Goal: Information Seeking & Learning: Learn about a topic

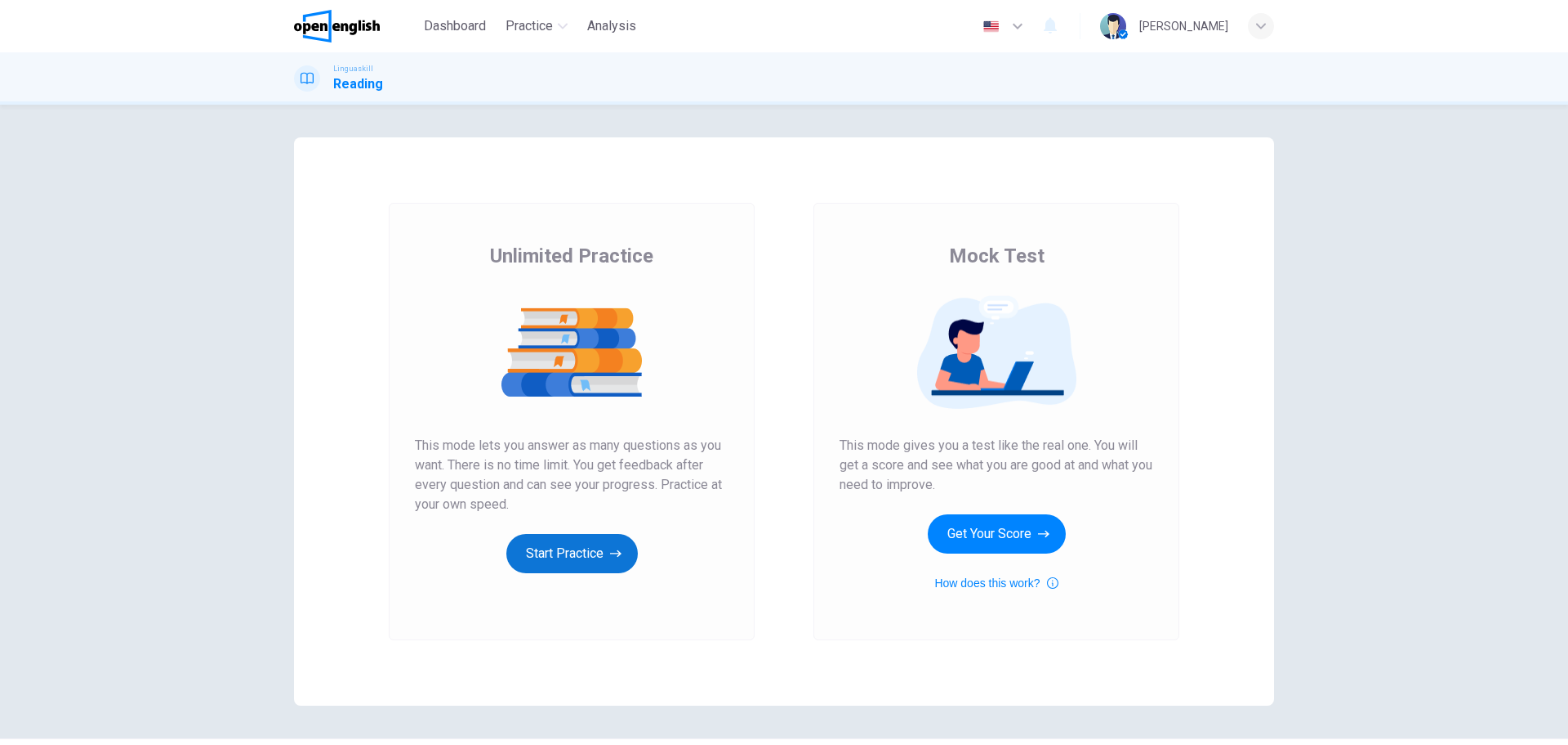
click at [594, 561] on button "Start Practice" at bounding box center [572, 554] width 131 height 39
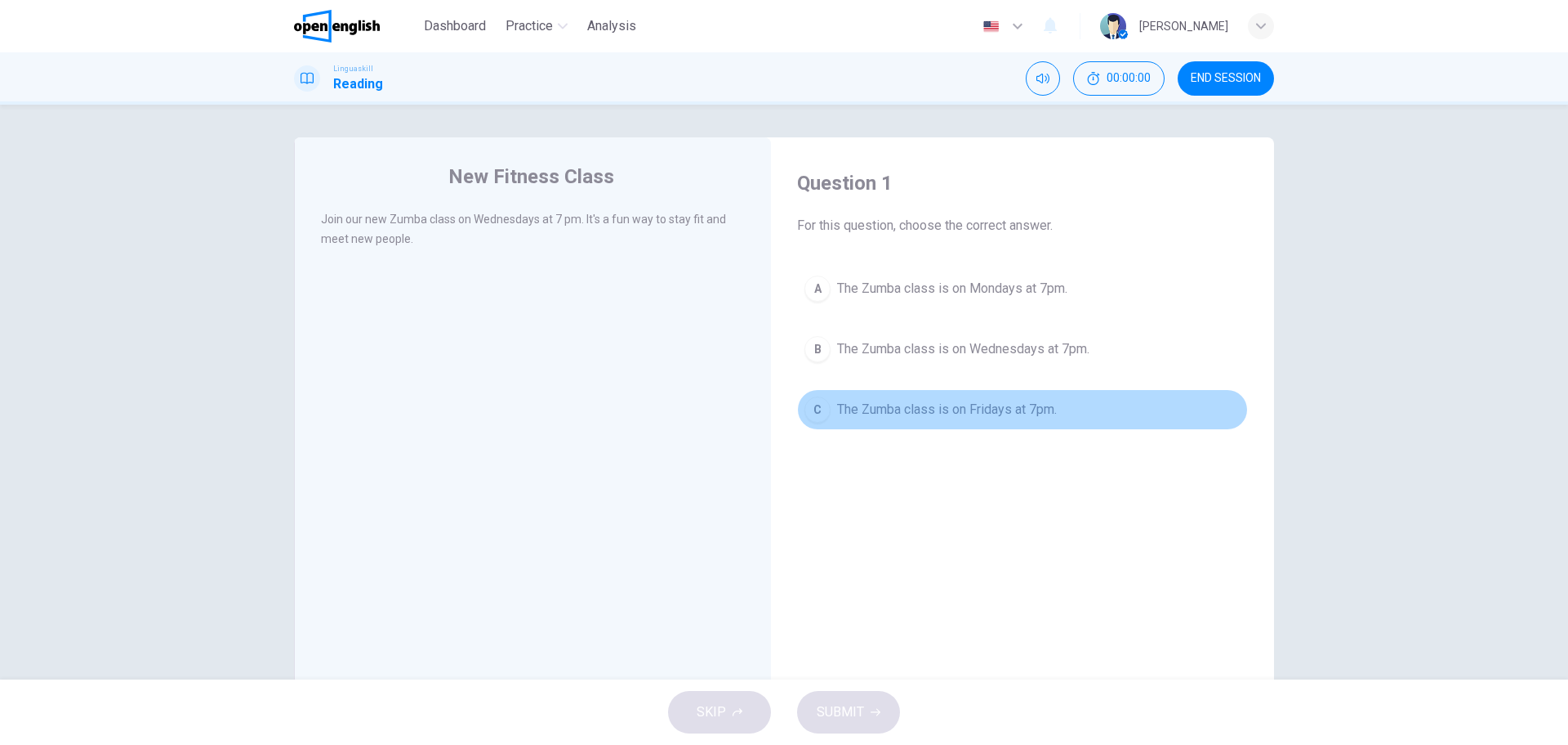
click at [814, 415] on div "C" at bounding box center [818, 410] width 27 height 27
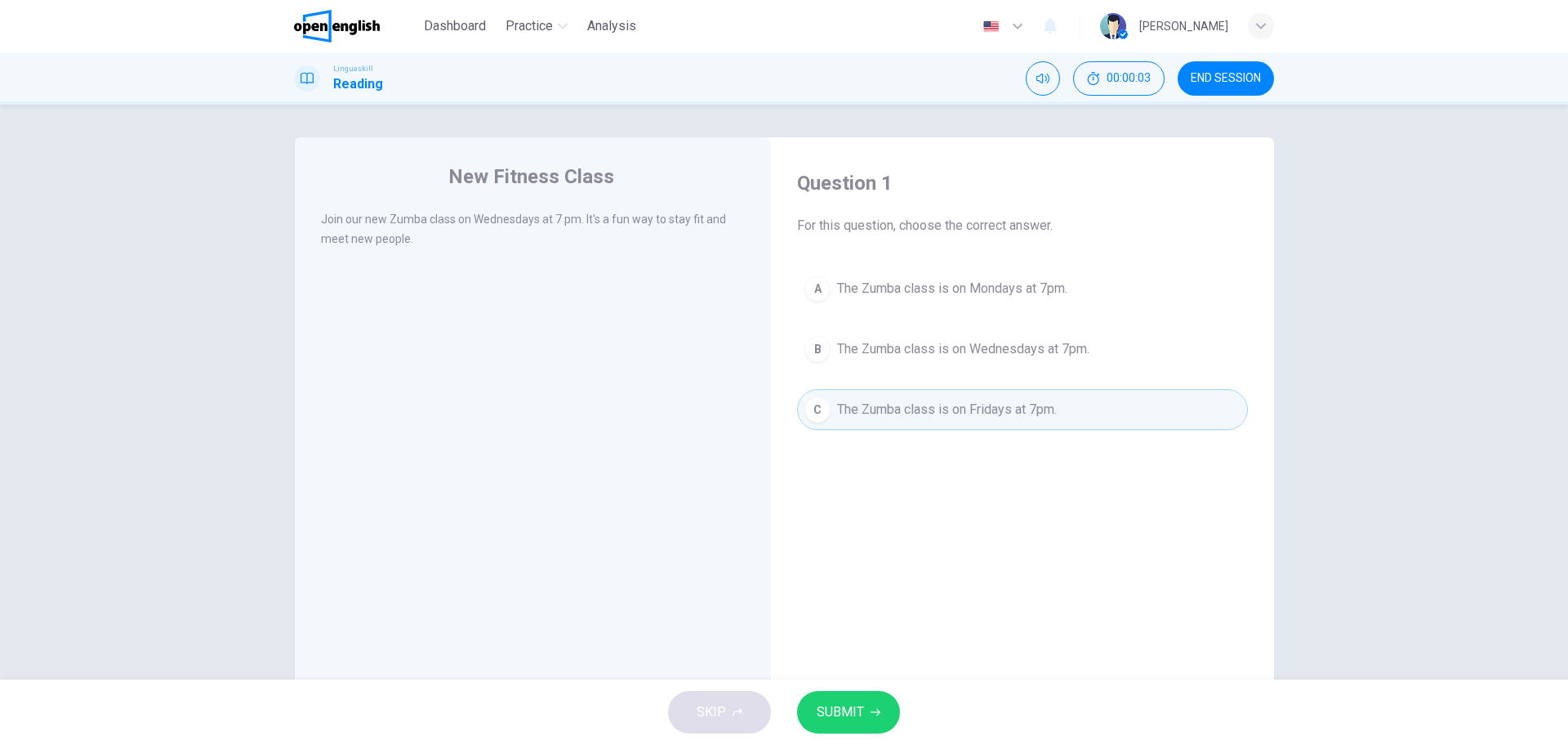
click at [816, 344] on div "B" at bounding box center [818, 348] width 27 height 27
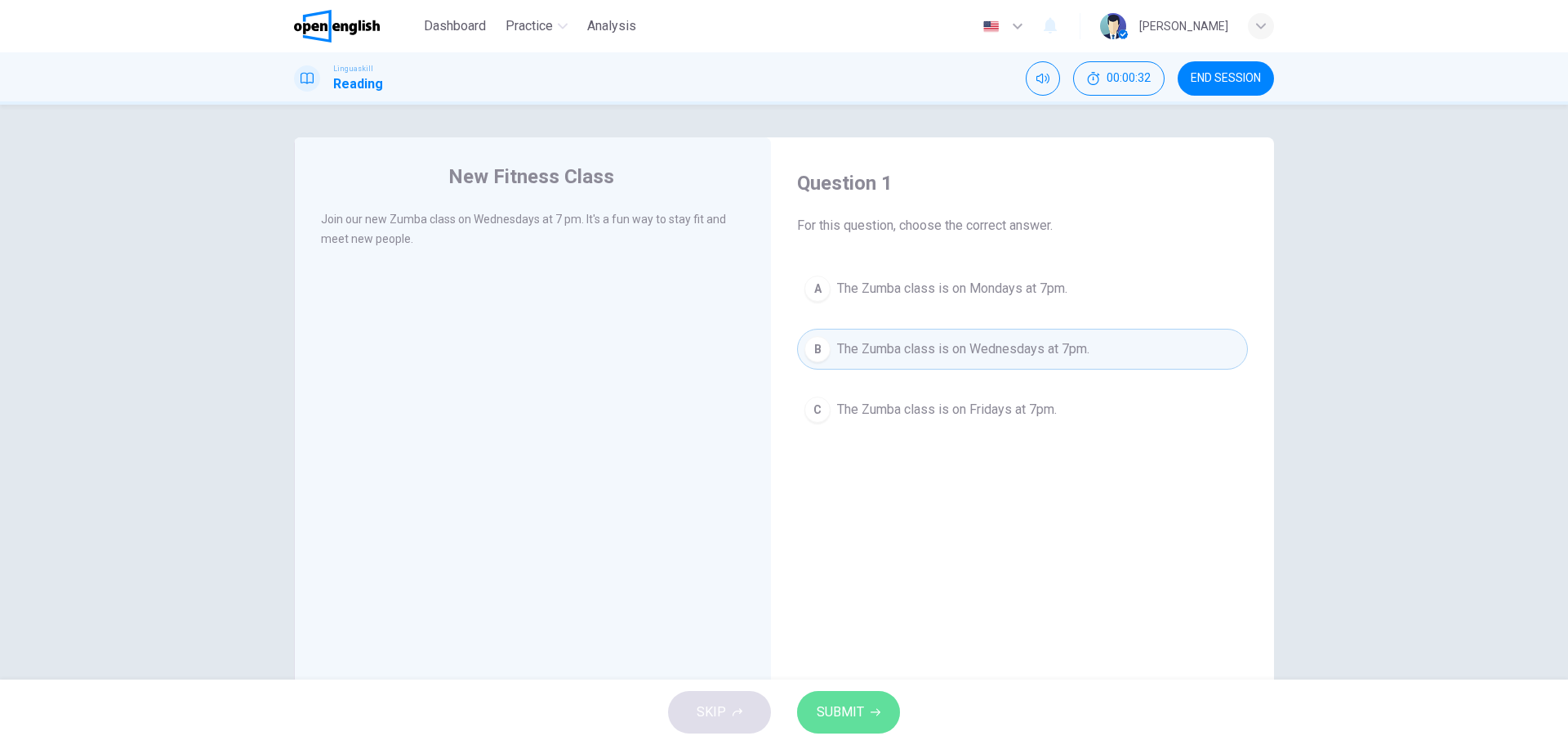
click at [861, 707] on span "SUBMIT" at bounding box center [840, 711] width 47 height 23
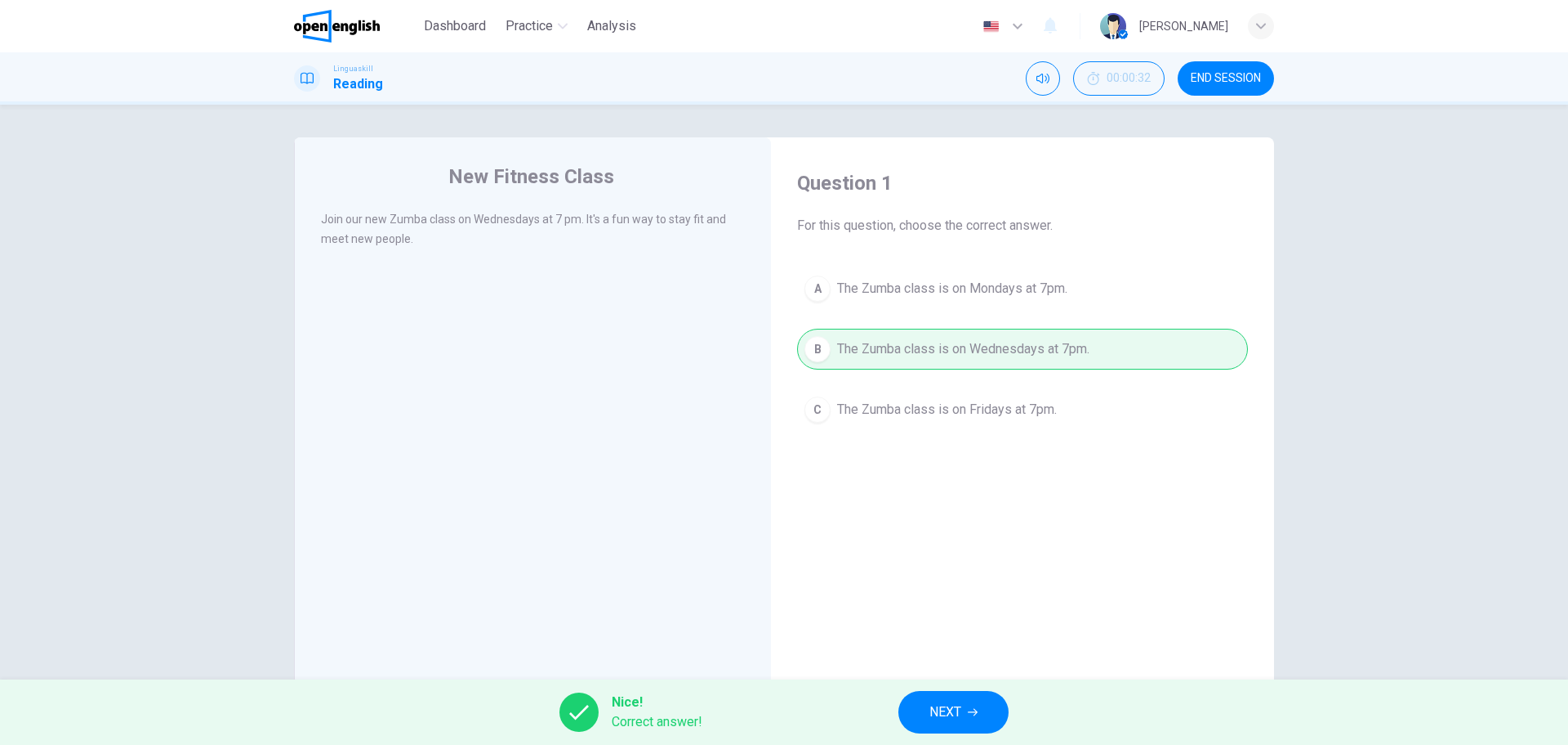
click at [955, 730] on button "NEXT" at bounding box center [954, 711] width 110 height 42
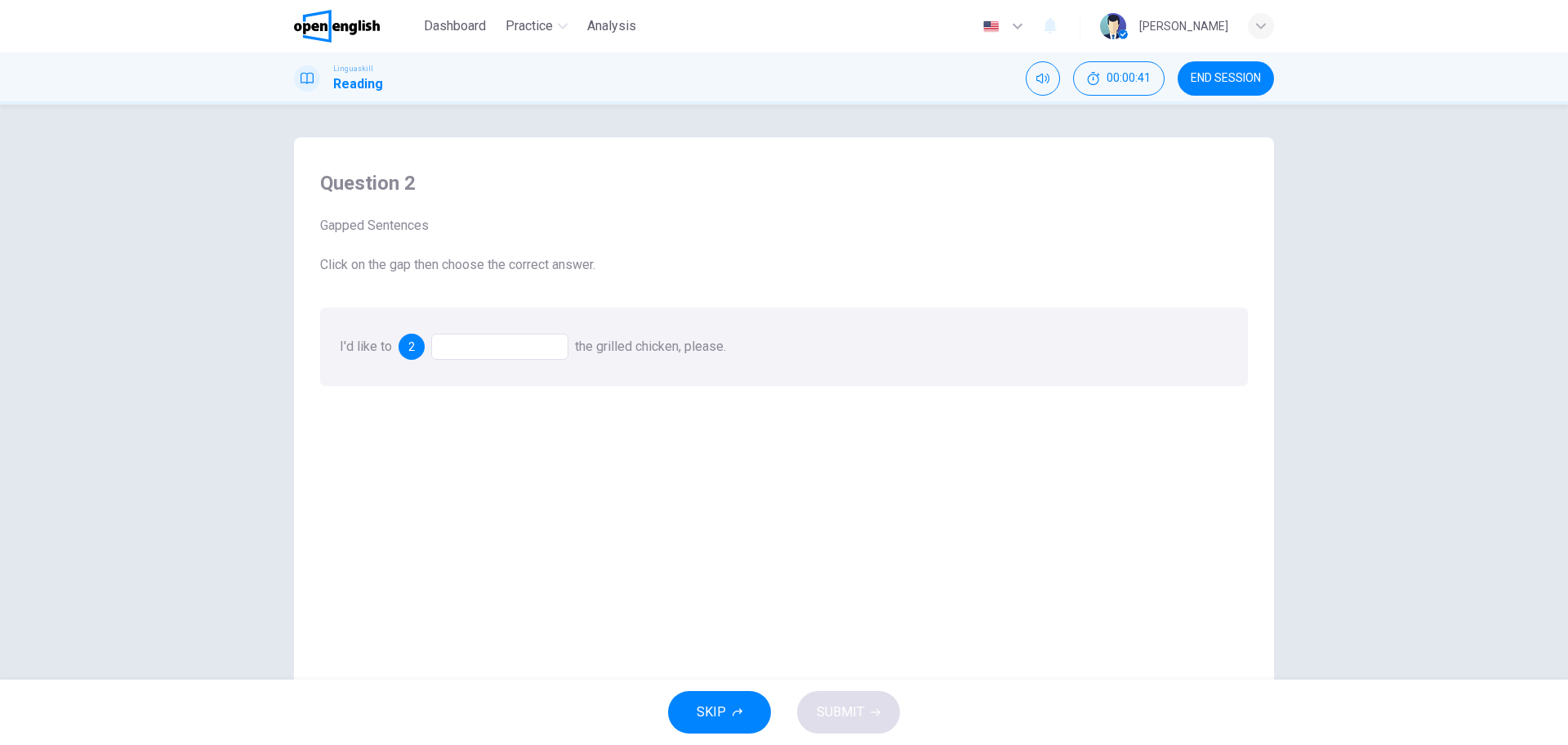
click at [455, 337] on div at bounding box center [499, 346] width 137 height 27
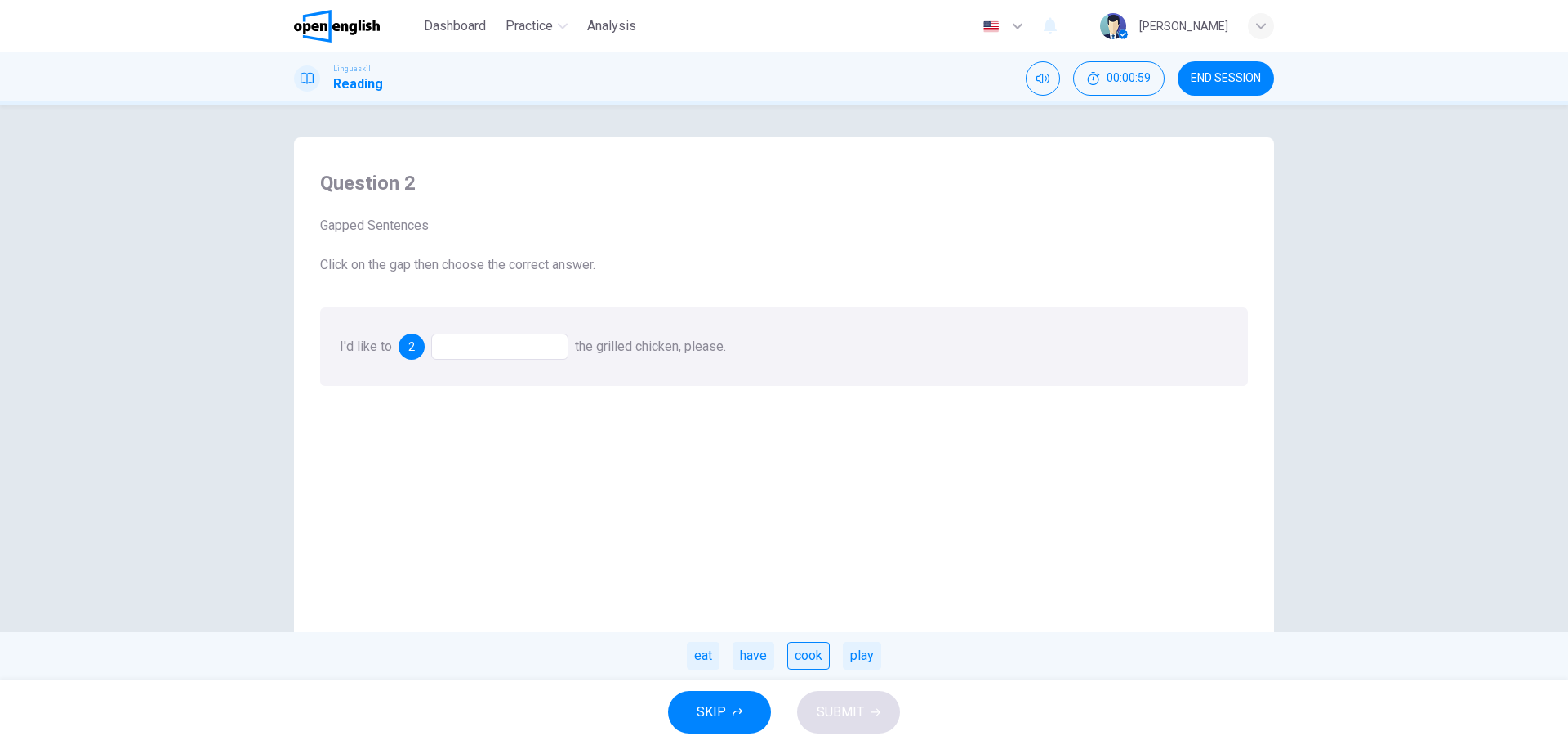
click at [813, 651] on div "cook" at bounding box center [808, 655] width 42 height 28
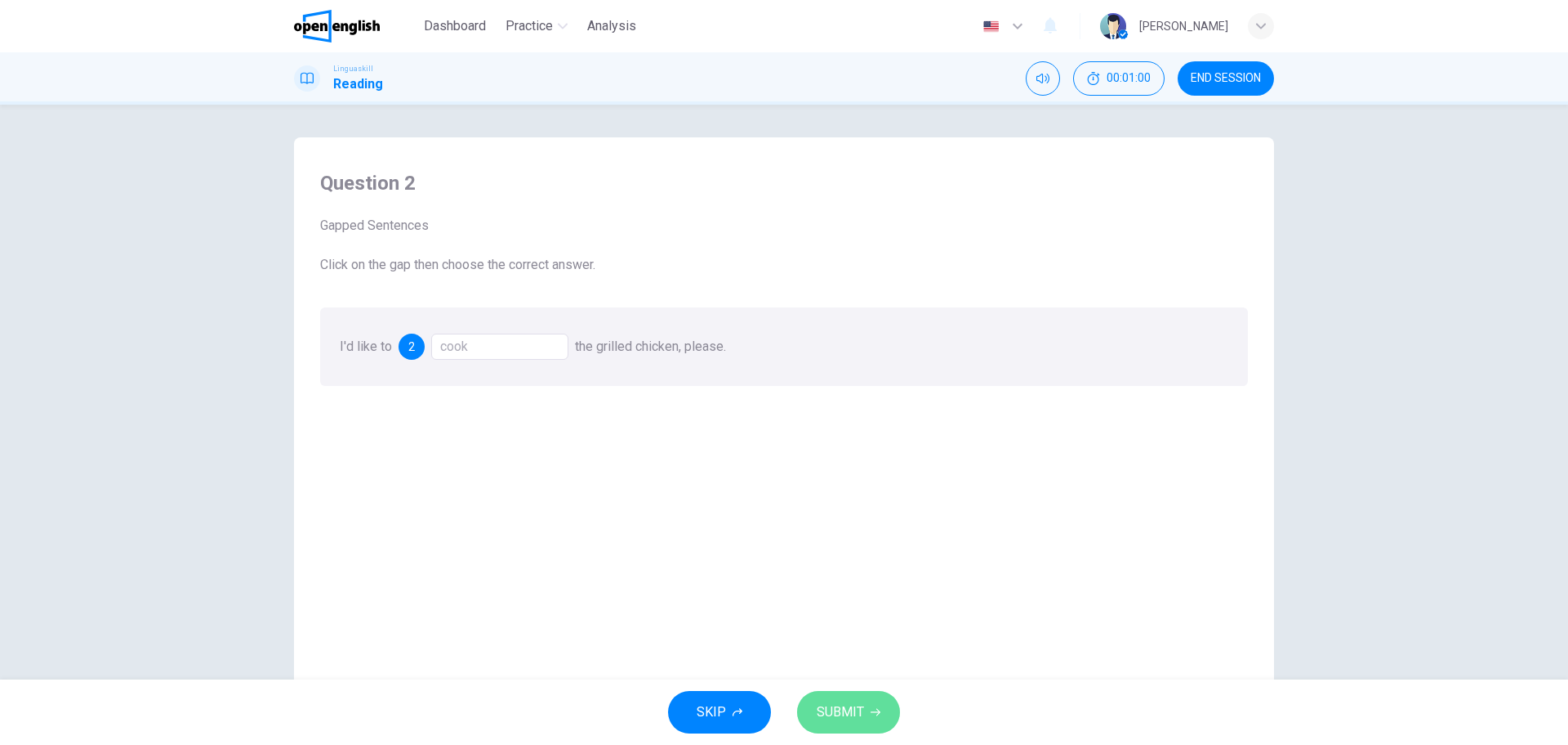
click at [870, 727] on button "SUBMIT" at bounding box center [848, 711] width 103 height 42
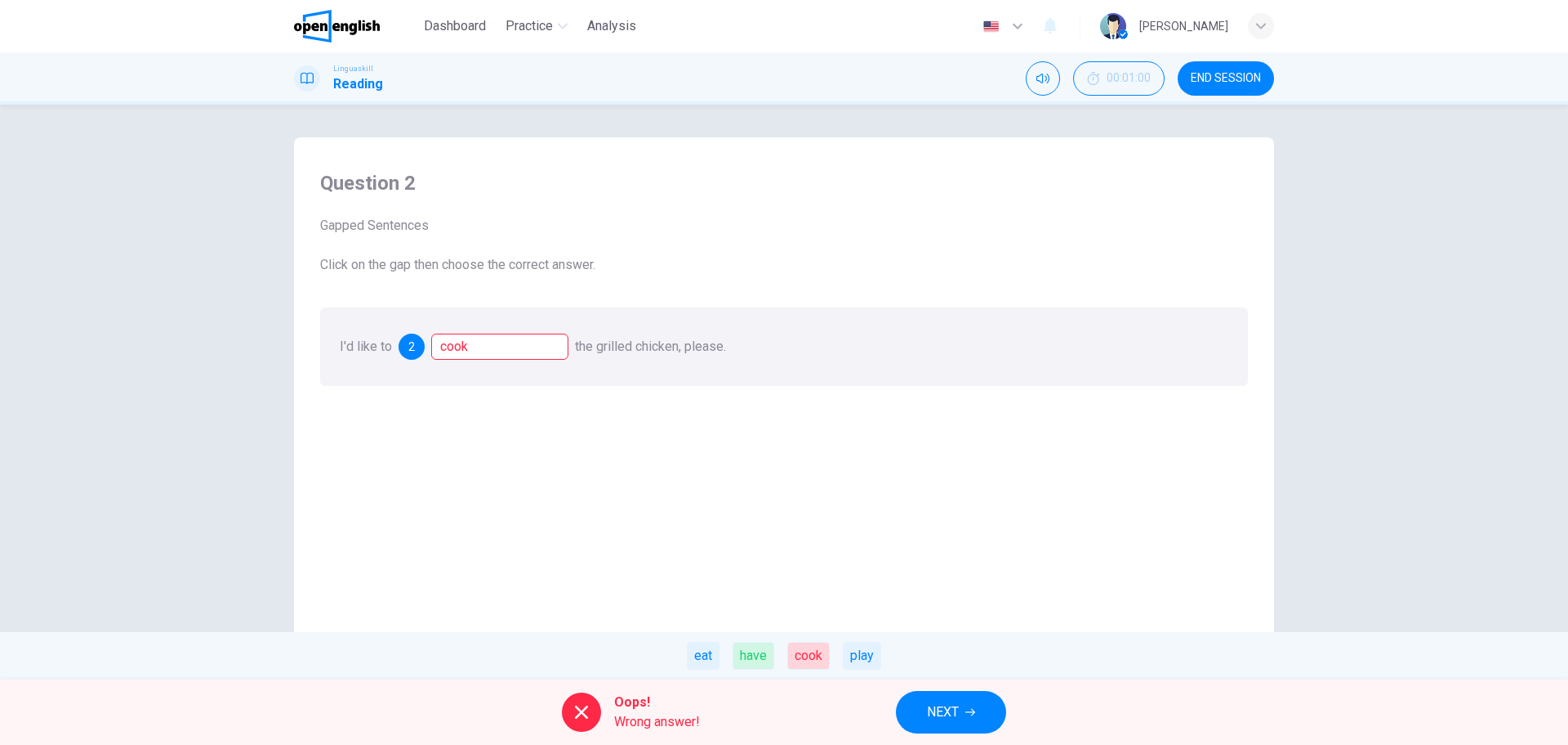
click at [752, 653] on div "have" at bounding box center [753, 655] width 41 height 28
drag, startPoint x: 510, startPoint y: 356, endPoint x: 505, endPoint y: 347, distance: 10.3
click at [507, 351] on div "cook" at bounding box center [499, 346] width 137 height 27
drag, startPoint x: 502, startPoint y: 339, endPoint x: 445, endPoint y: 347, distance: 57.6
click at [445, 347] on div "cook" at bounding box center [499, 346] width 137 height 27
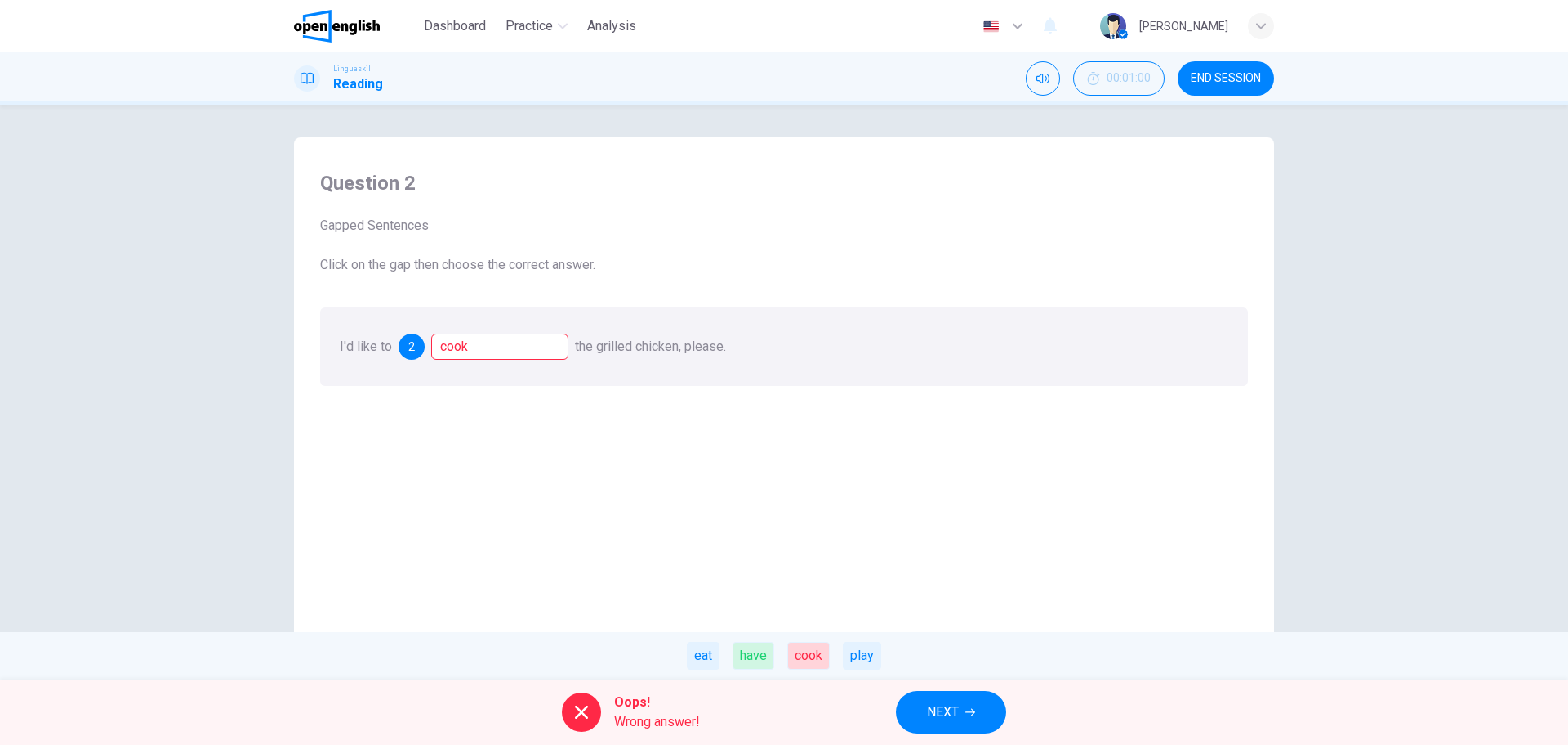
click at [987, 707] on button "NEXT" at bounding box center [952, 711] width 110 height 42
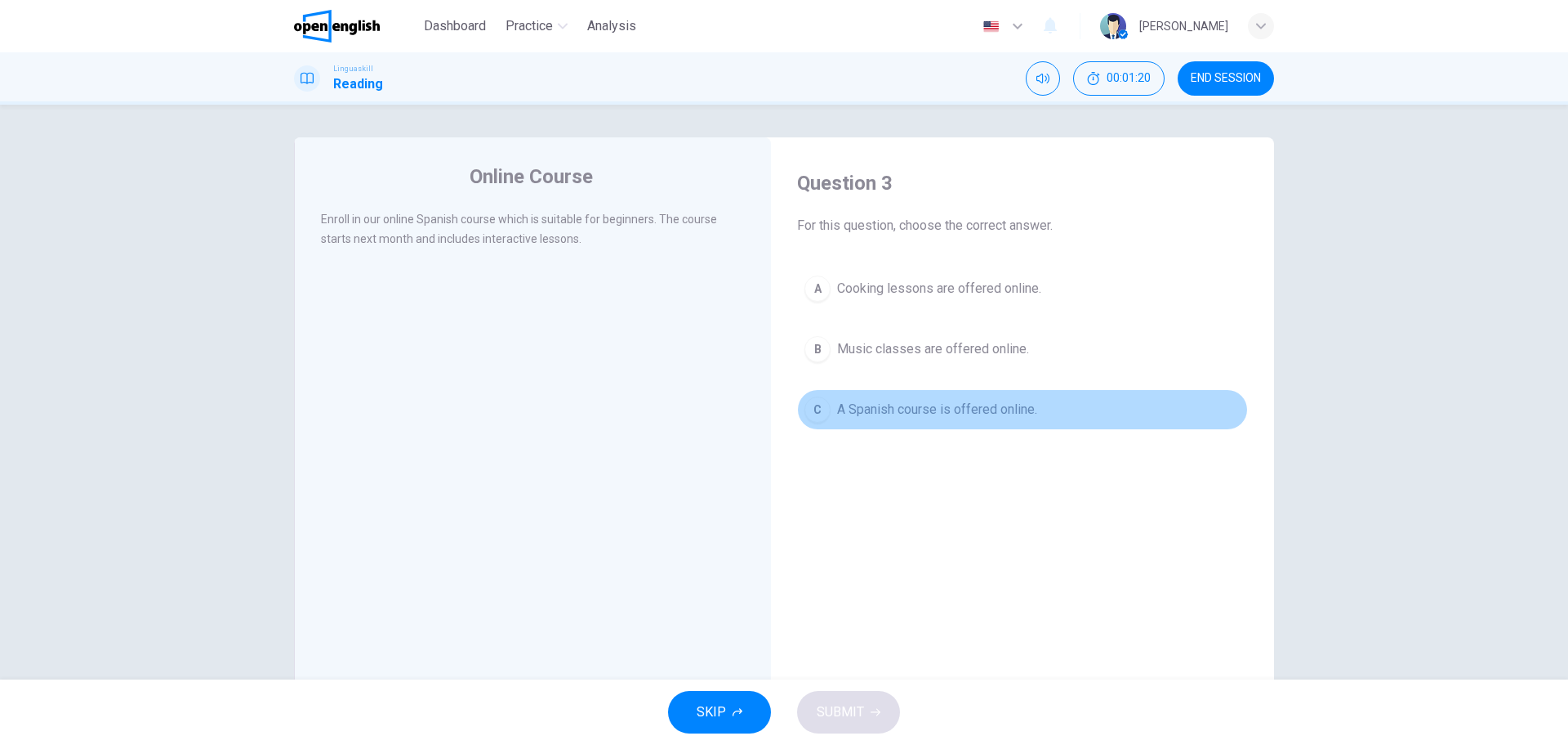
click at [873, 406] on span "A Spanish course is offered online." at bounding box center [937, 410] width 200 height 20
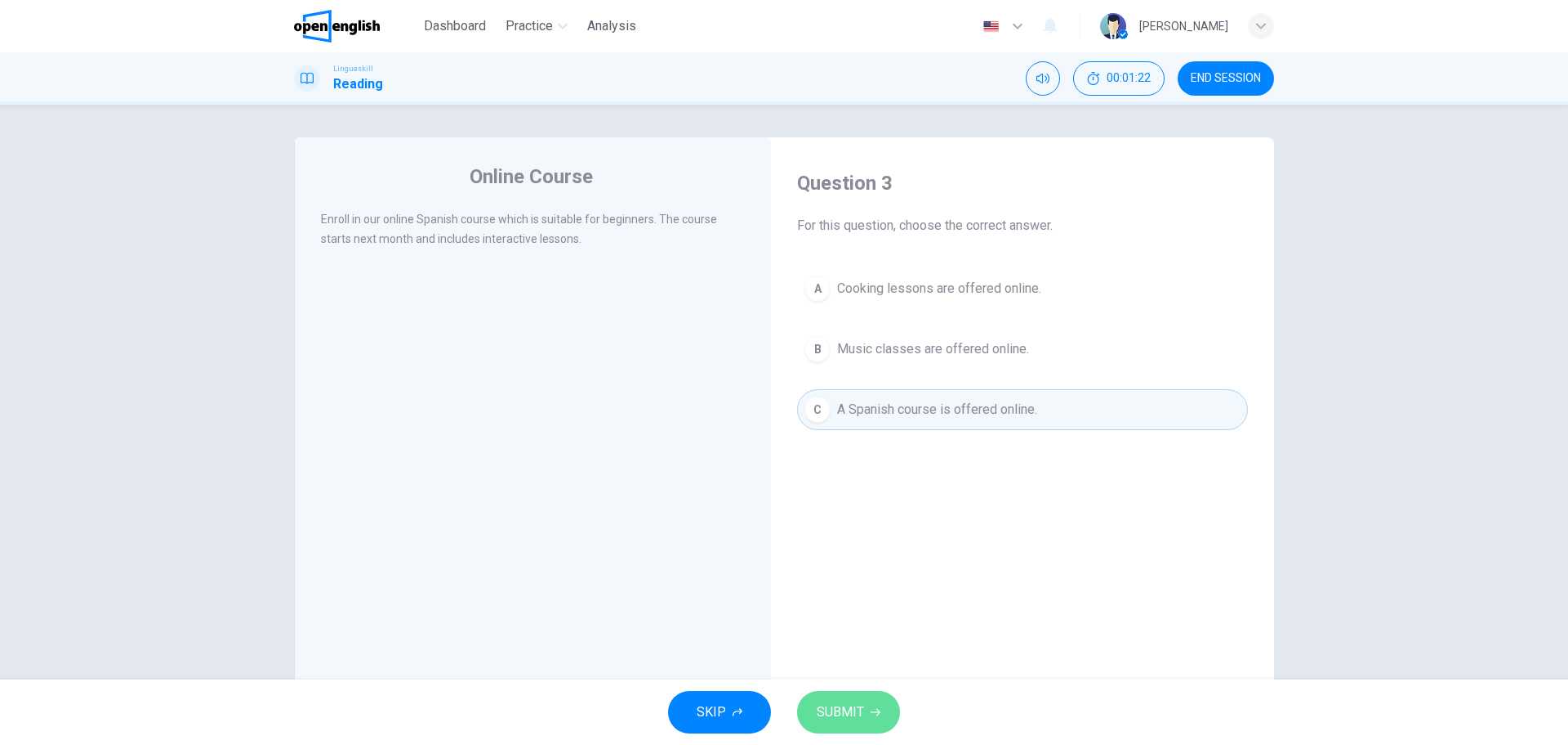
click at [843, 708] on span "SUBMIT" at bounding box center [840, 711] width 47 height 23
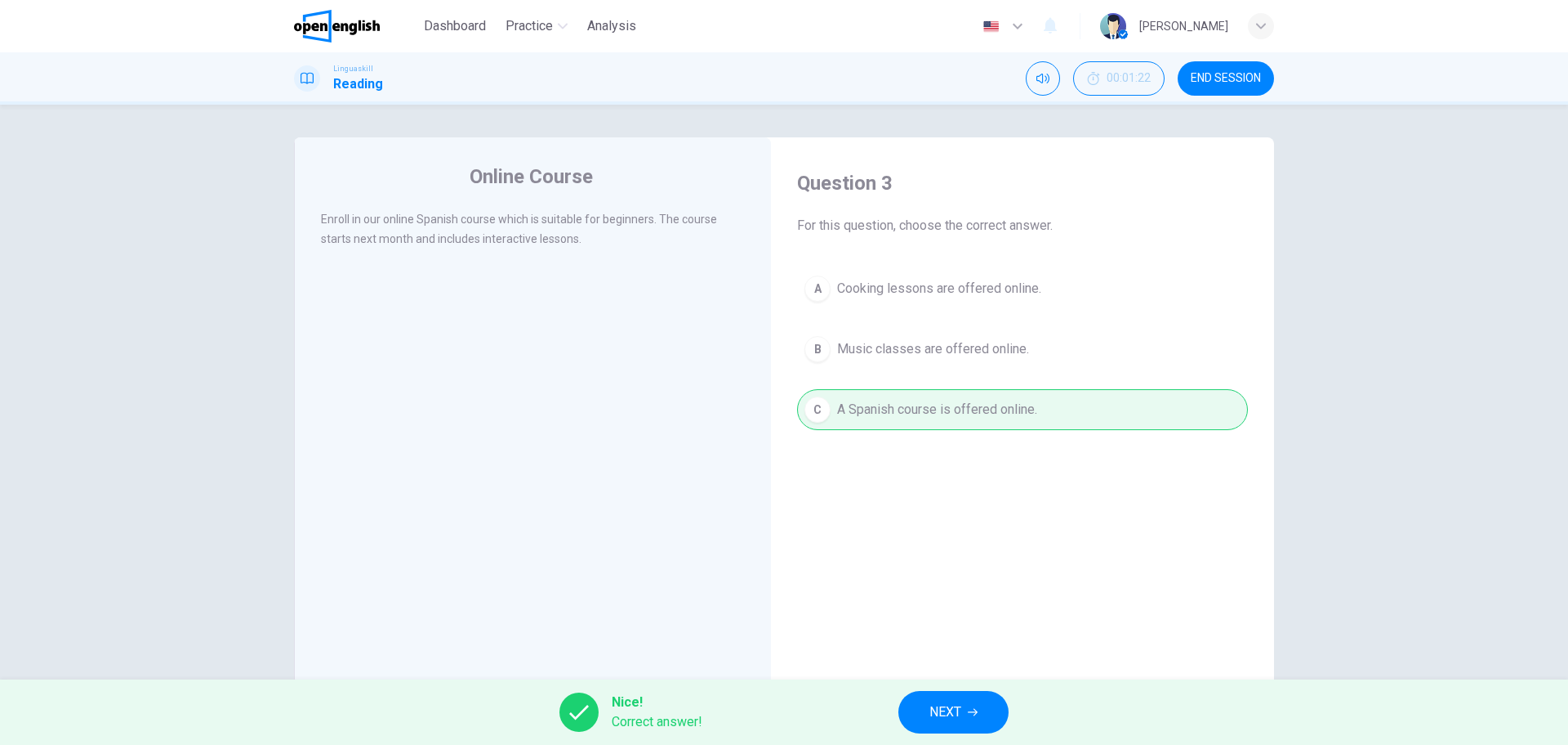
click at [945, 701] on span "NEXT" at bounding box center [946, 711] width 32 height 23
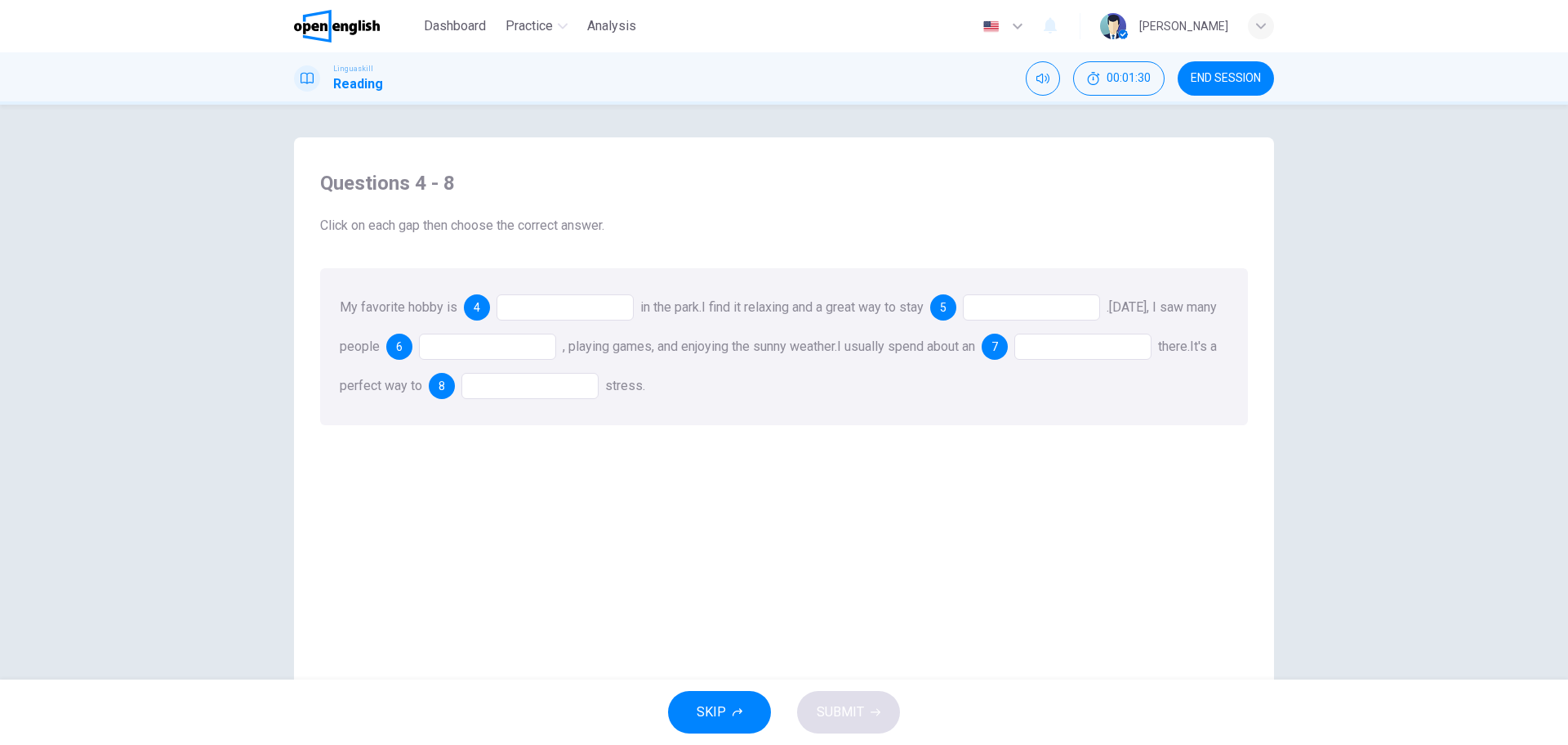
click at [589, 313] on div at bounding box center [565, 307] width 137 height 27
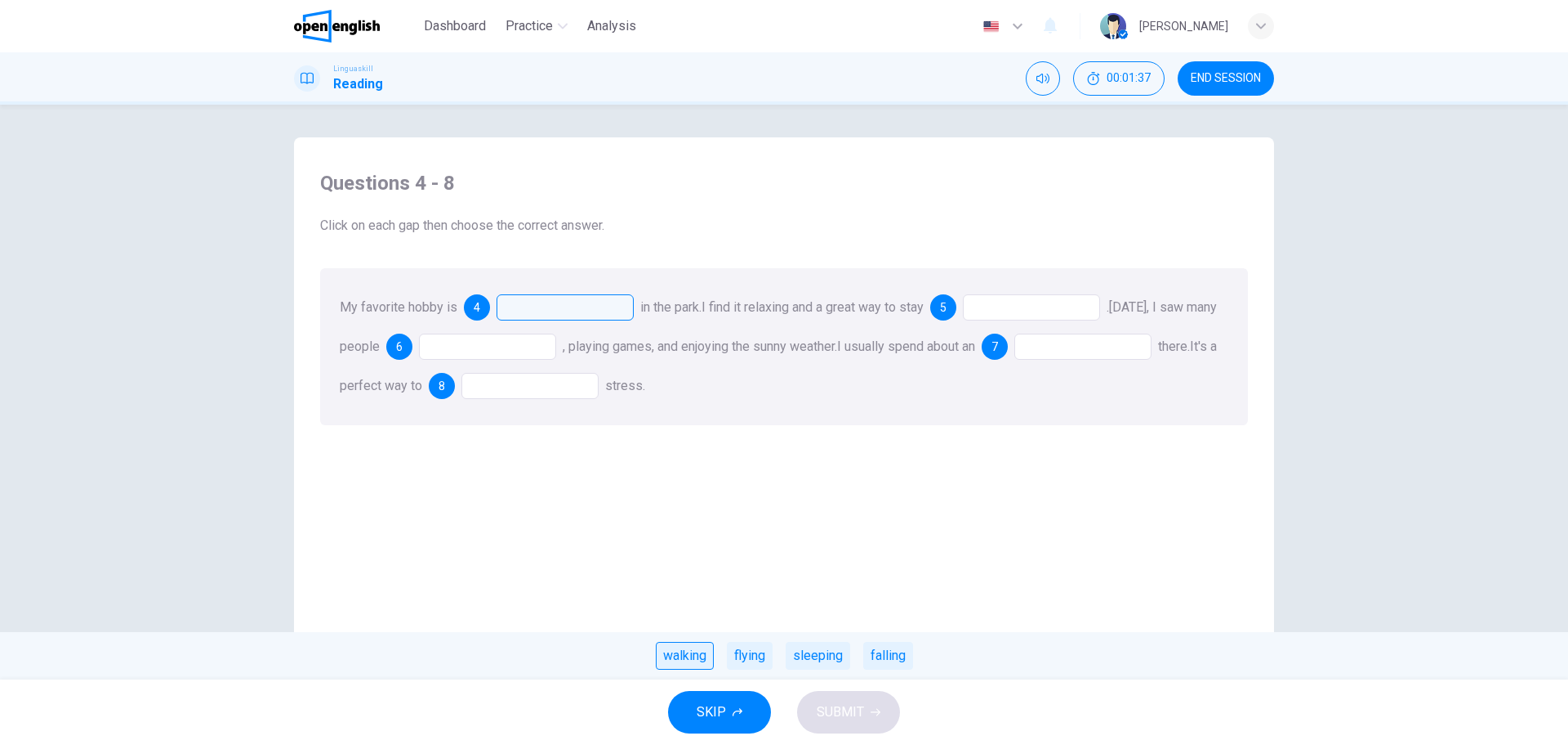
click at [684, 657] on div "walking" at bounding box center [684, 655] width 58 height 28
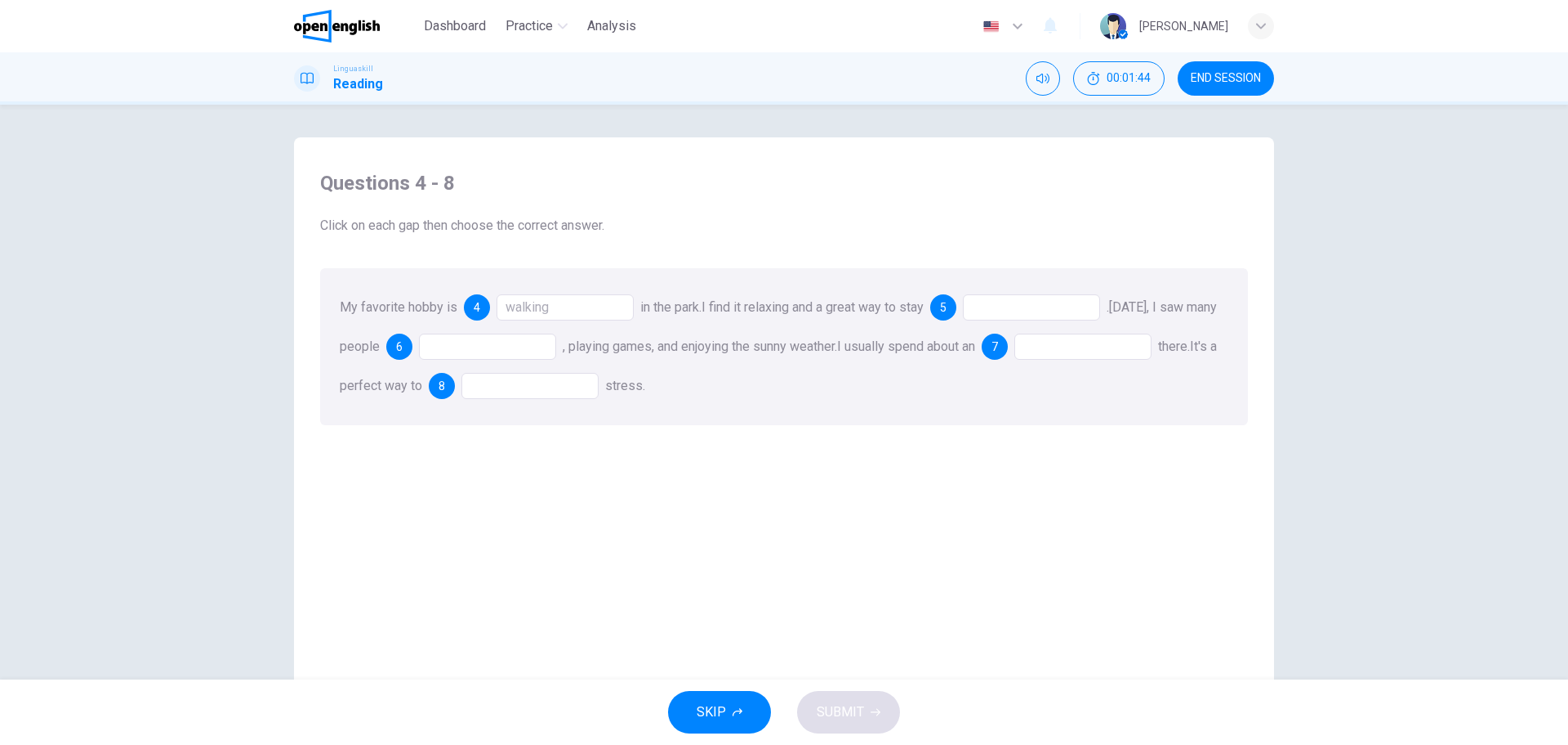
click at [1063, 296] on div at bounding box center [1032, 307] width 137 height 27
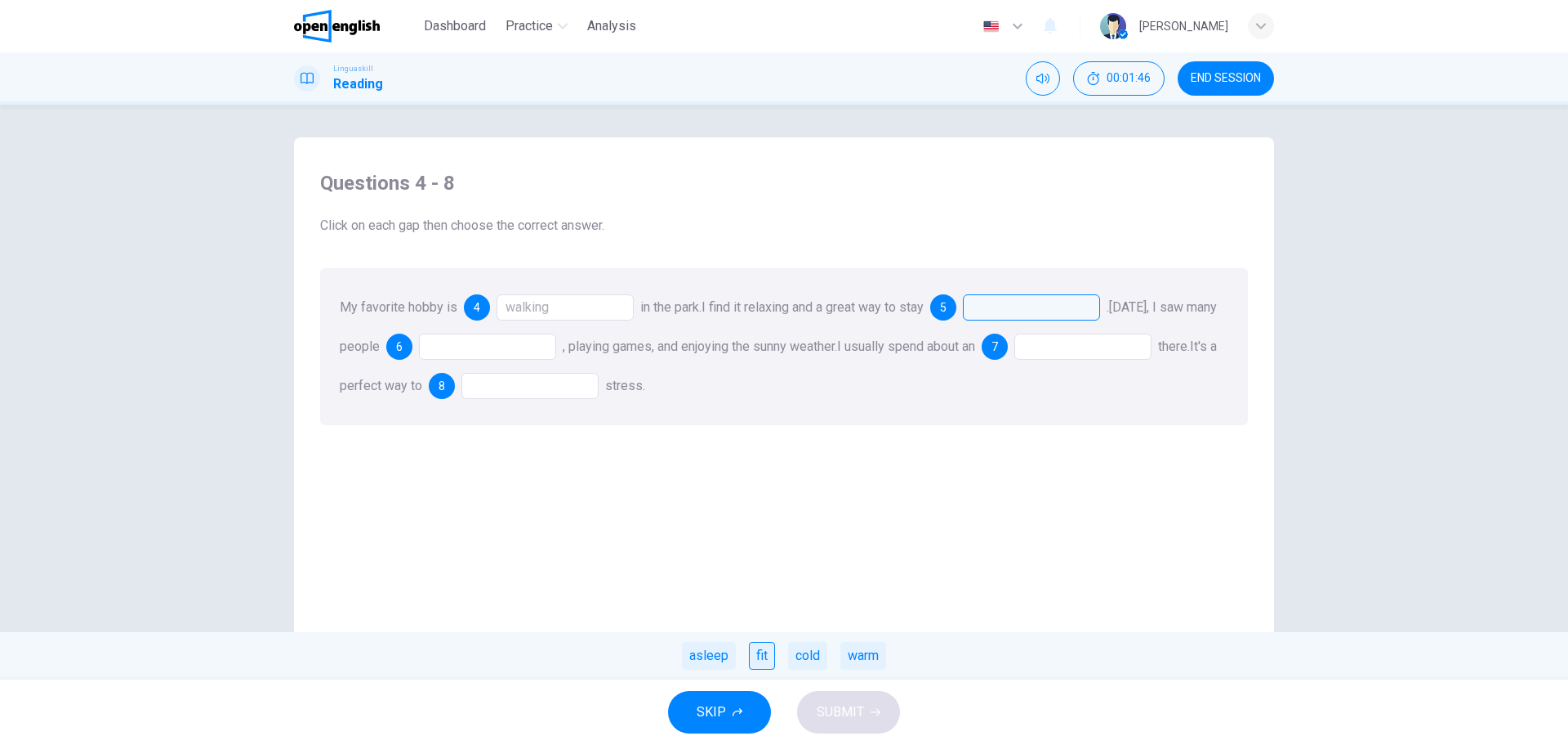
click at [759, 648] on div "fit" at bounding box center [762, 655] width 27 height 28
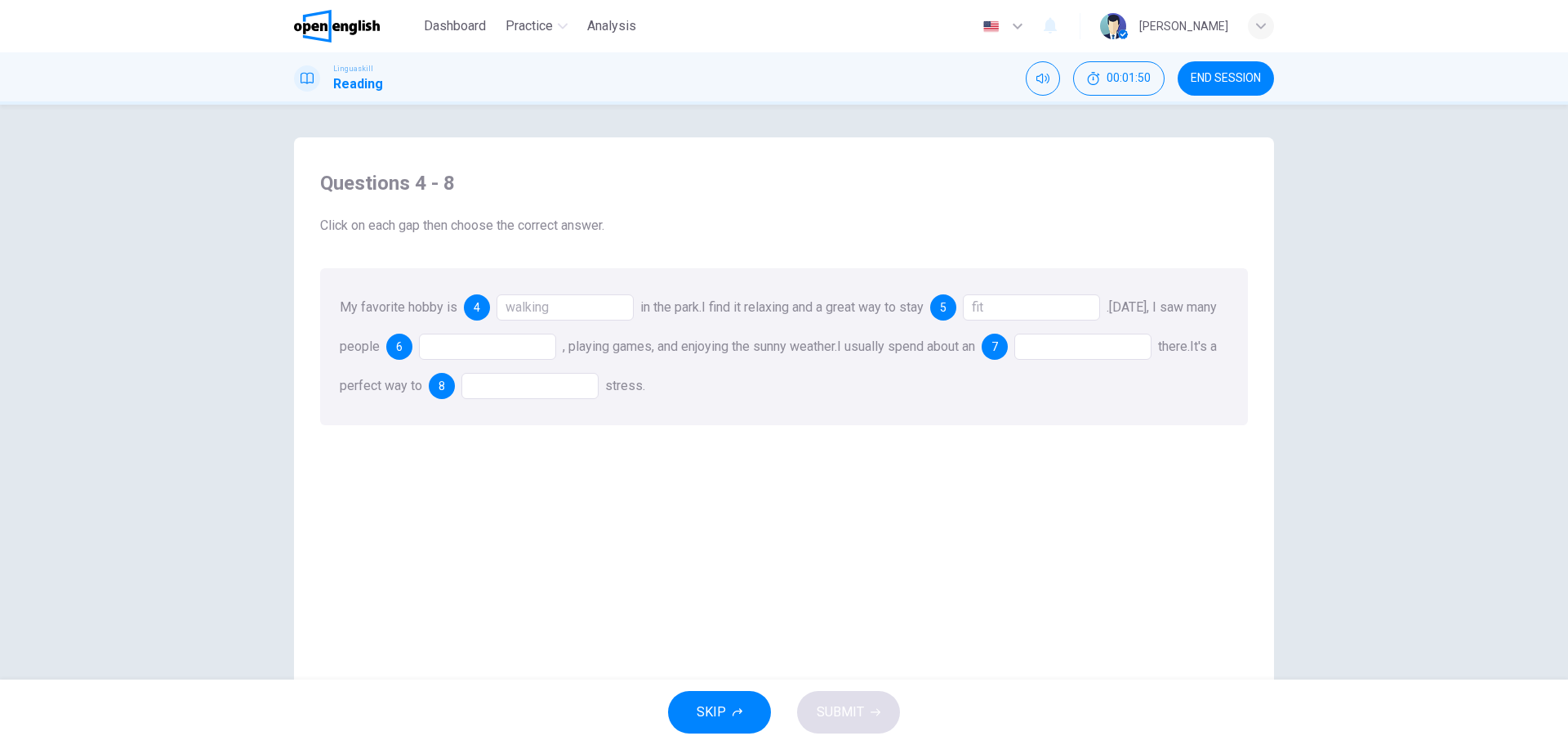
click at [524, 346] on div at bounding box center [487, 346] width 137 height 27
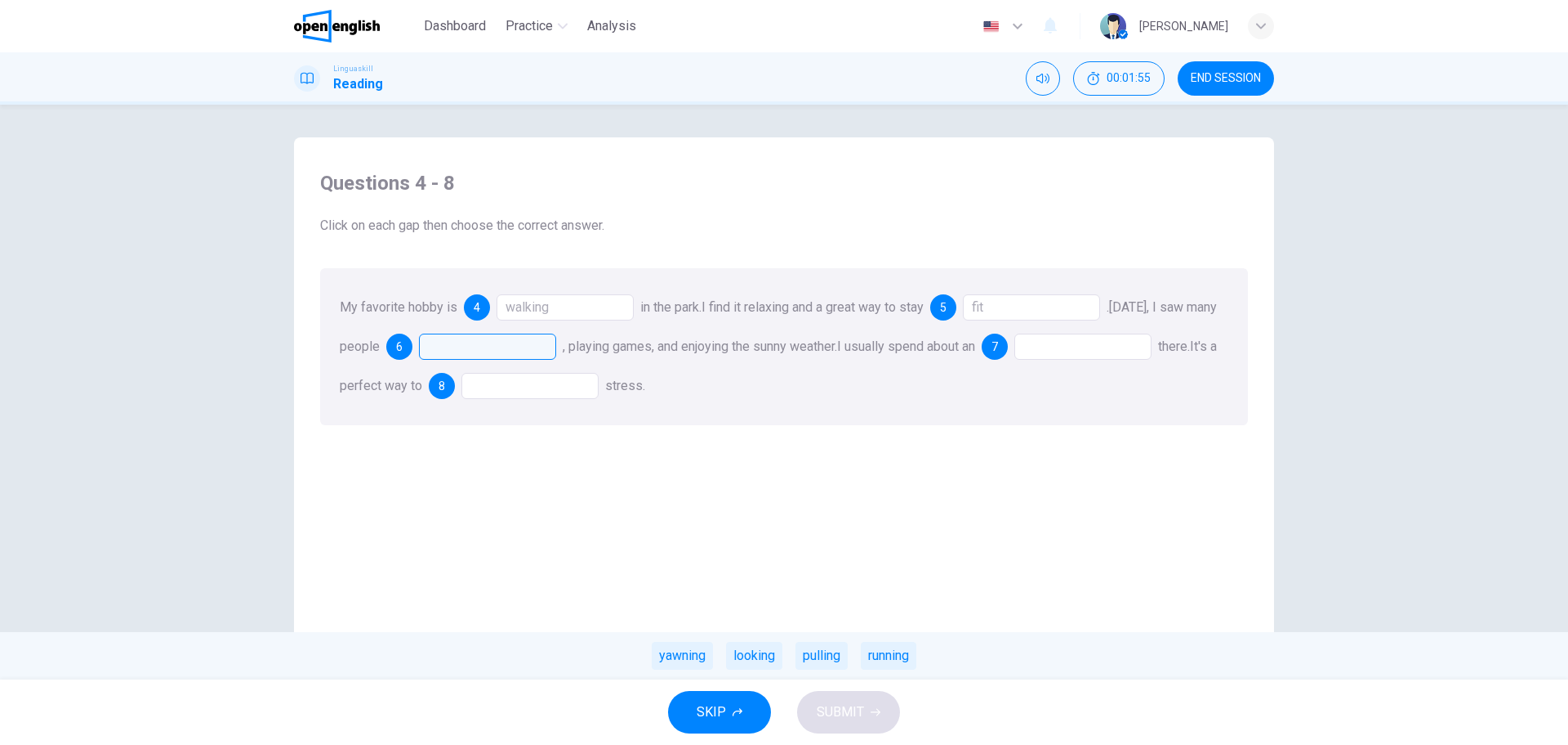
click at [1025, 309] on div "fit" at bounding box center [1032, 307] width 137 height 27
click at [514, 344] on div at bounding box center [487, 346] width 137 height 27
click at [901, 661] on div "running" at bounding box center [889, 655] width 55 height 28
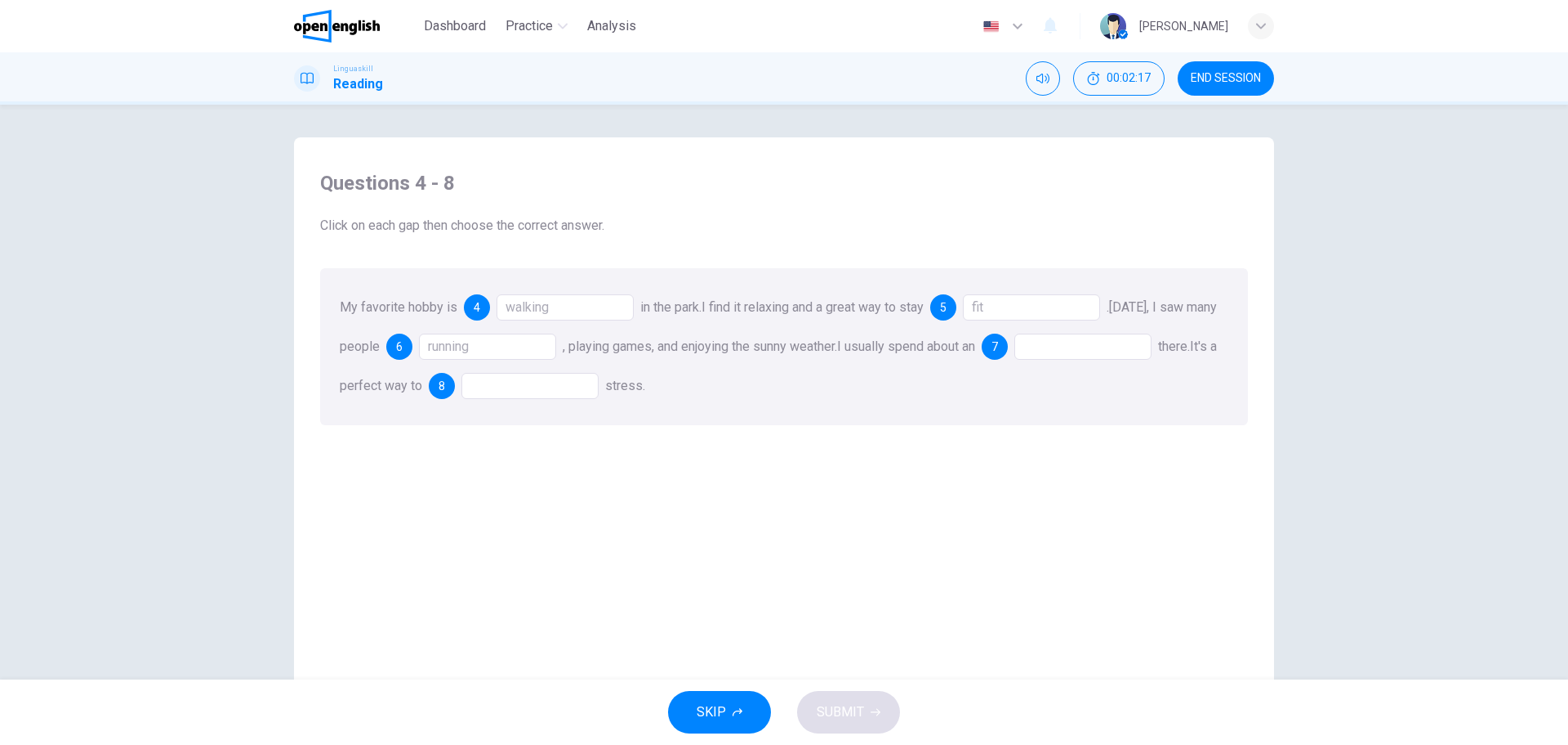
click at [1082, 347] on div at bounding box center [1083, 346] width 137 height 27
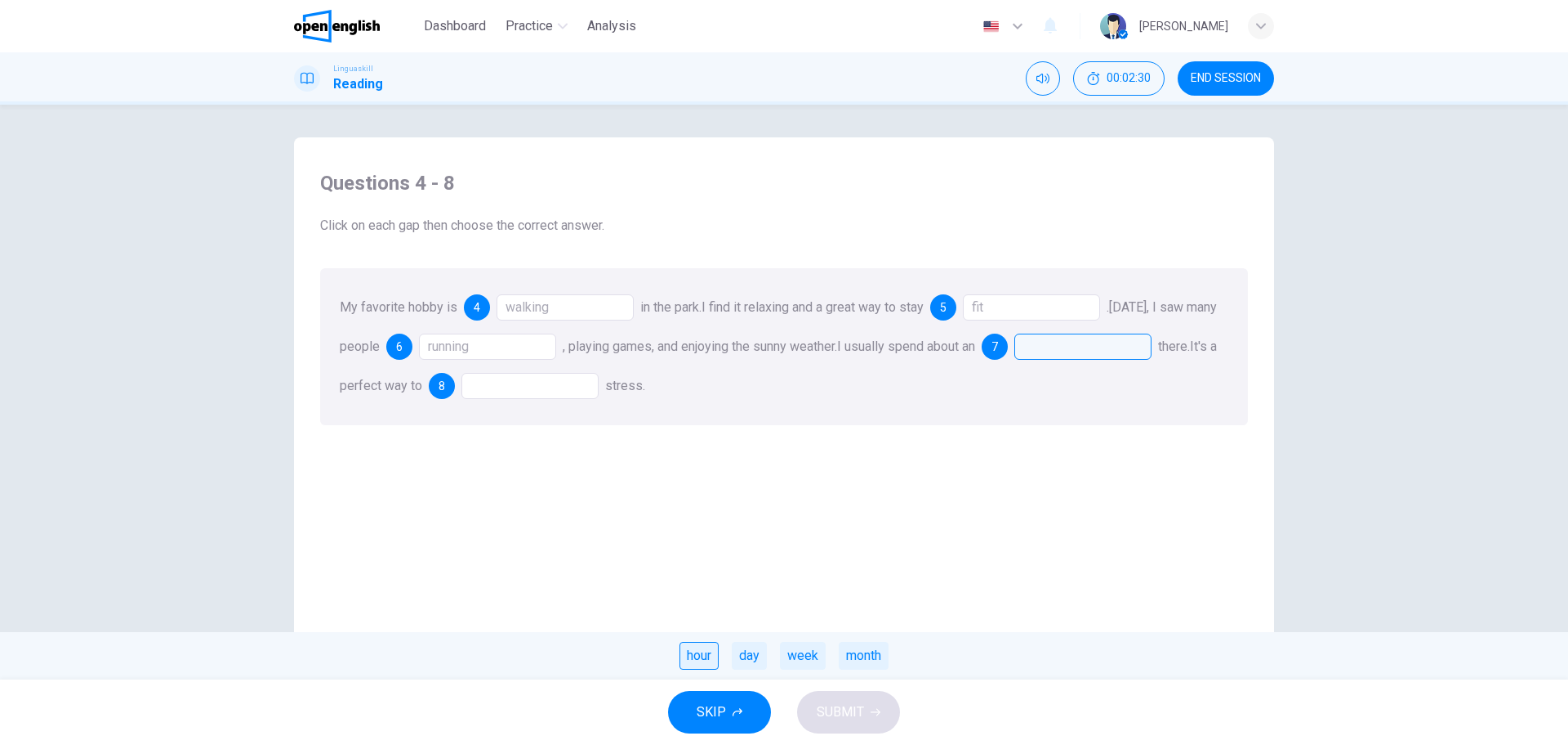
click at [702, 654] on div "hour" at bounding box center [699, 655] width 39 height 28
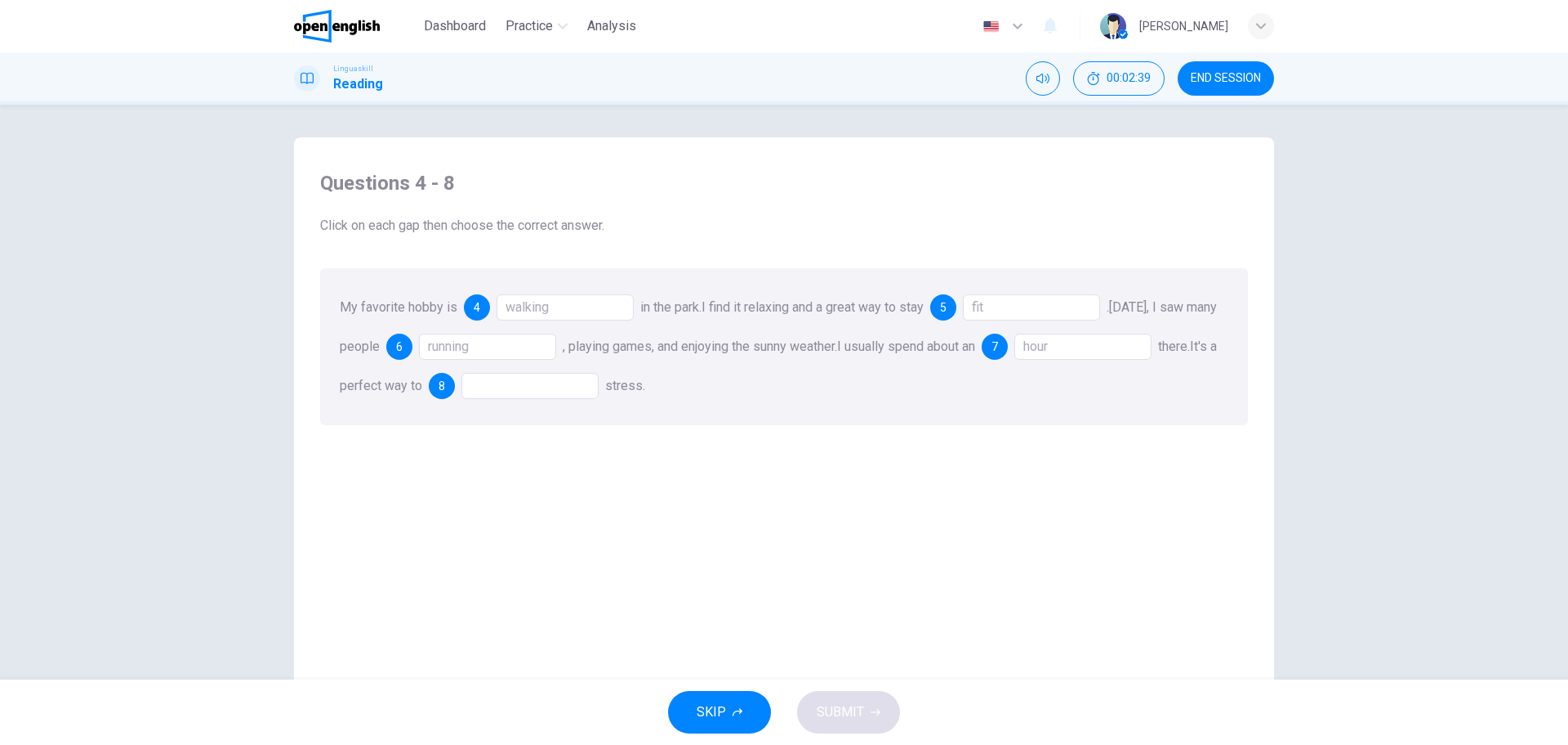
click at [562, 383] on div at bounding box center [530, 386] width 137 height 27
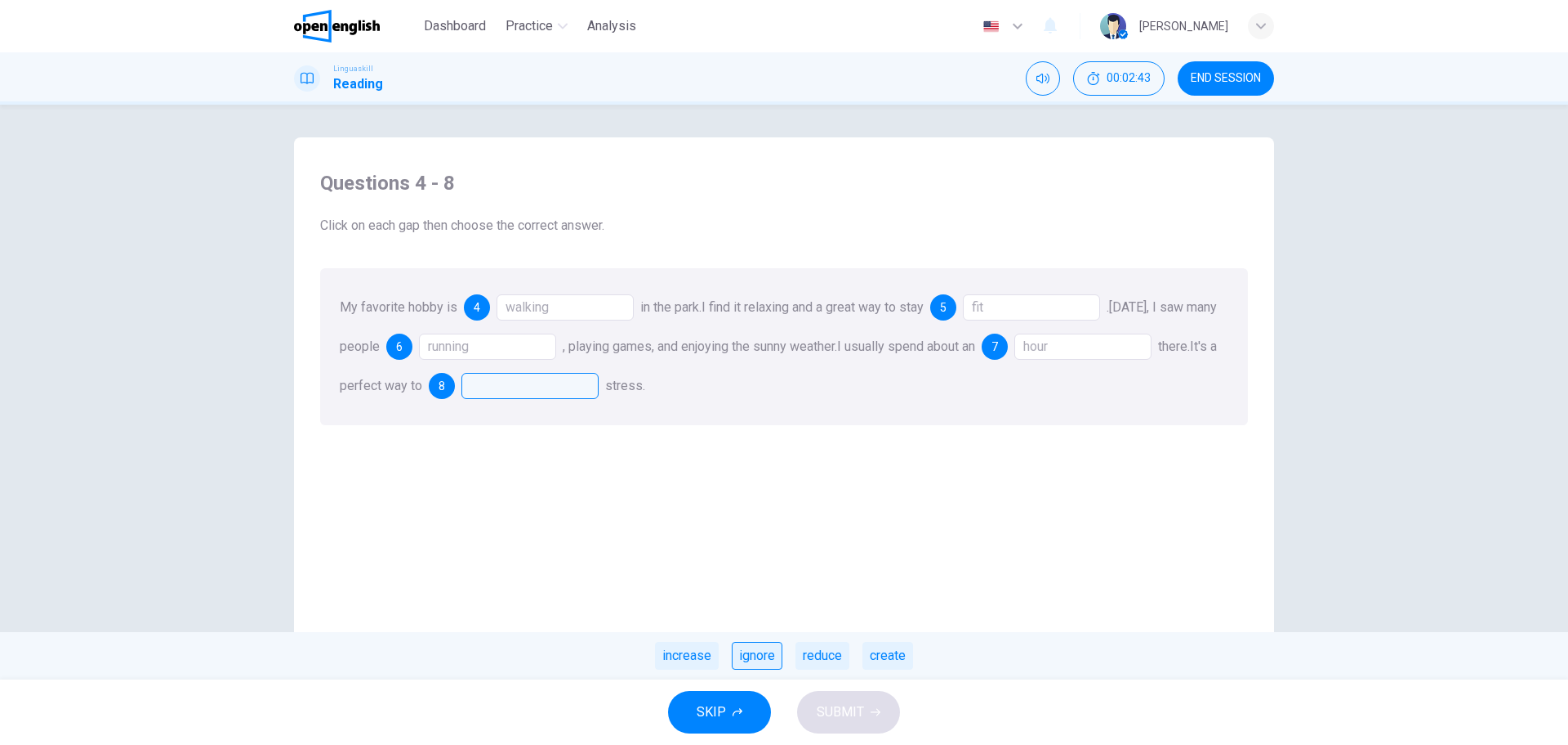
click at [758, 660] on div "ignore" at bounding box center [756, 655] width 50 height 28
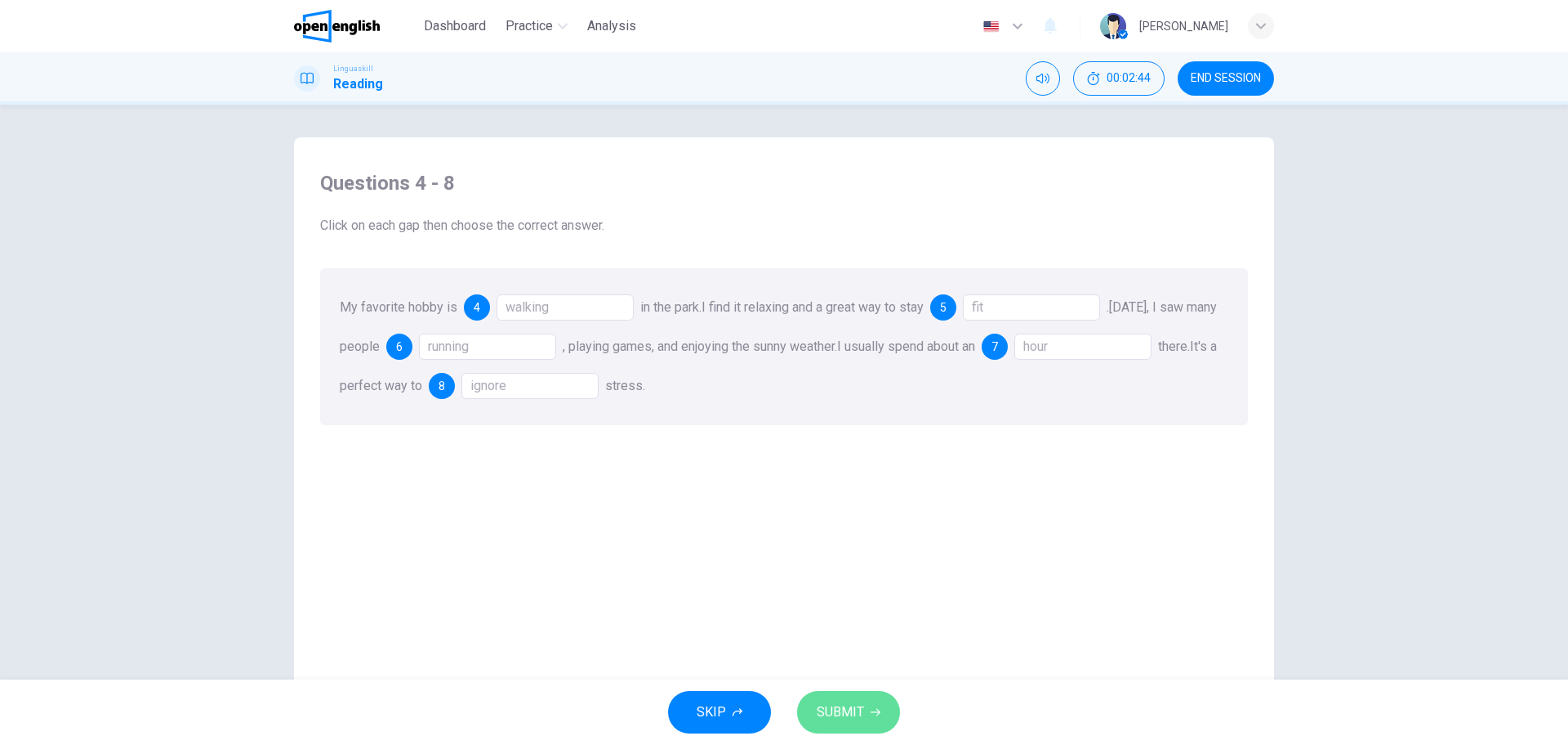
click at [844, 710] on span "SUBMIT" at bounding box center [840, 711] width 47 height 23
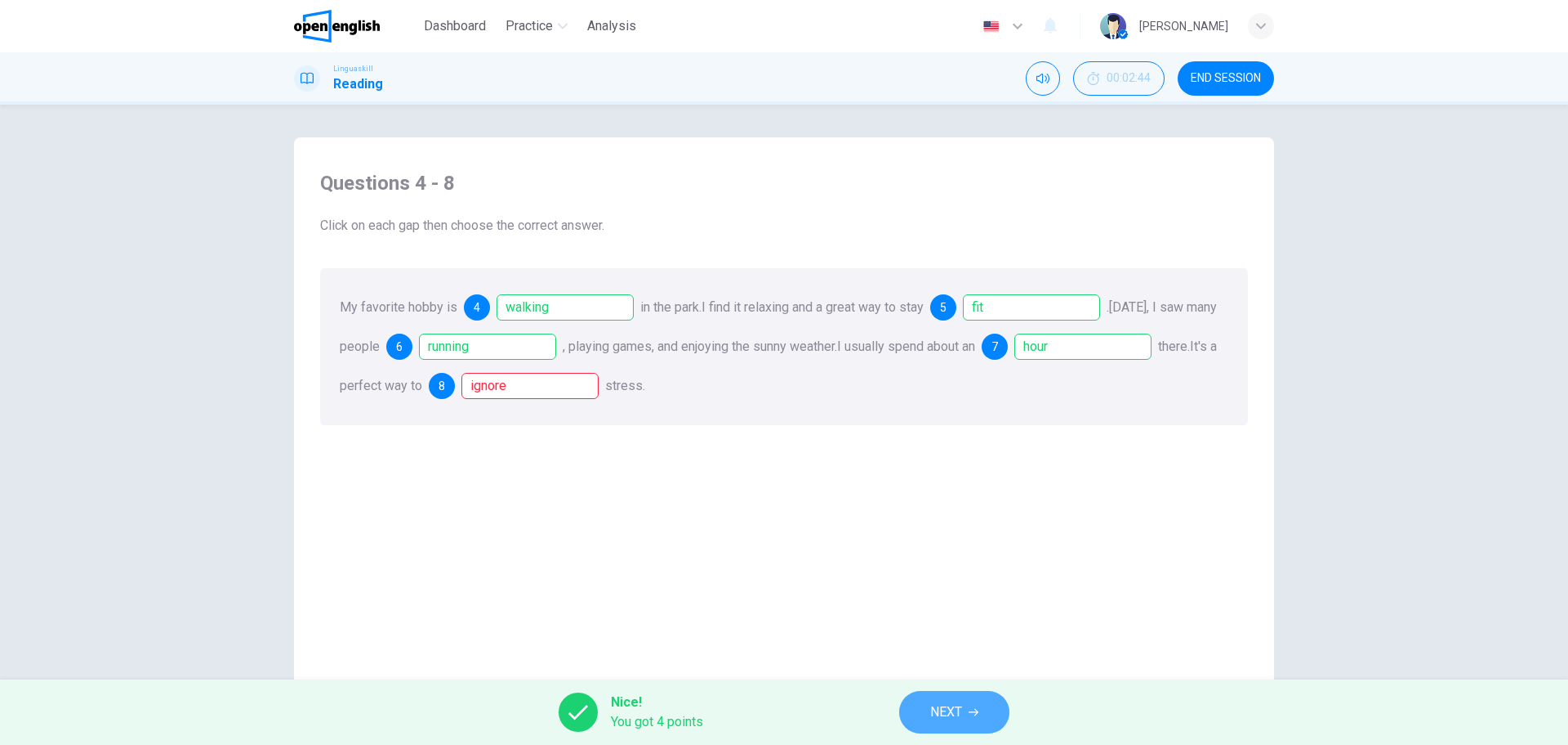
click at [968, 701] on button "NEXT" at bounding box center [955, 711] width 110 height 42
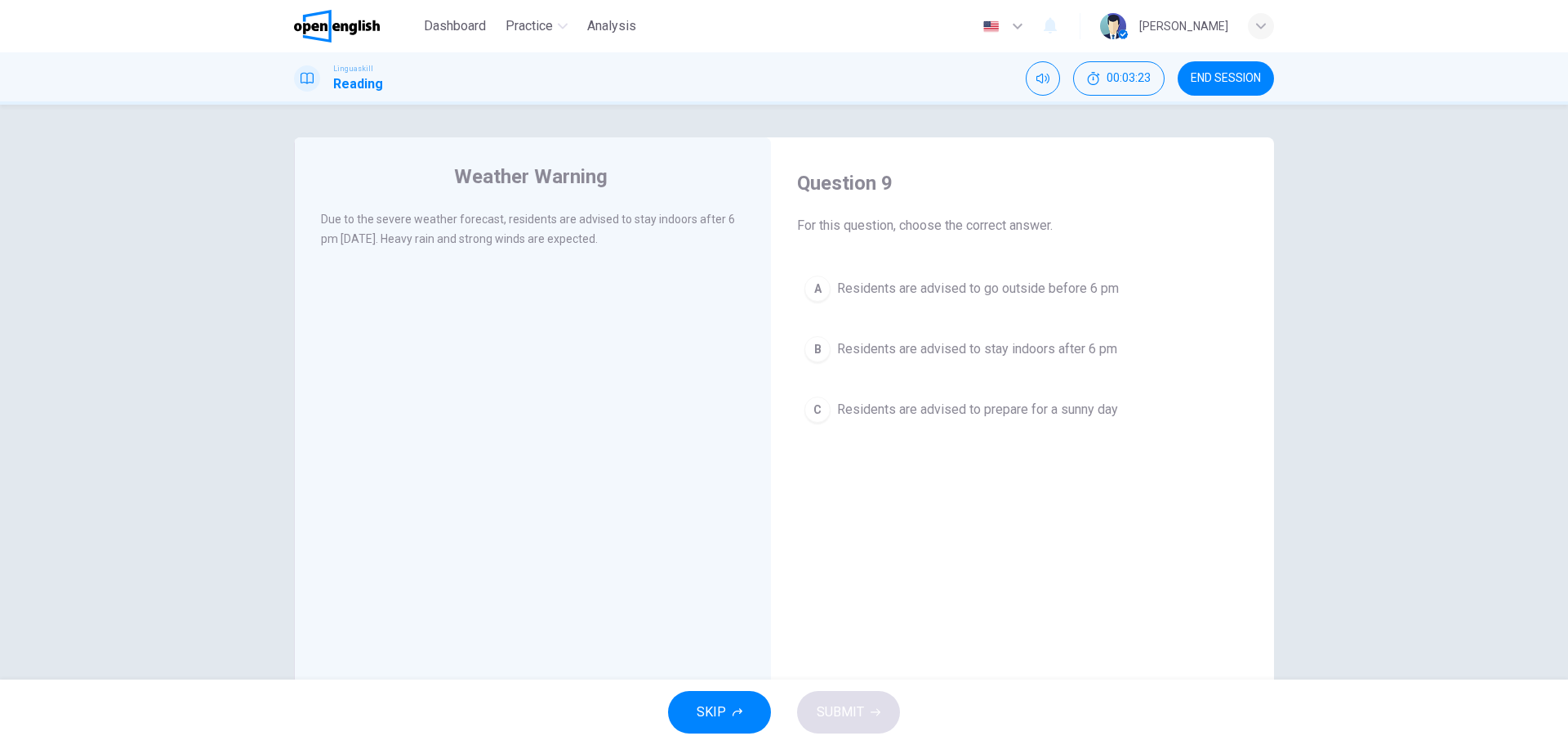
click at [925, 349] on span "Residents are advised to stay indoors after 6 pm" at bounding box center [977, 349] width 280 height 20
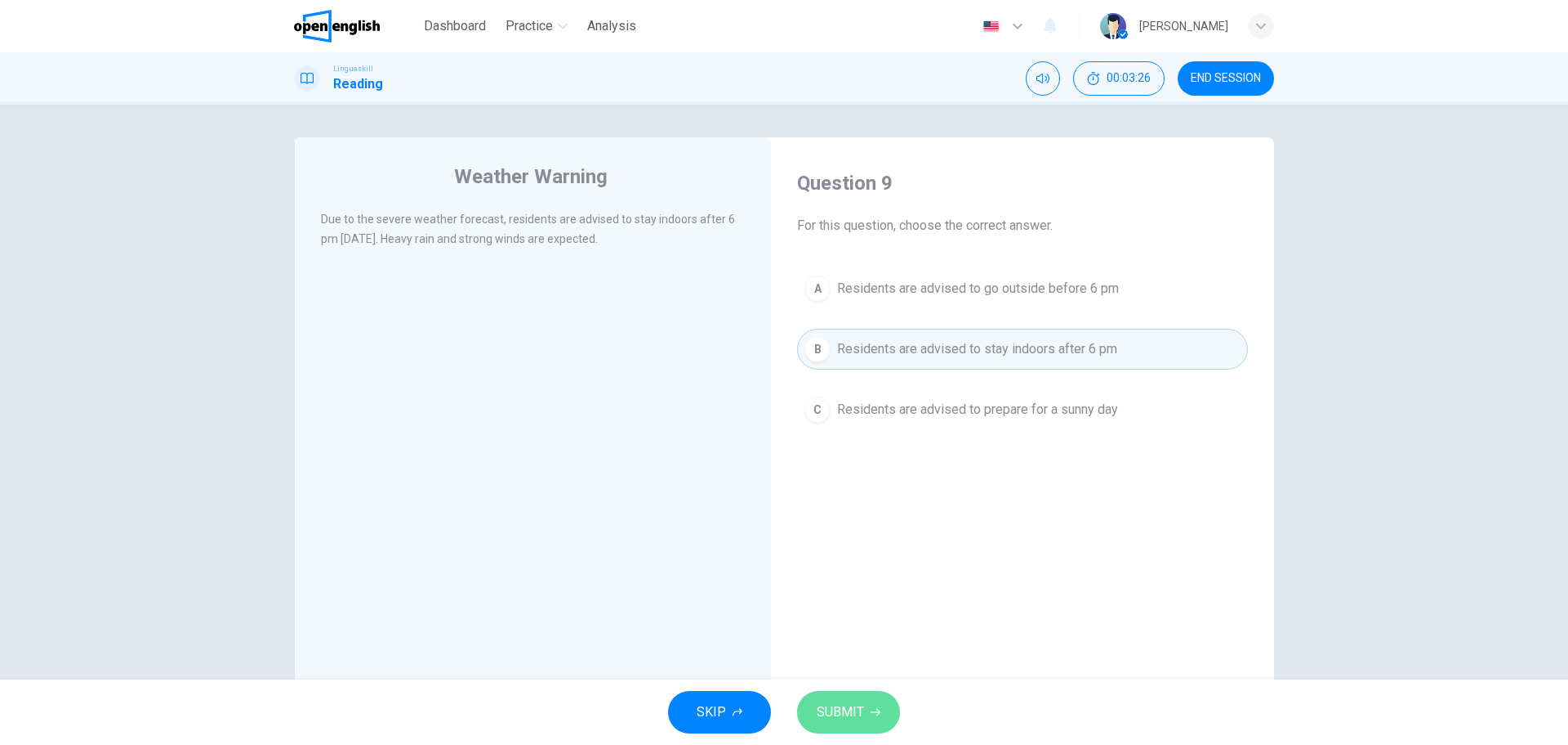
click at [875, 708] on button "SUBMIT" at bounding box center [848, 711] width 103 height 42
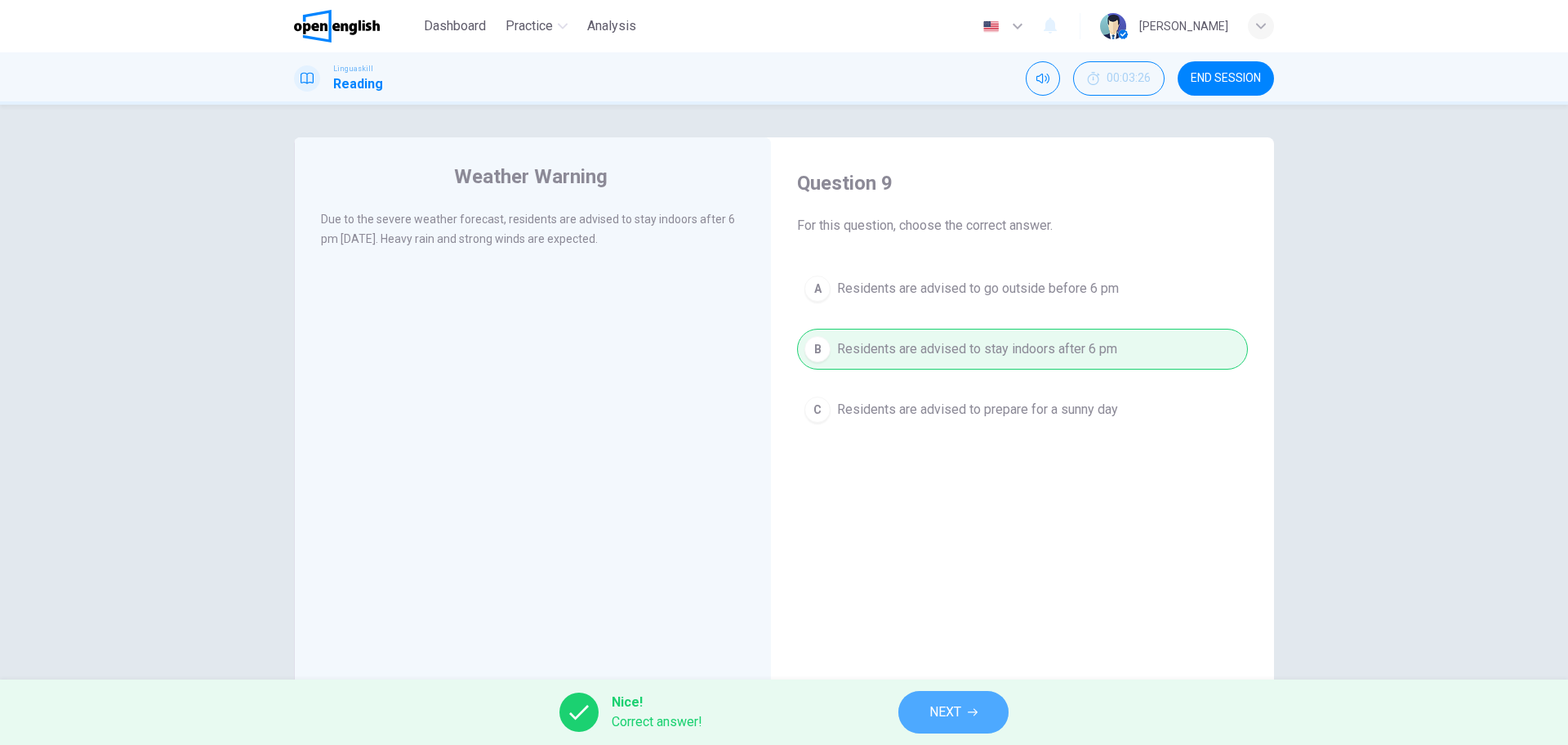
click at [974, 716] on icon "button" at bounding box center [972, 711] width 10 height 10
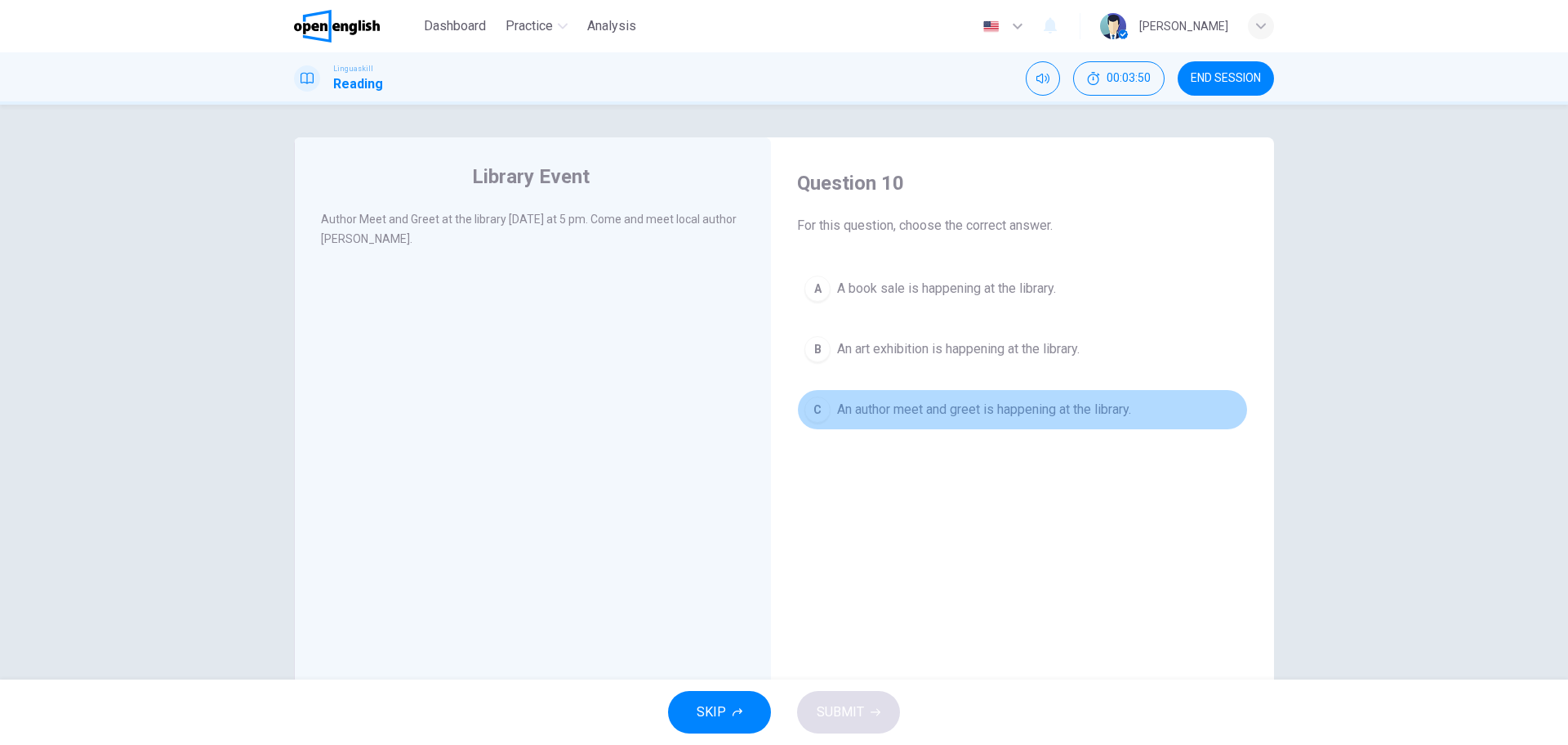
click at [878, 409] on span "An author meet and greet is happening at the library." at bounding box center [984, 410] width 294 height 20
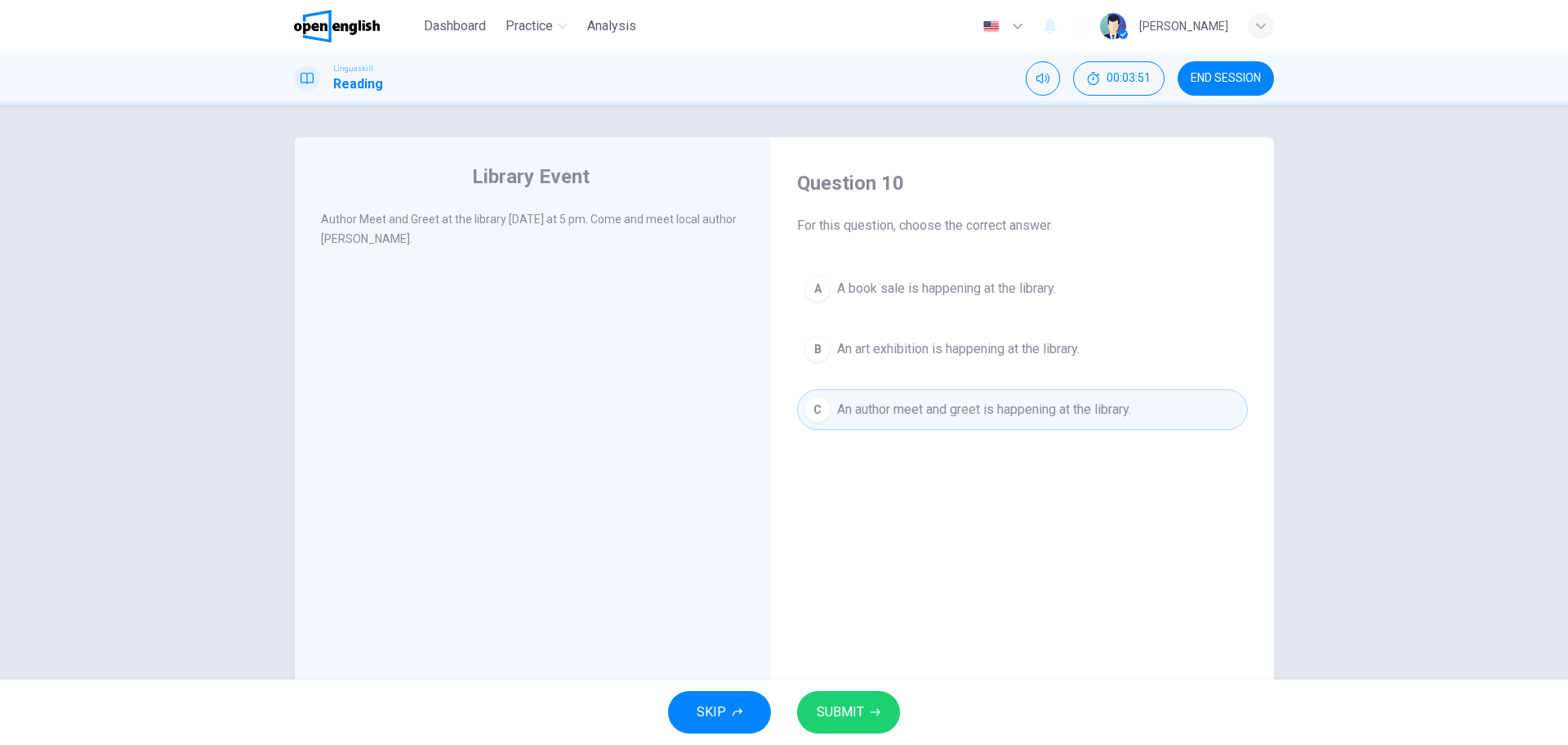
click at [849, 718] on span "SUBMIT" at bounding box center [840, 711] width 47 height 23
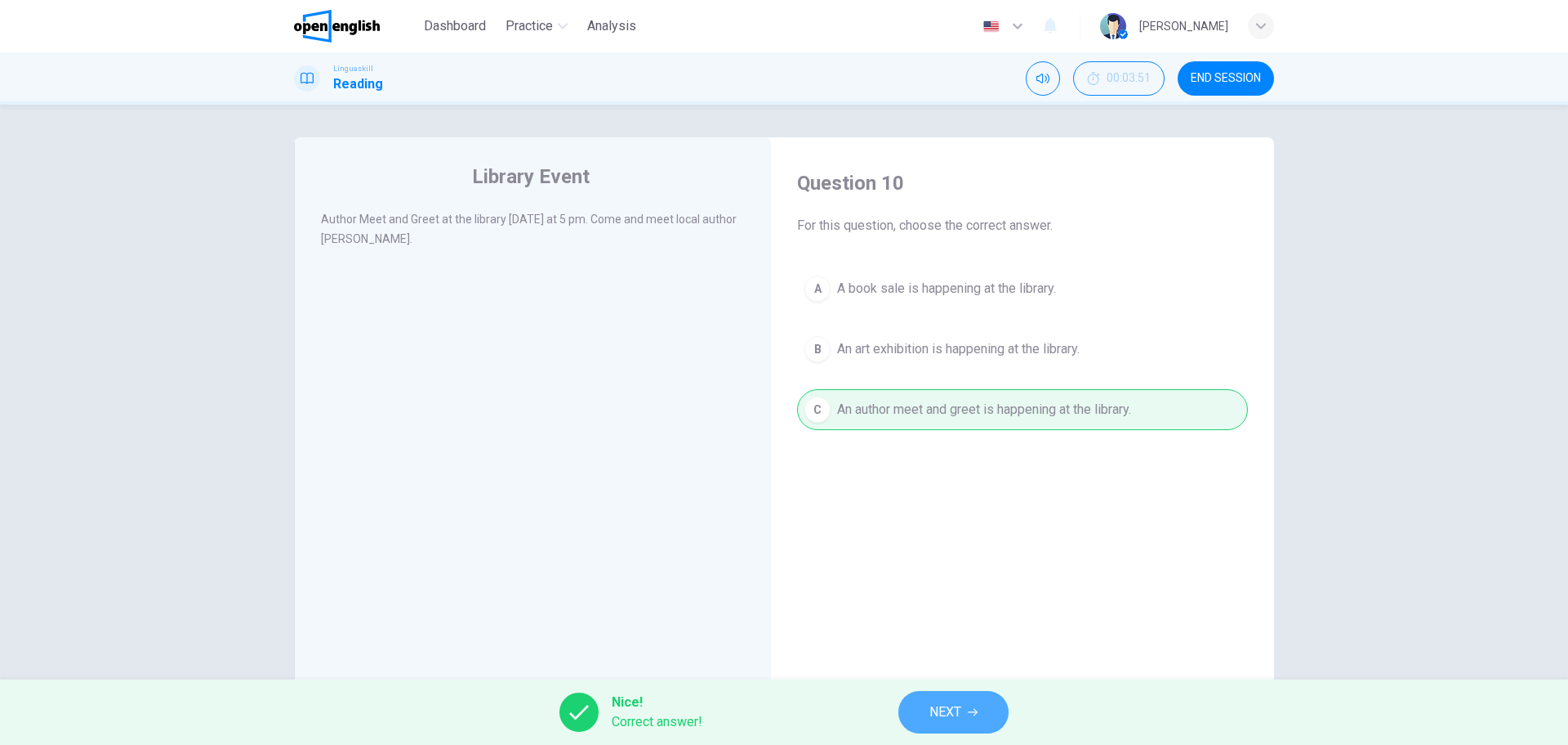
click at [963, 699] on button "NEXT" at bounding box center [954, 711] width 110 height 42
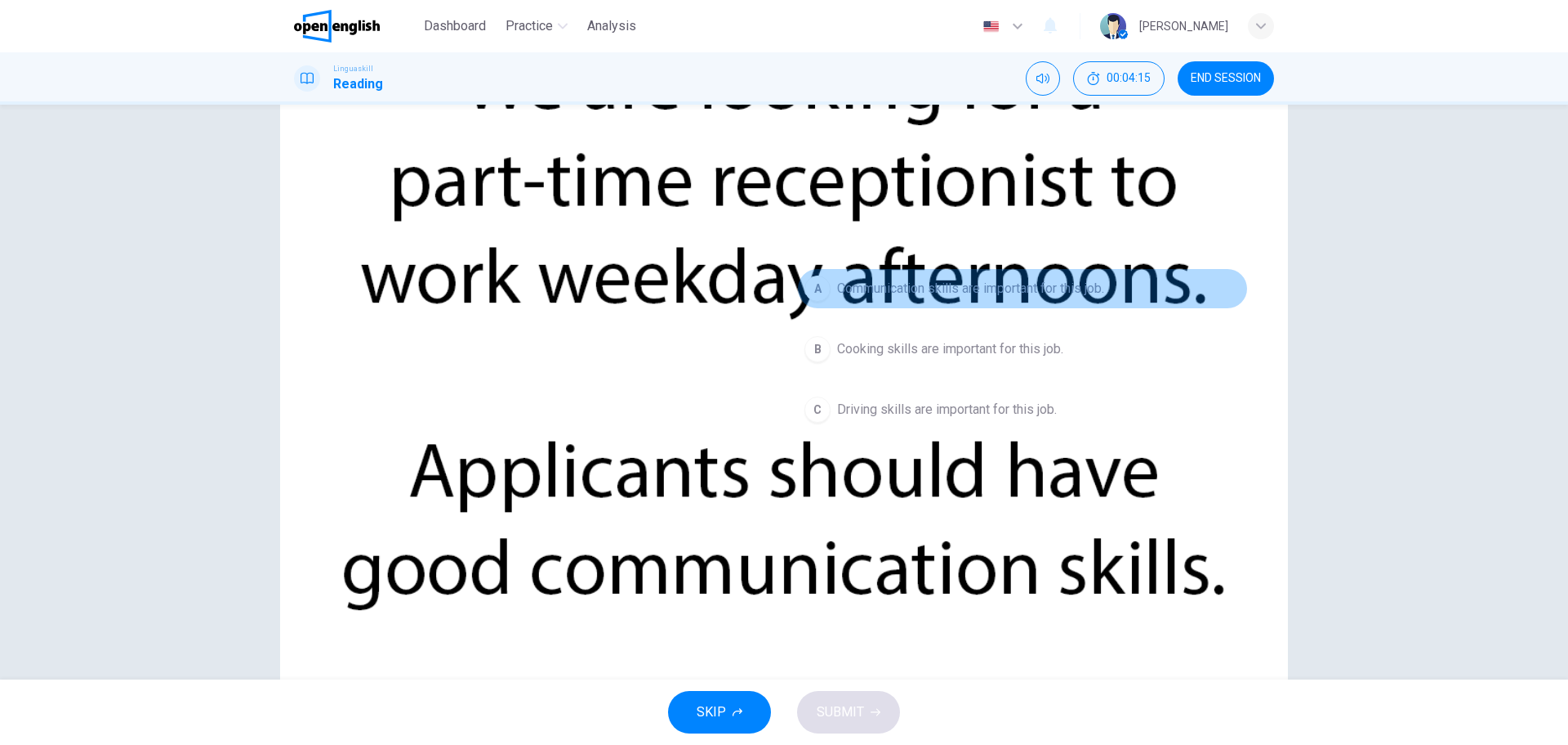
click at [878, 290] on span "Communication skills are important for this job." at bounding box center [970, 288] width 267 height 20
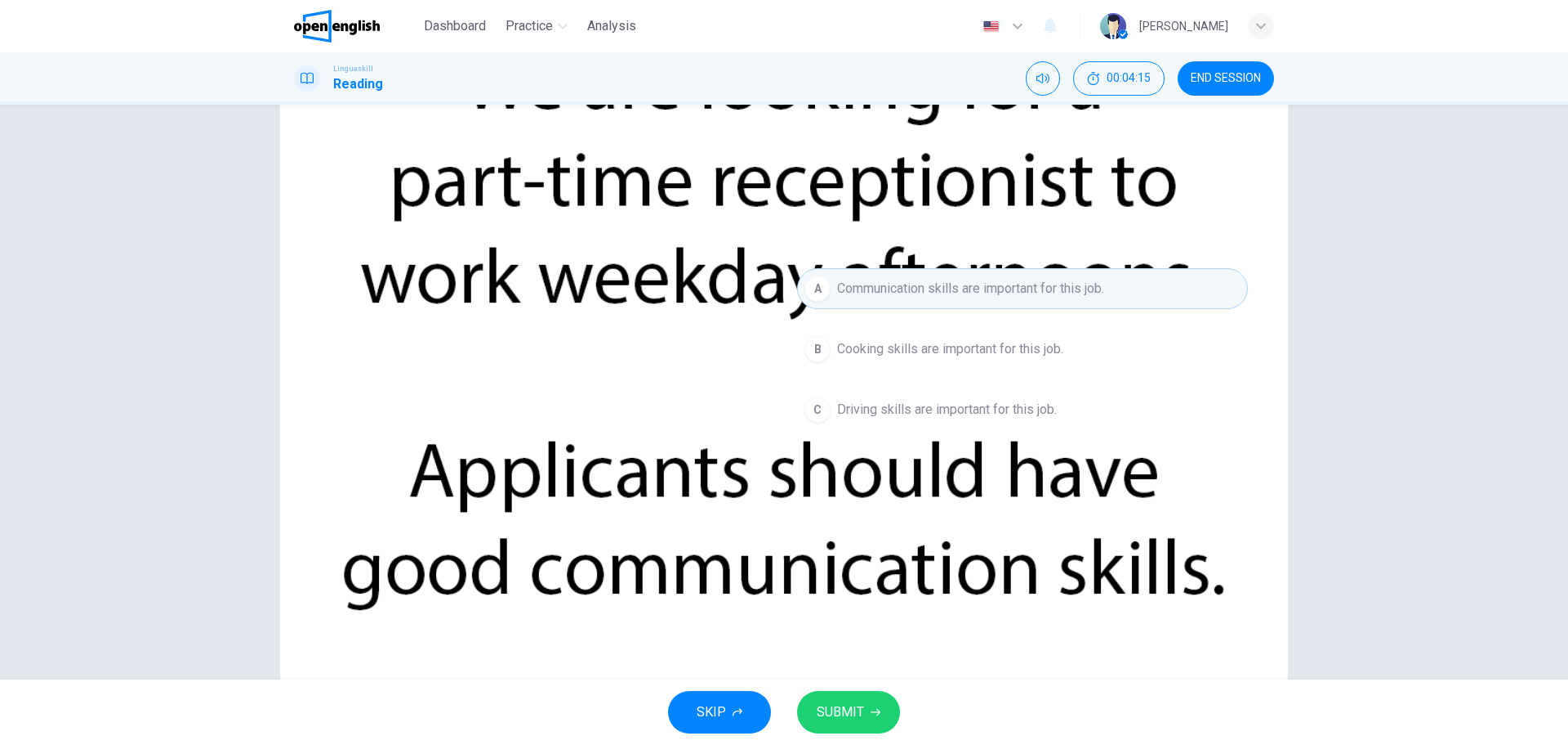
drag, startPoint x: 854, startPoint y: 739, endPoint x: 839, endPoint y: 734, distance: 15.8
click at [854, 740] on div "SKIP SUBMIT" at bounding box center [784, 711] width 1568 height 65
click at [838, 714] on span "SUBMIT" at bounding box center [840, 711] width 47 height 23
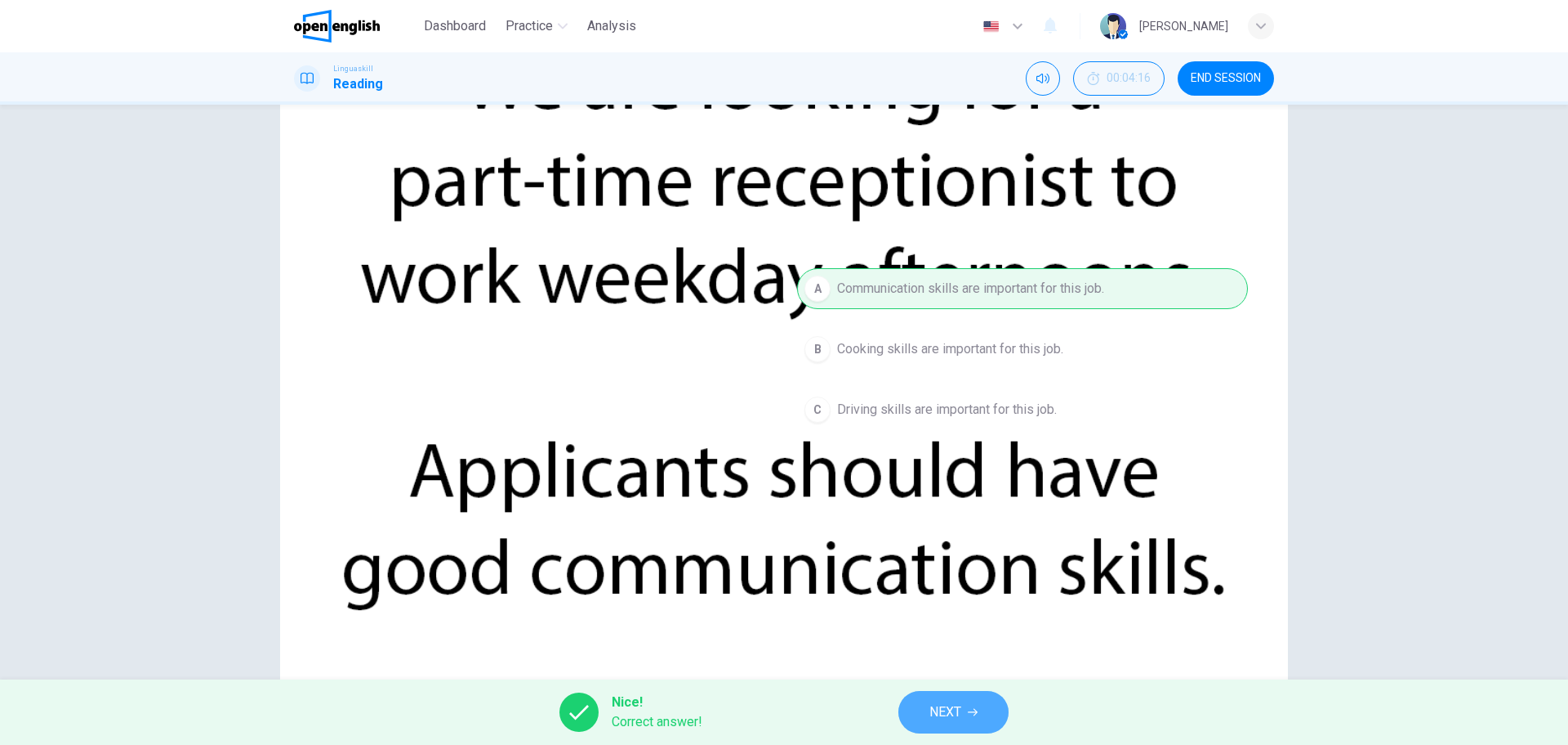
click at [943, 725] on button "NEXT" at bounding box center [954, 711] width 110 height 42
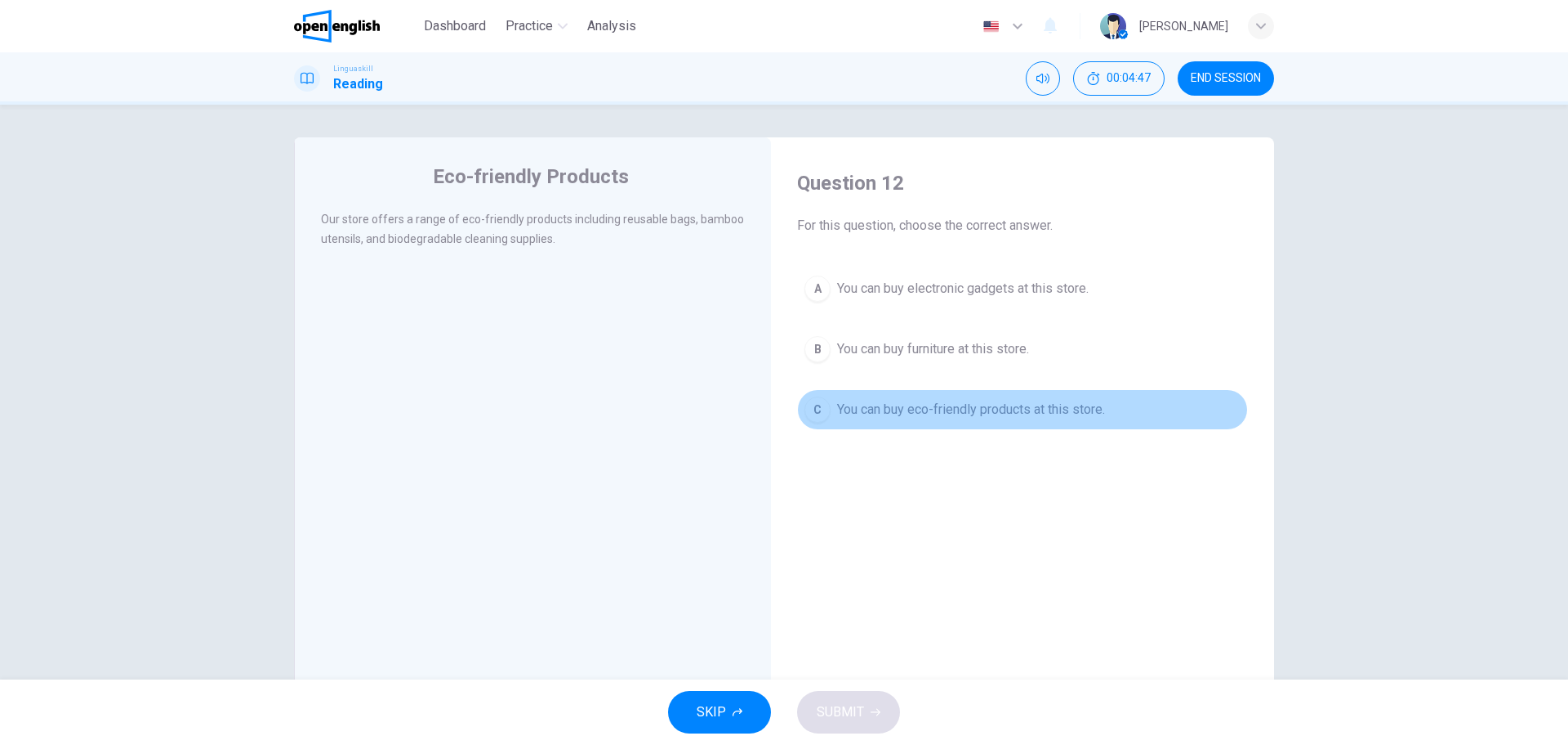
click at [975, 413] on span "You can buy eco-friendly products at this store." at bounding box center [971, 410] width 268 height 20
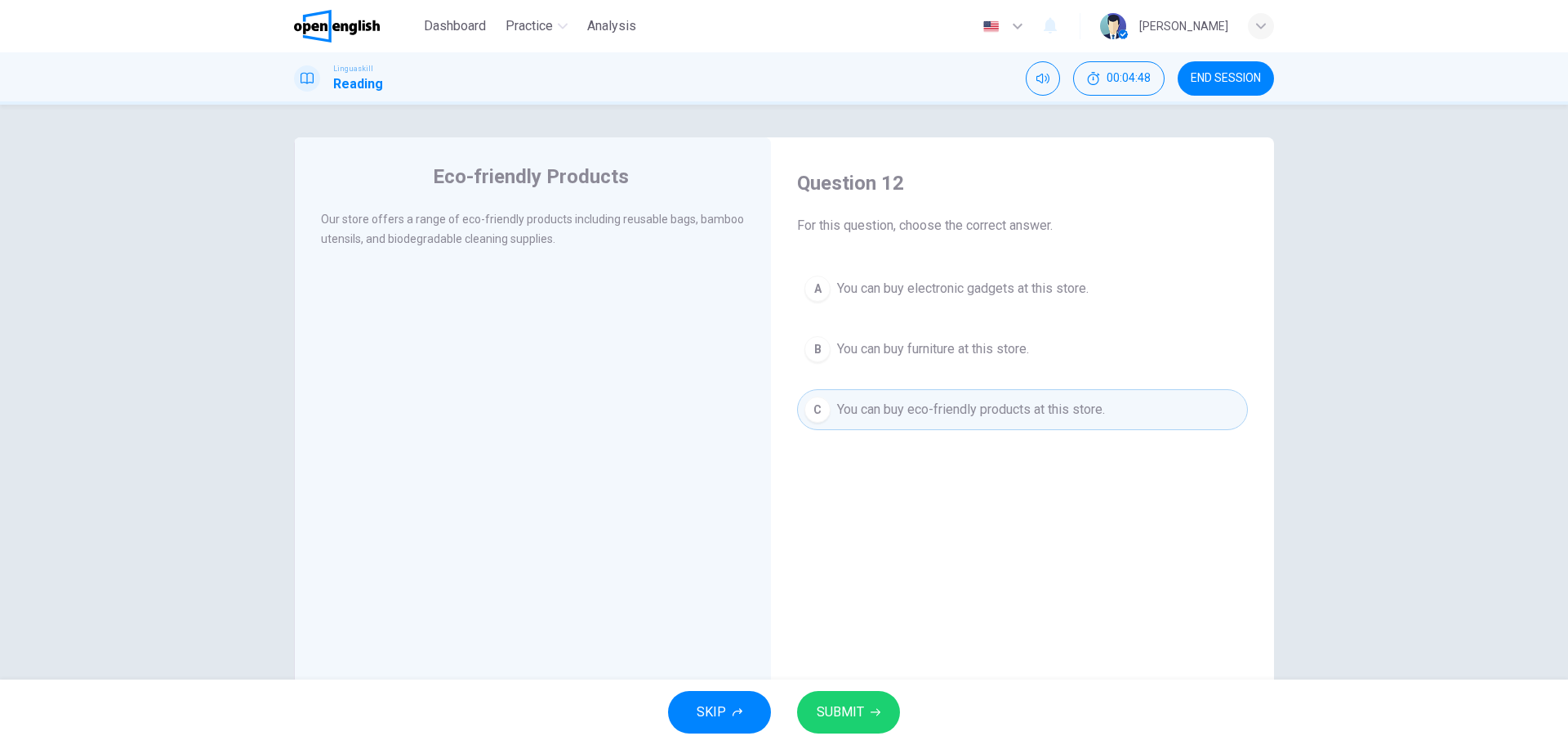
click at [864, 720] on button "SUBMIT" at bounding box center [848, 711] width 103 height 42
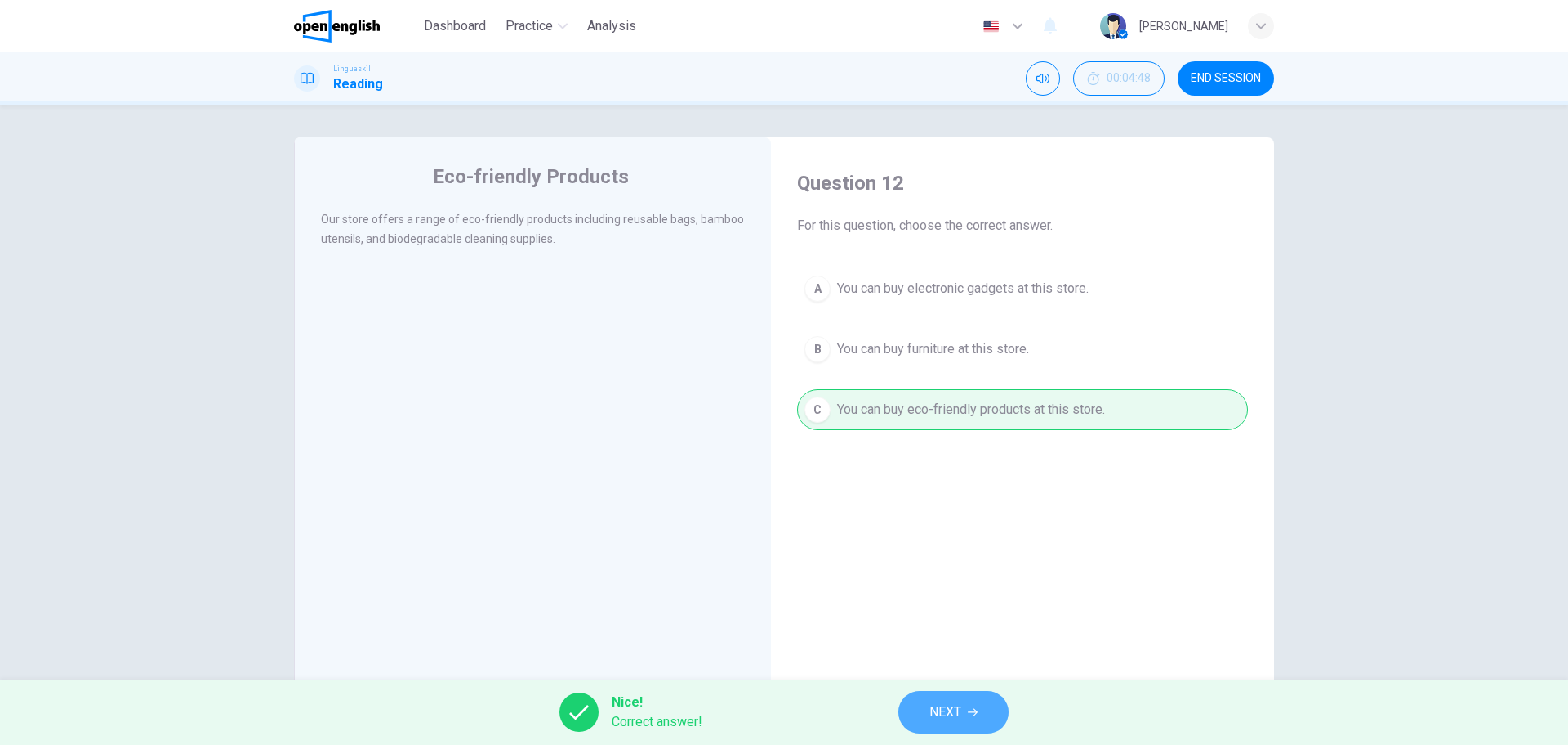
click at [974, 718] on button "NEXT" at bounding box center [954, 711] width 110 height 42
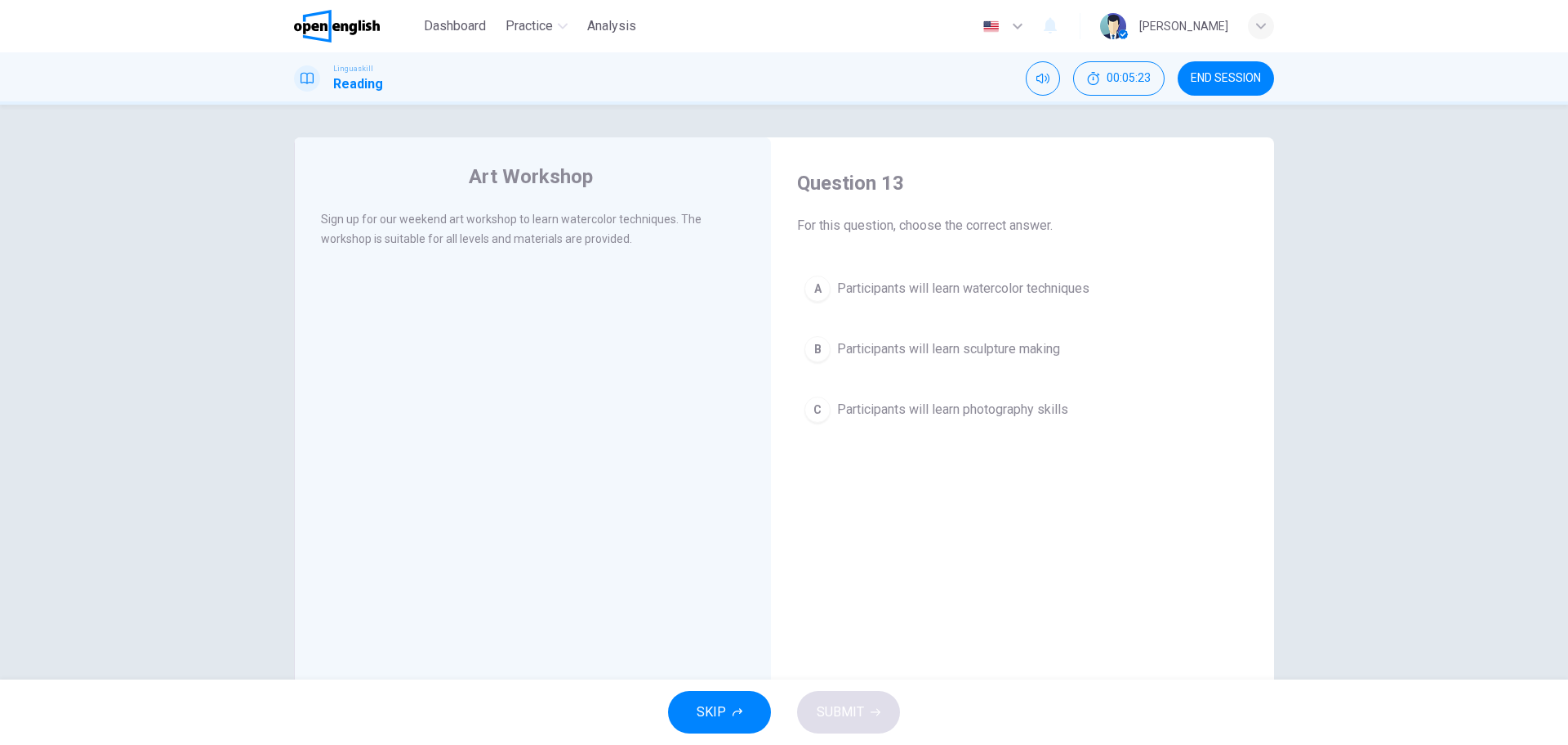
click at [971, 288] on span "Participants will learn watercolor techniques" at bounding box center [963, 288] width 252 height 20
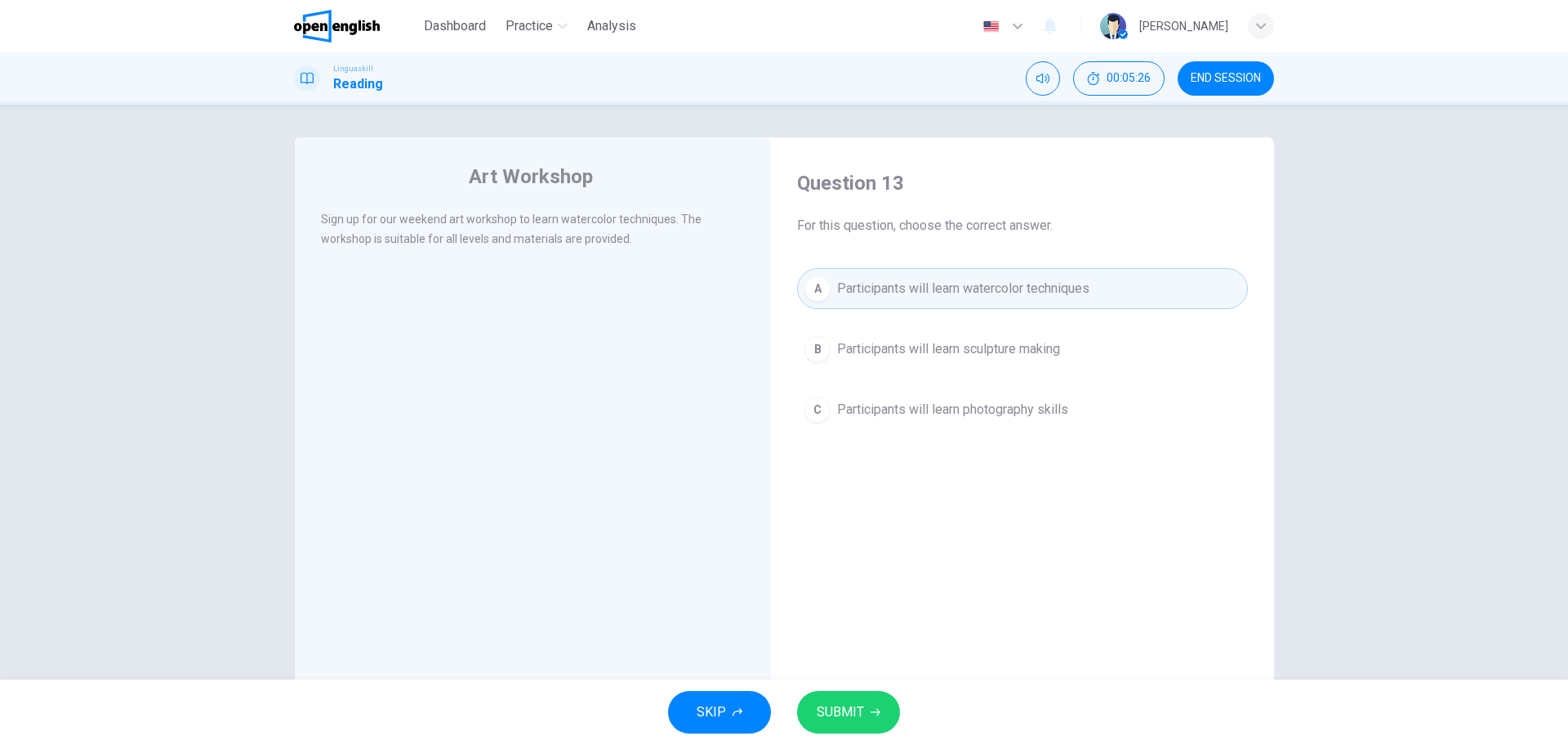
click at [849, 702] on span "SUBMIT" at bounding box center [840, 711] width 47 height 23
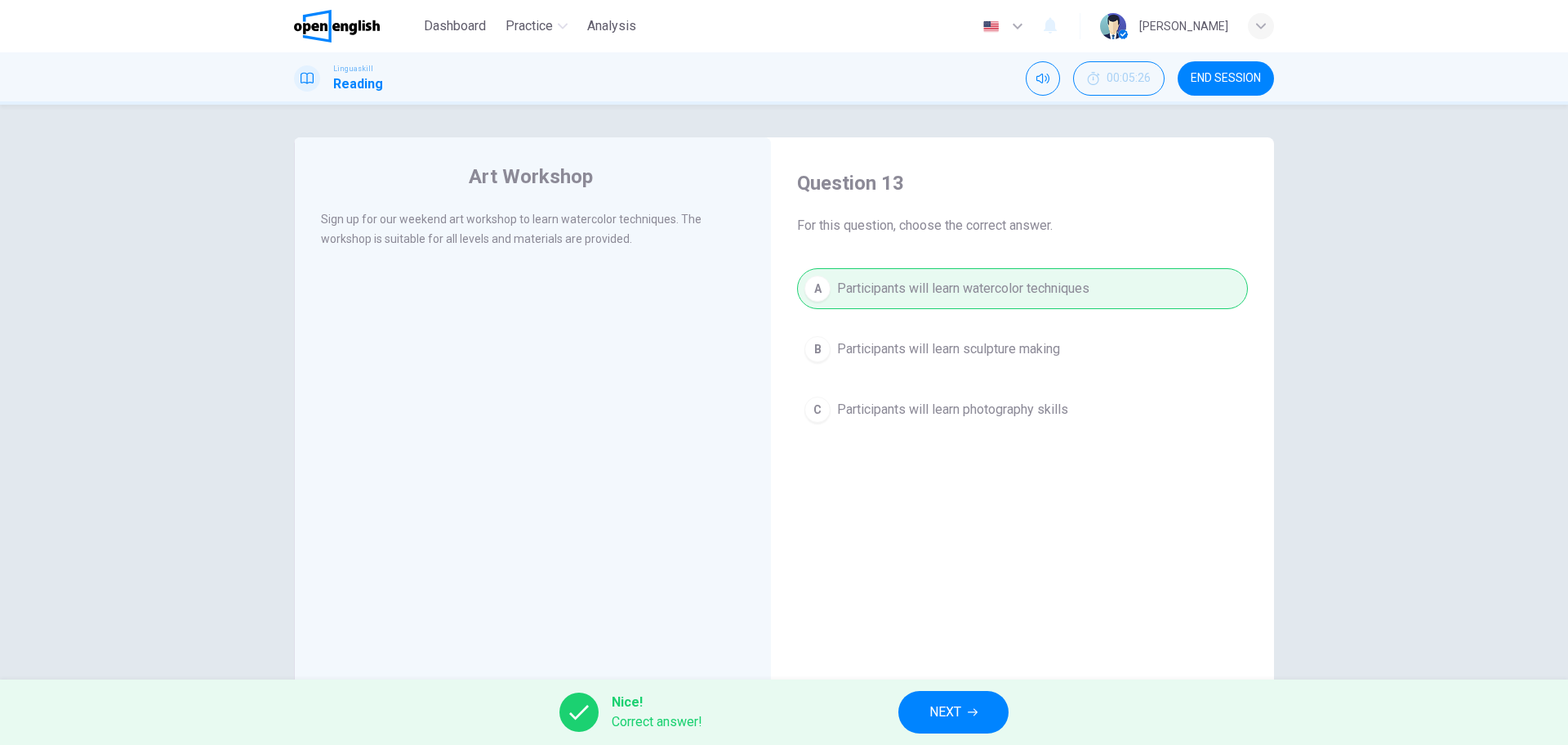
click at [957, 707] on span "NEXT" at bounding box center [946, 711] width 32 height 23
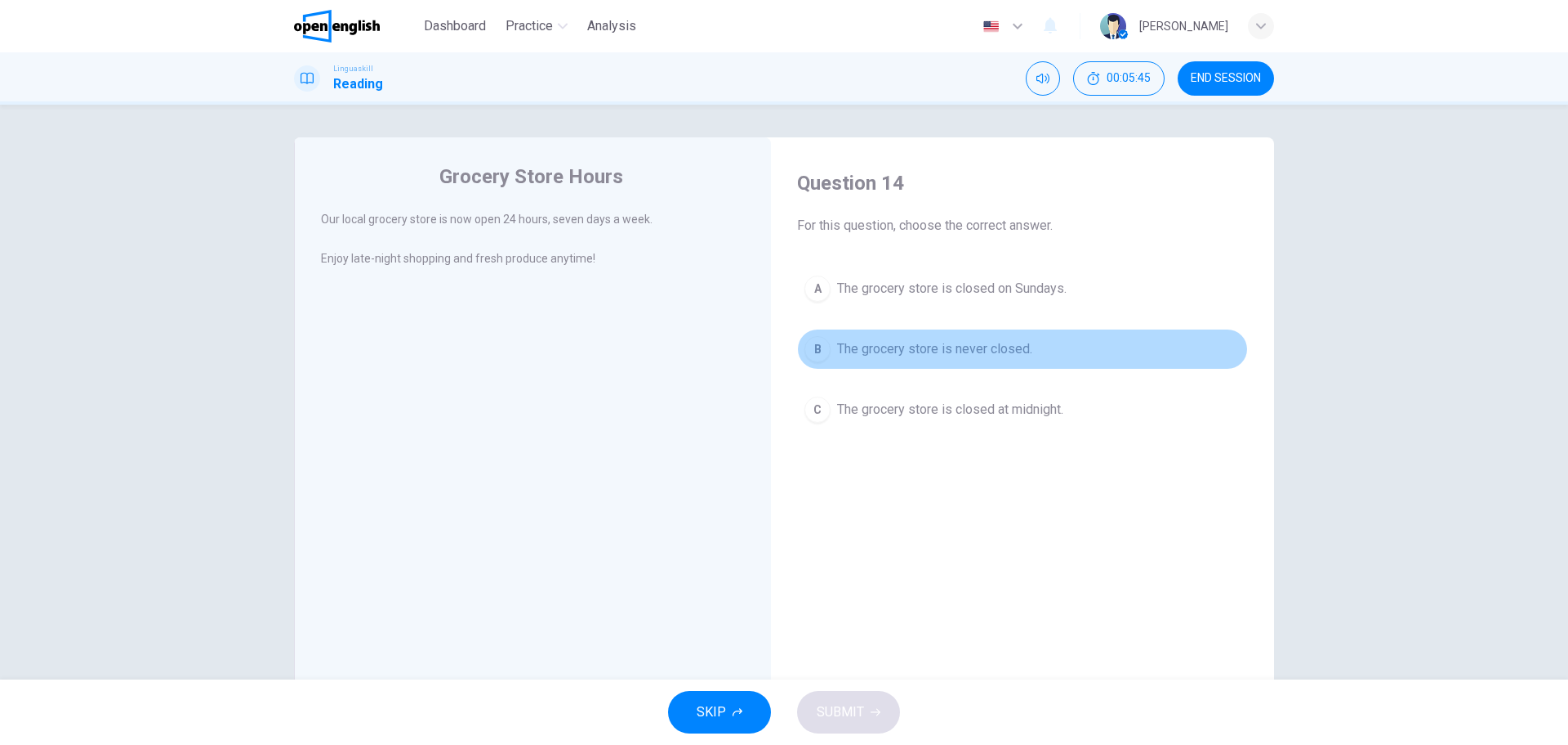
click at [923, 369] on button "B The grocery store is never closed." at bounding box center [1022, 348] width 451 height 40
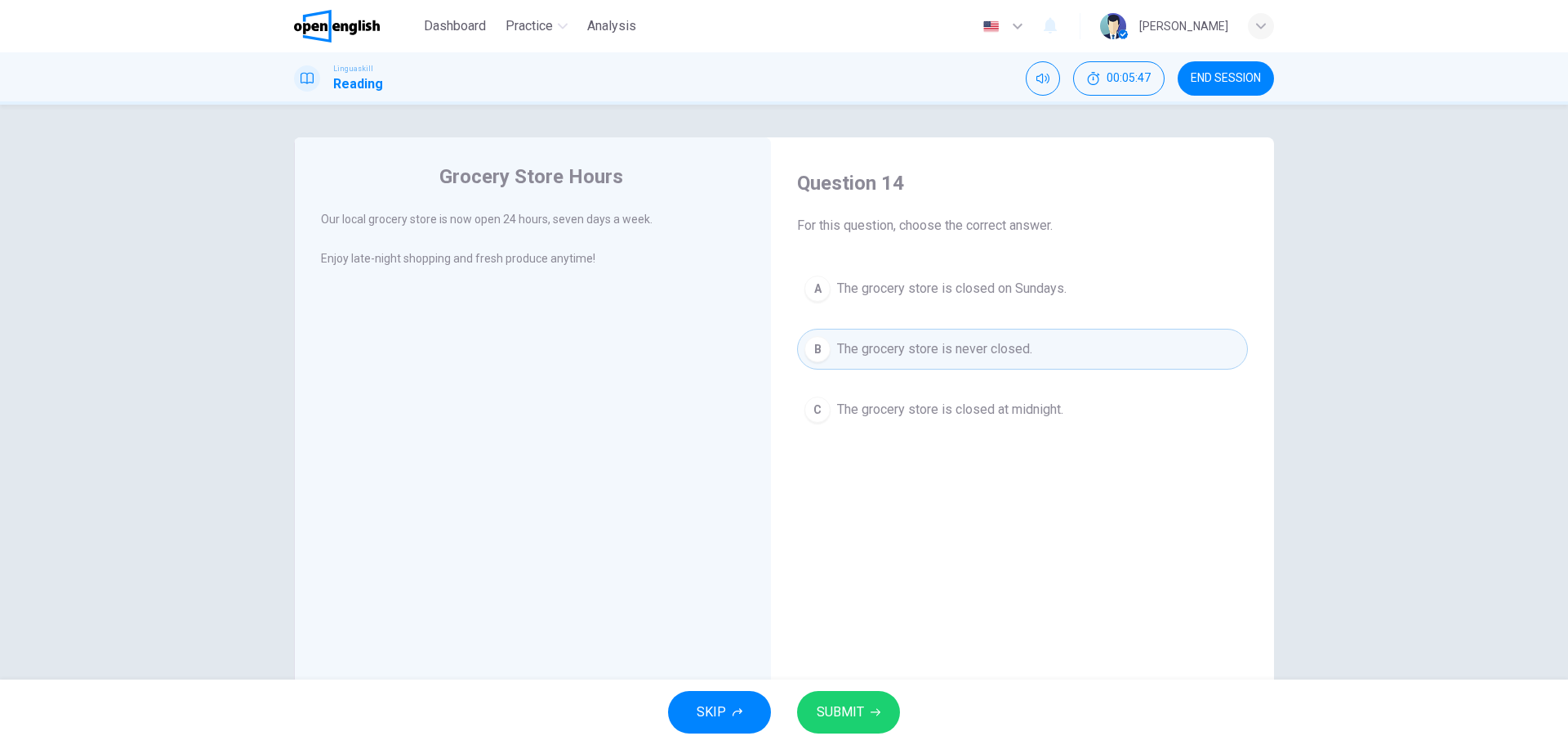
click at [863, 711] on button "SUBMIT" at bounding box center [848, 711] width 103 height 42
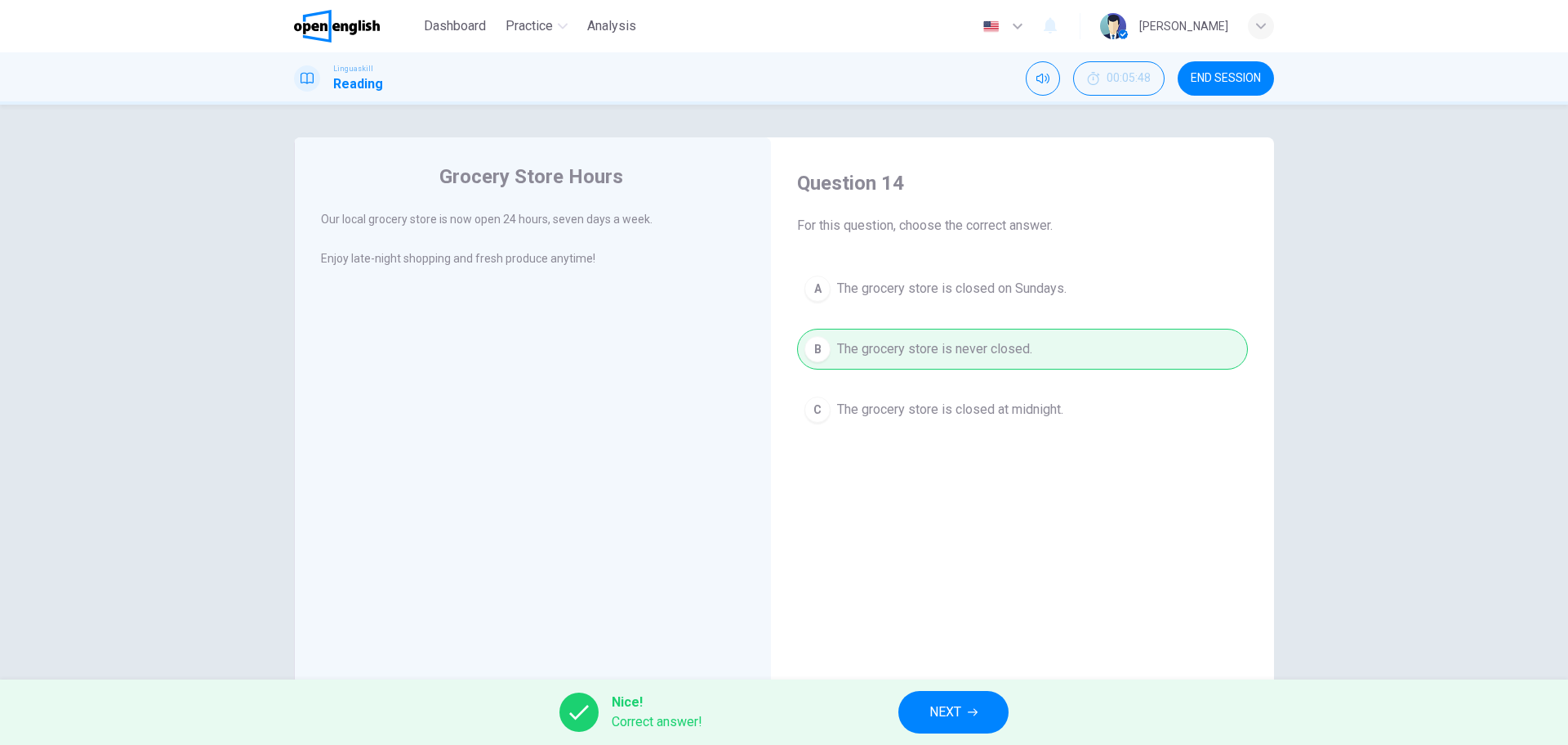
click at [1016, 704] on div "Nice! Correct answer! NEXT" at bounding box center [784, 711] width 1568 height 65
click at [975, 712] on icon "button" at bounding box center [972, 711] width 10 height 10
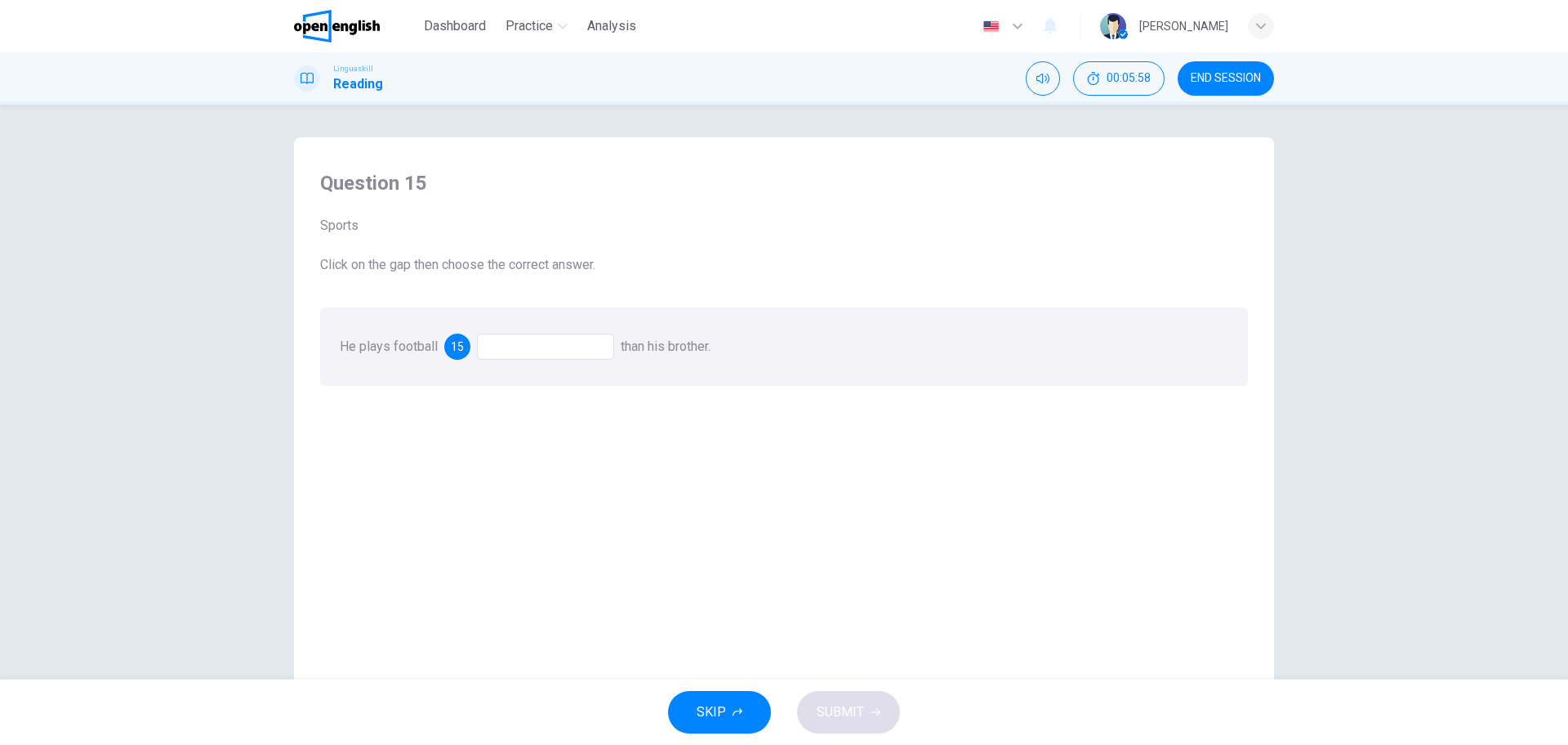
click at [559, 342] on div at bounding box center [545, 346] width 137 height 27
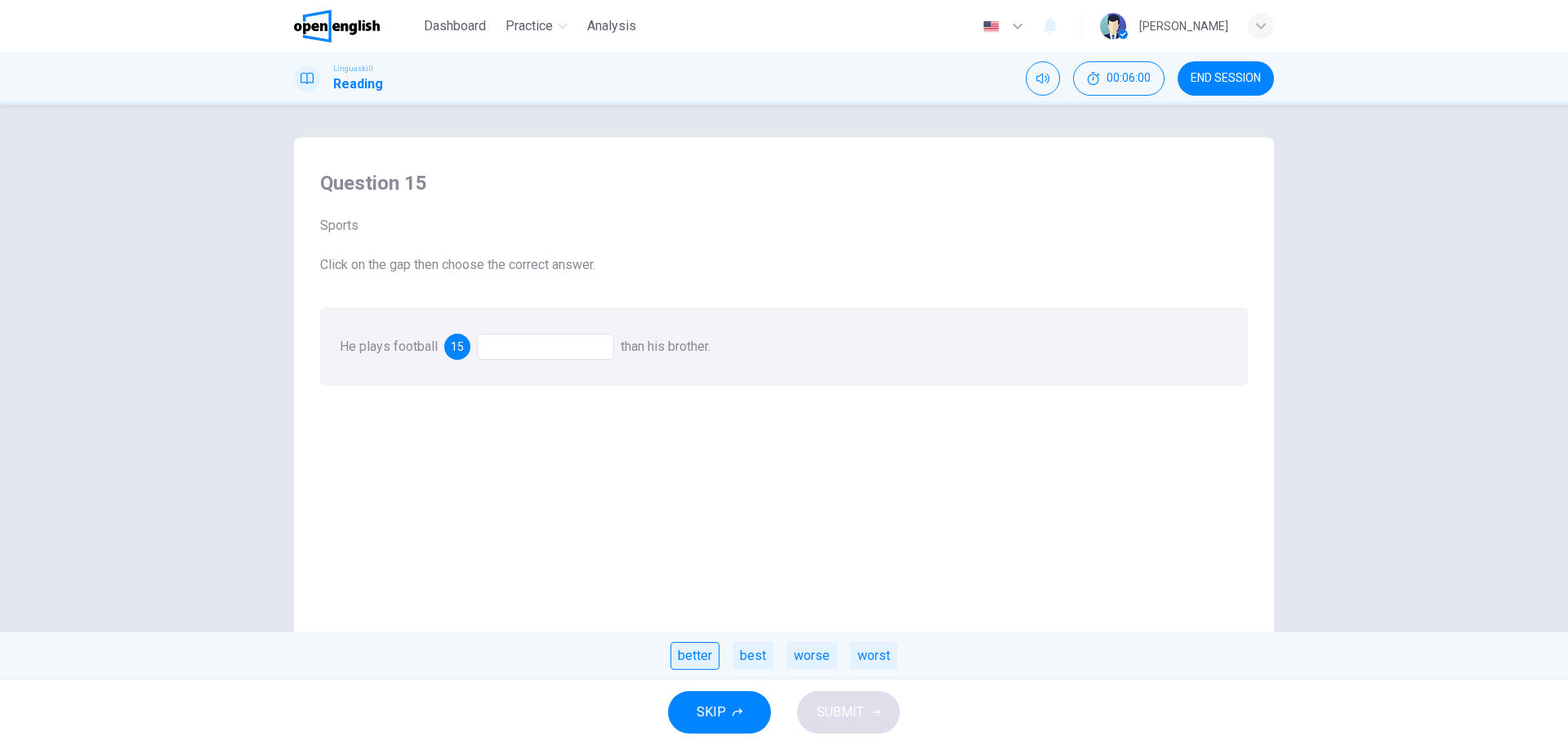
click at [702, 662] on div "better" at bounding box center [695, 655] width 49 height 28
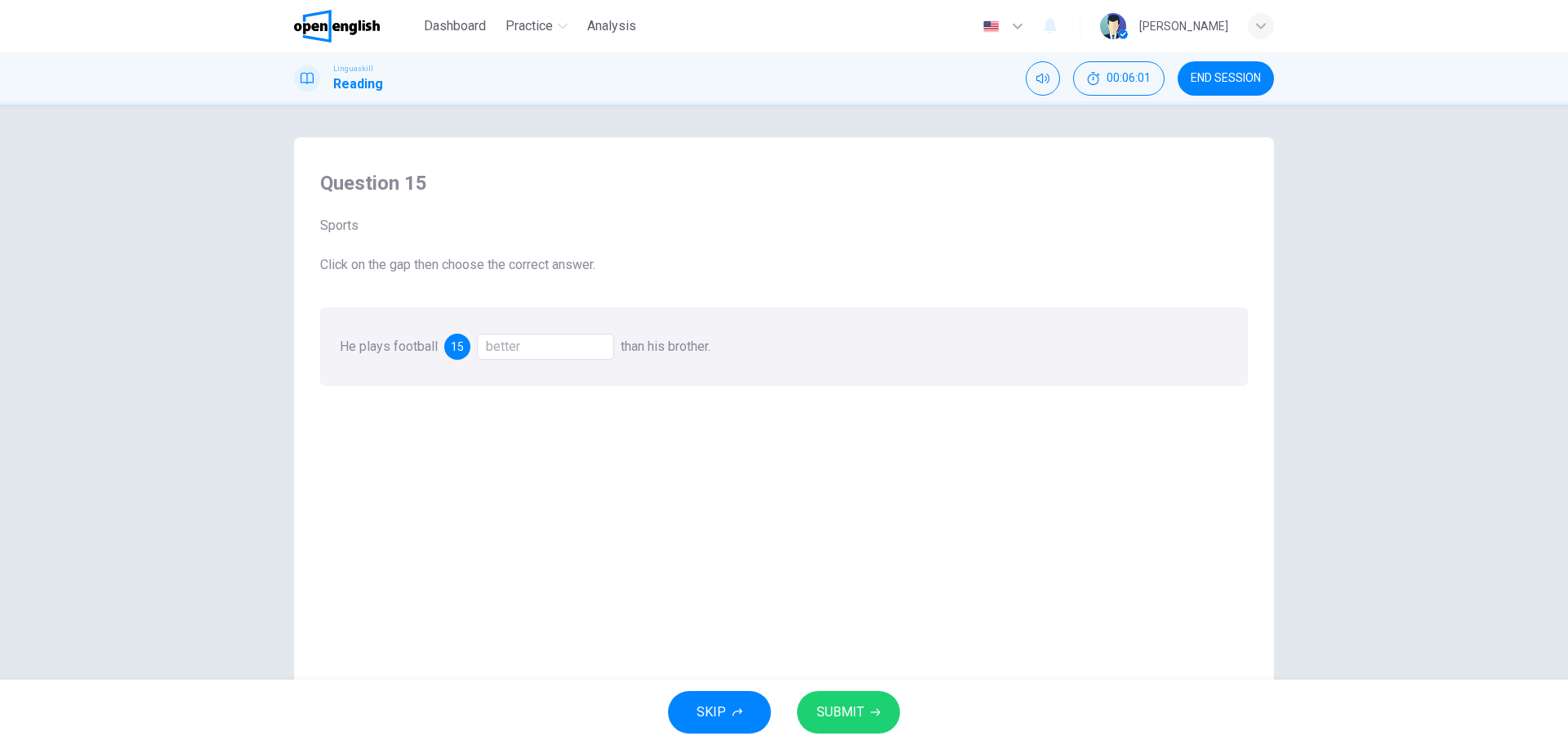
click at [847, 716] on span "SUBMIT" at bounding box center [840, 711] width 47 height 23
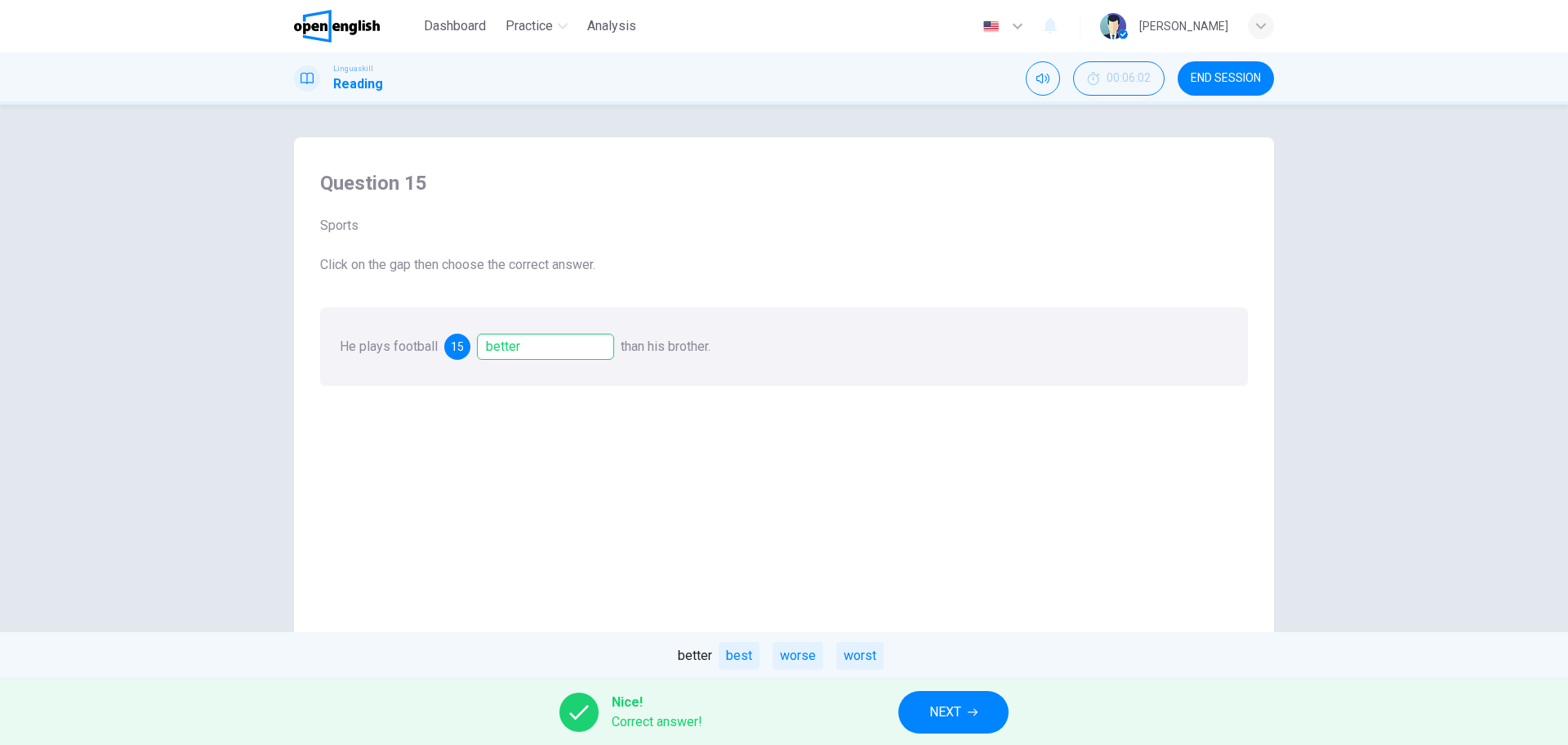
click at [962, 721] on span "NEXT" at bounding box center [946, 711] width 32 height 23
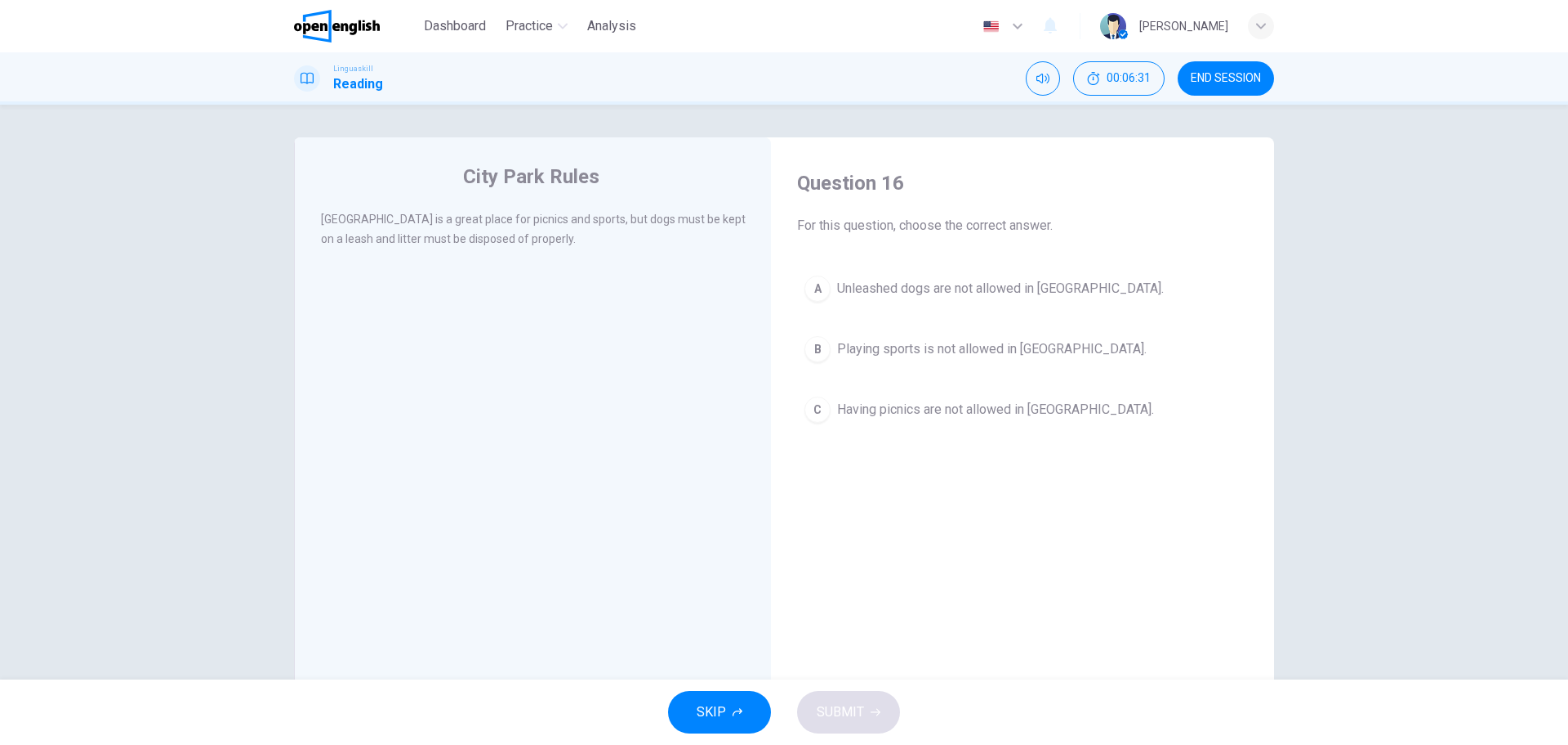
click at [966, 293] on span "Unleashed dogs are not allowed in [GEOGRAPHIC_DATA]." at bounding box center [1000, 288] width 326 height 20
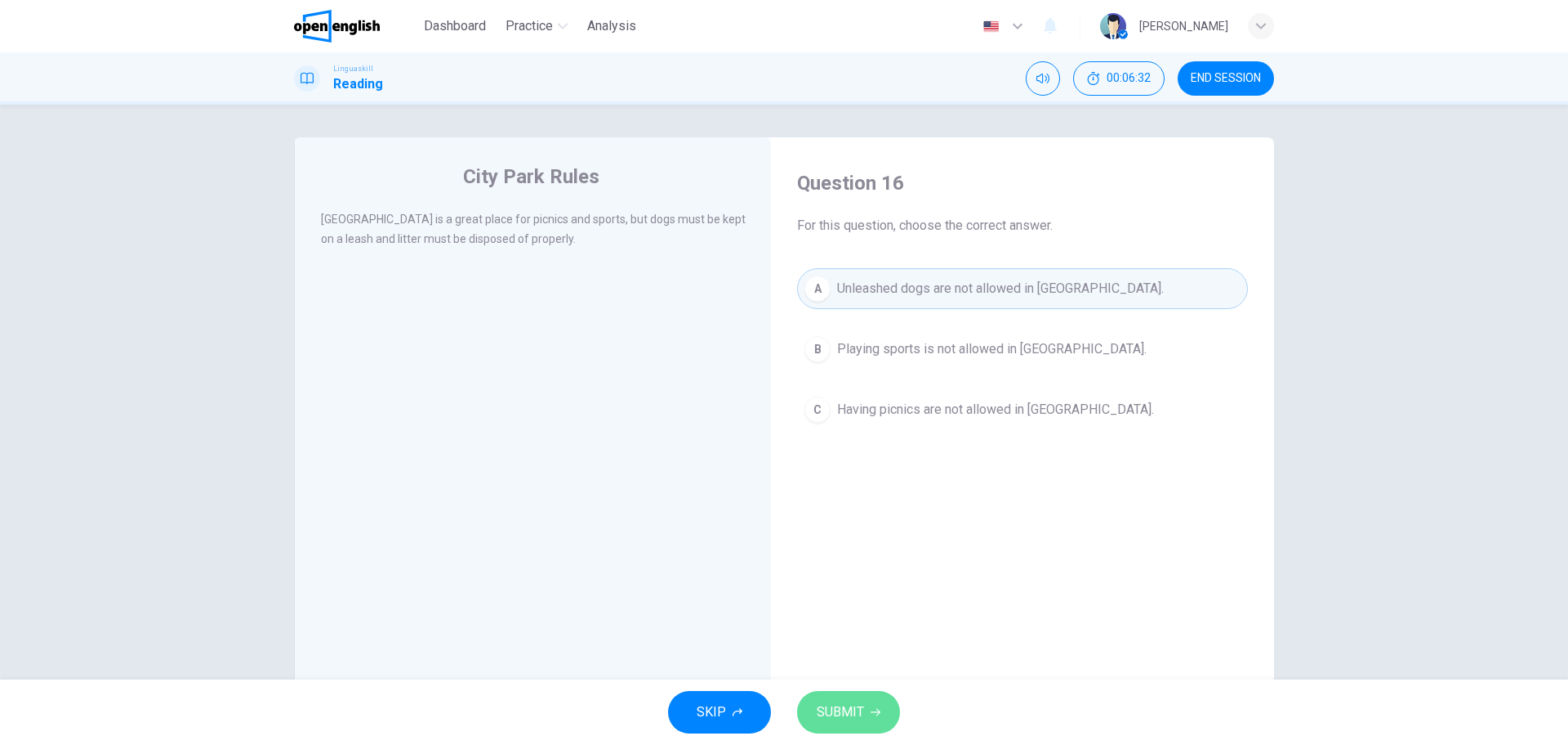
click at [868, 715] on button "SUBMIT" at bounding box center [848, 711] width 103 height 42
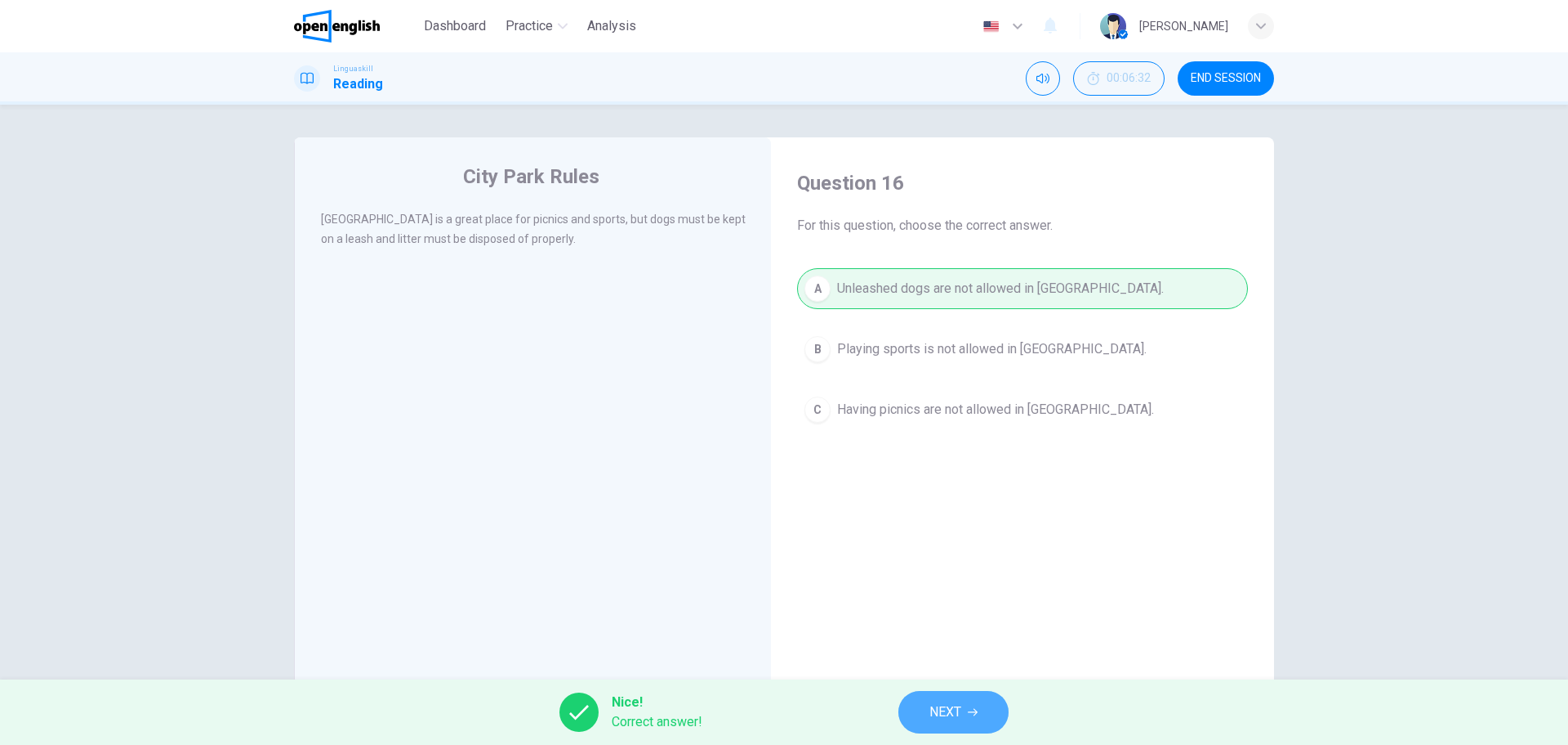
click at [958, 714] on span "NEXT" at bounding box center [946, 711] width 32 height 23
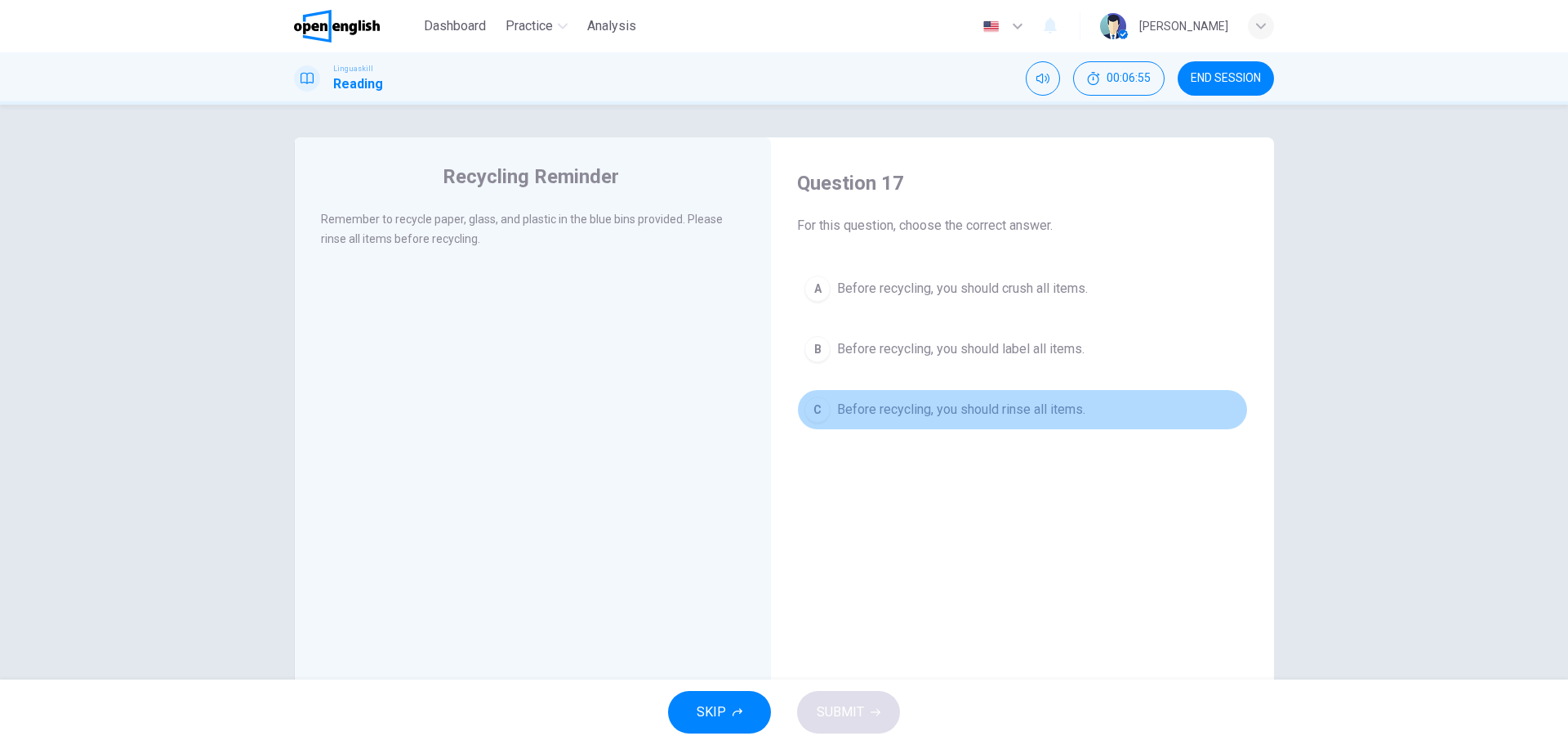
click at [887, 410] on span "Before recycling, you should rinse all items." at bounding box center [962, 410] width 249 height 20
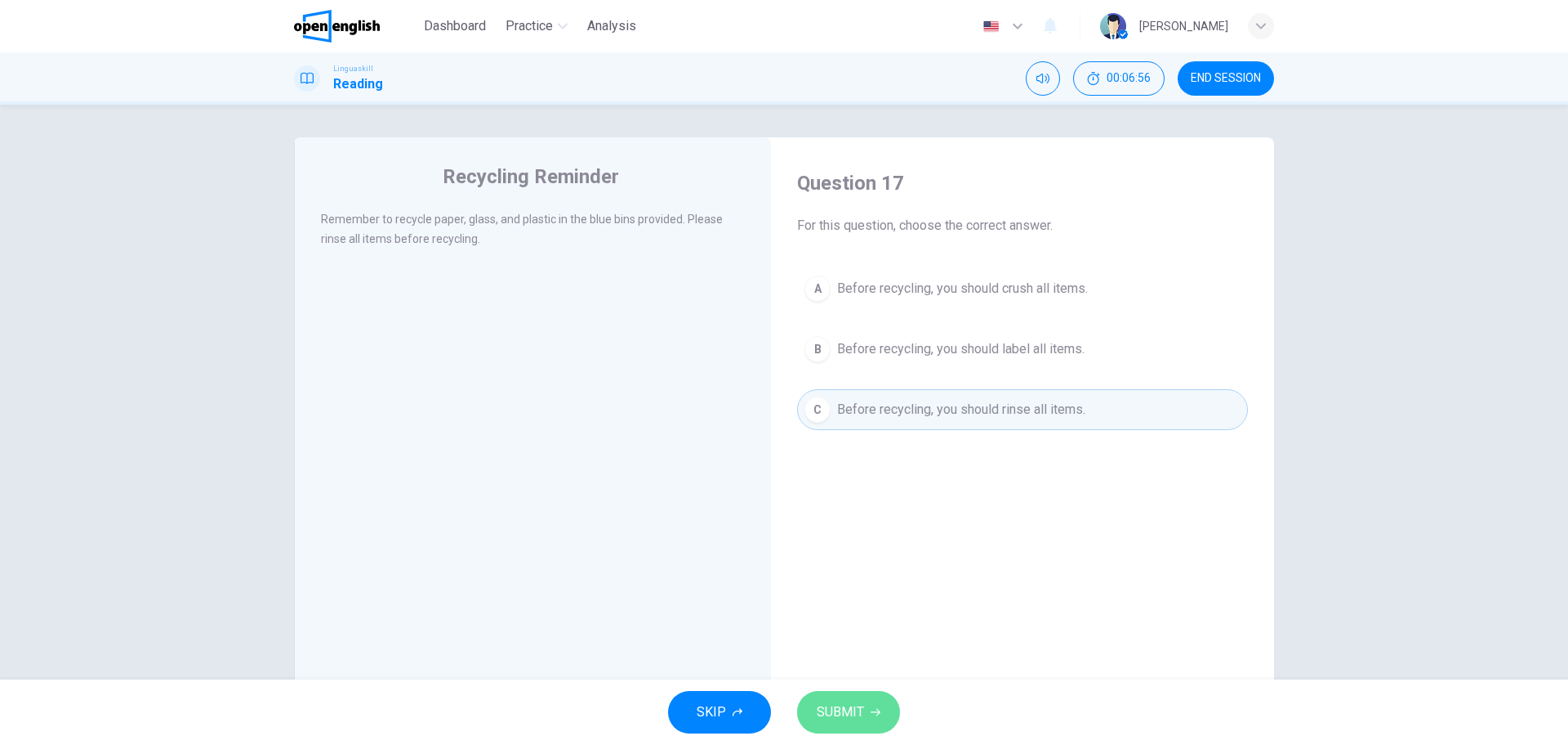
click at [860, 726] on button "SUBMIT" at bounding box center [848, 711] width 103 height 42
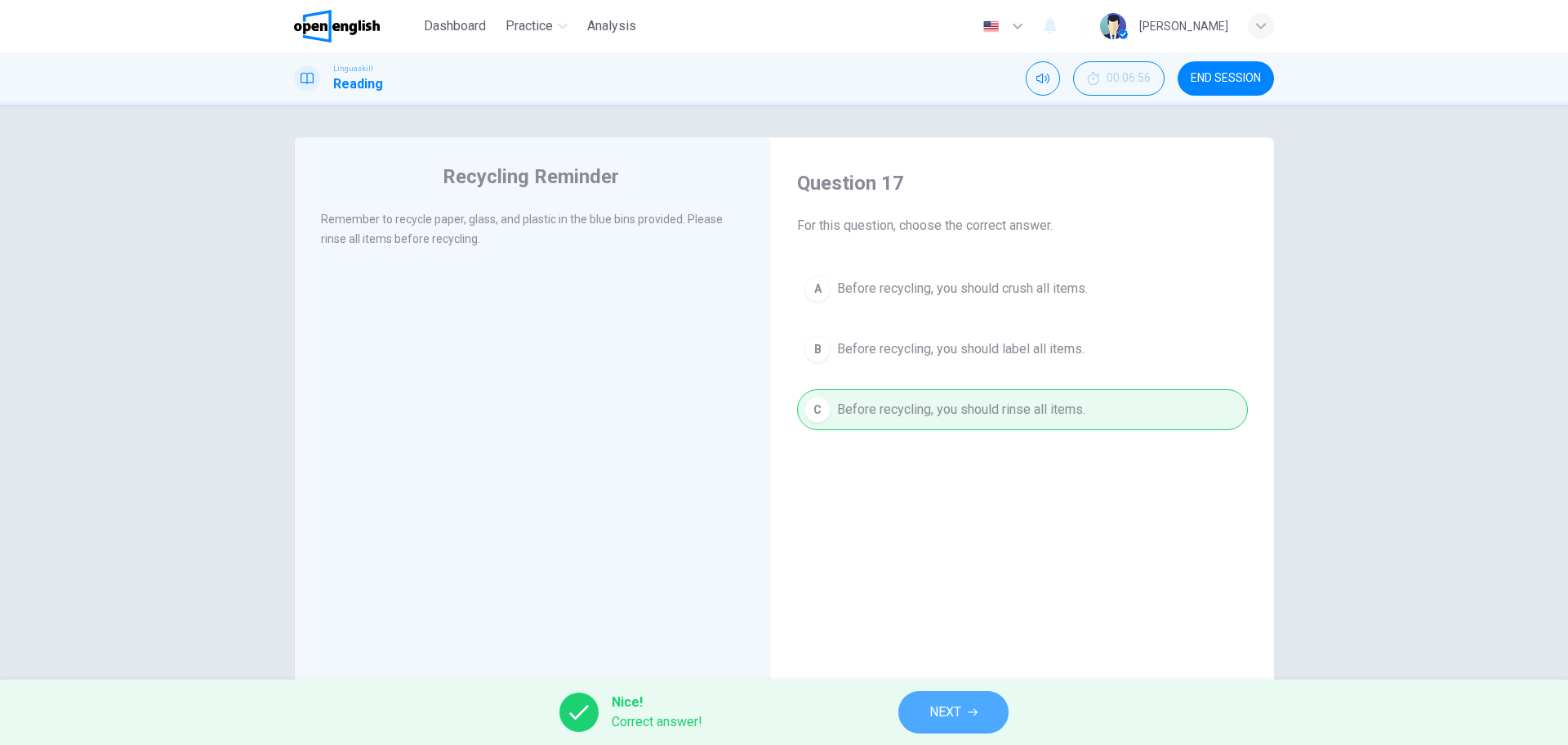
click at [952, 709] on span "NEXT" at bounding box center [946, 711] width 32 height 23
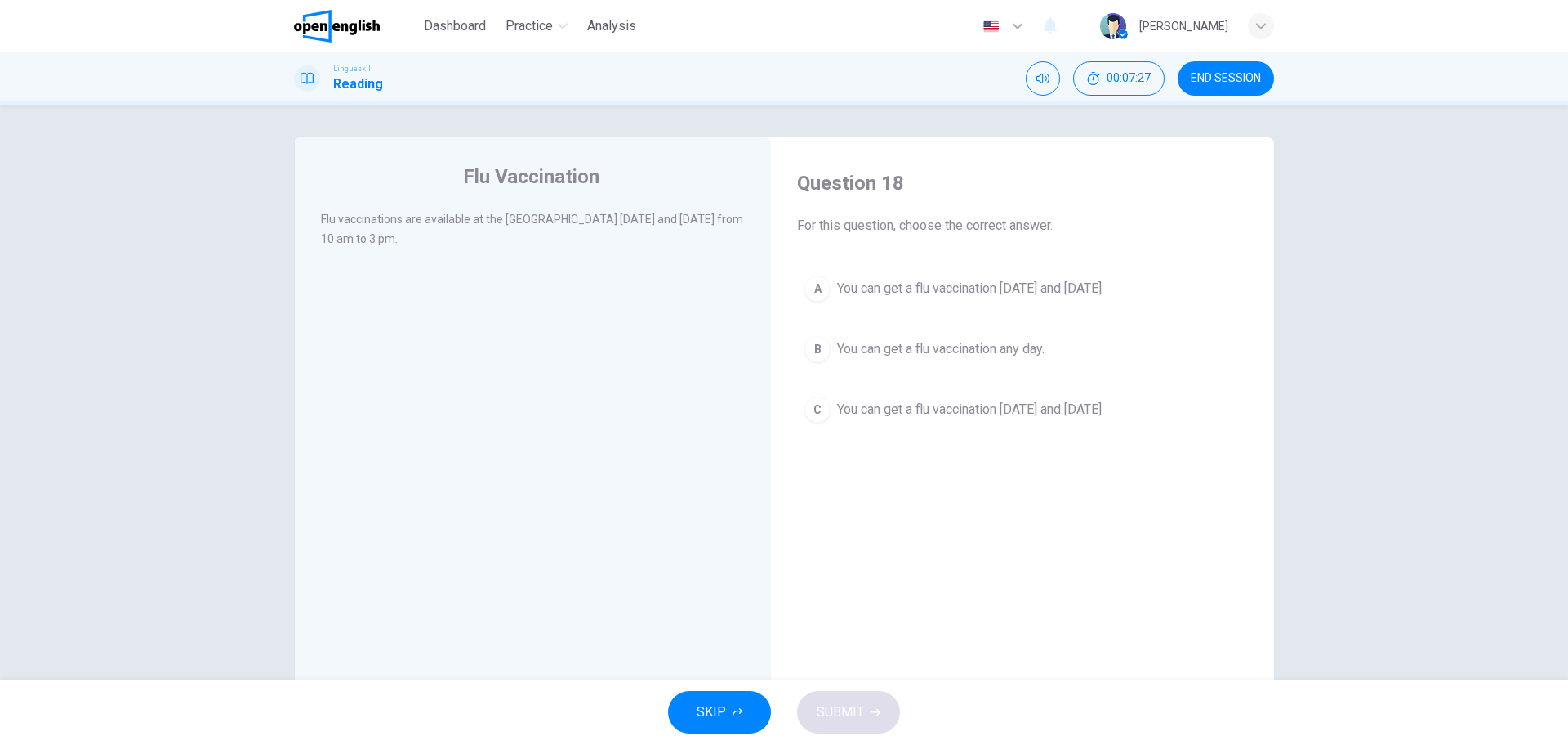
click at [878, 283] on span "You can get a flu vaccination [DATE] and [DATE]" at bounding box center [969, 288] width 264 height 20
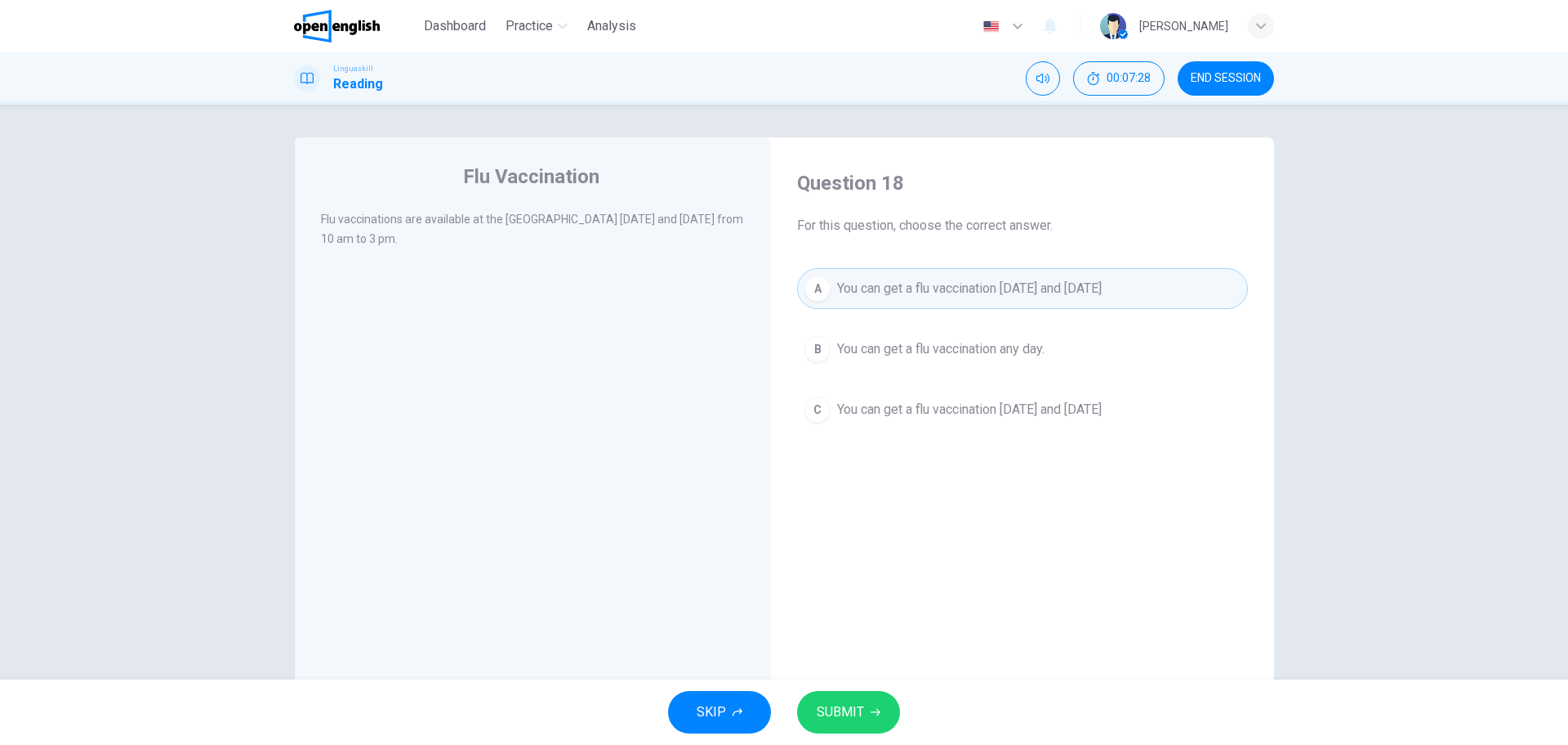
click at [846, 730] on button "SUBMIT" at bounding box center [848, 711] width 103 height 42
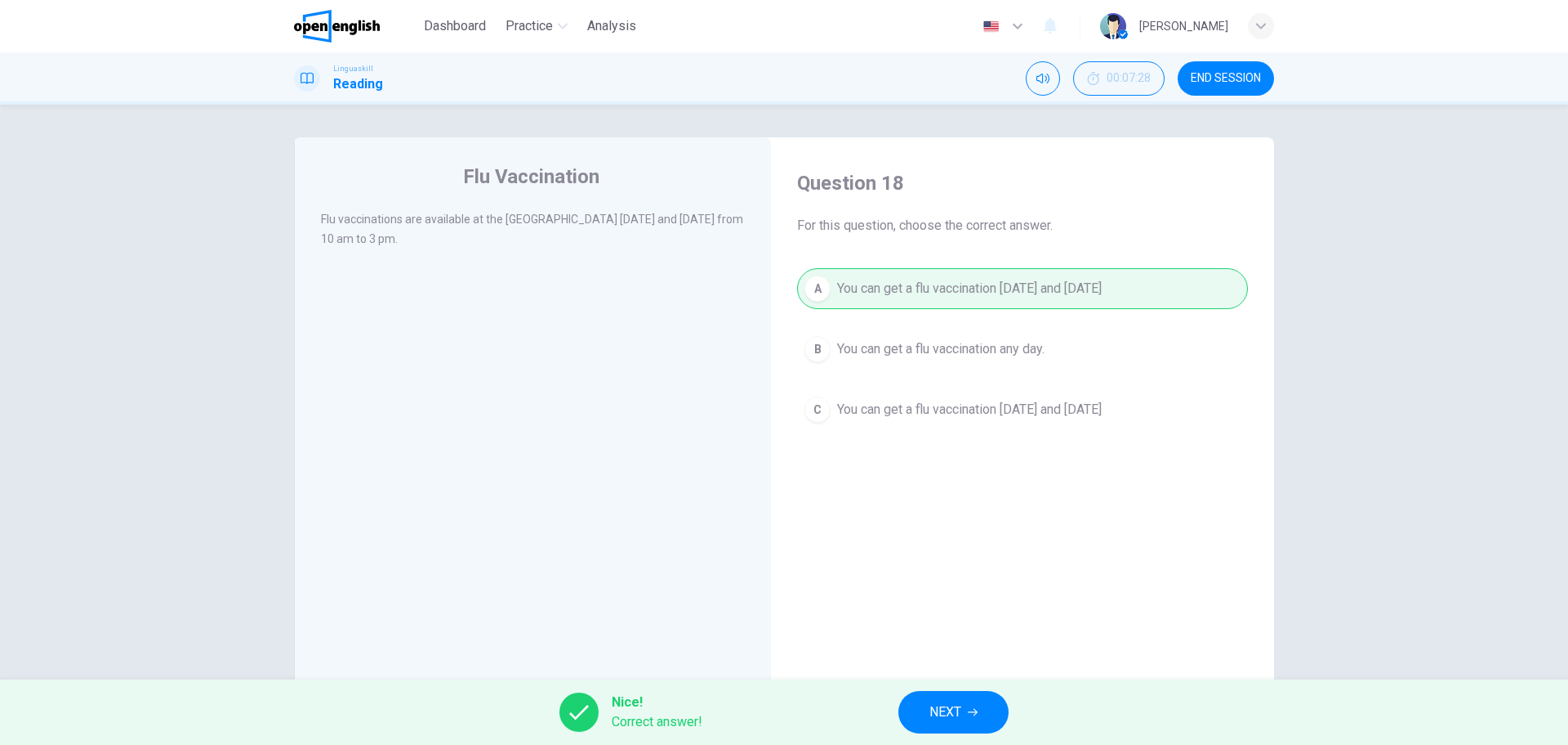
click at [972, 705] on button "NEXT" at bounding box center [954, 711] width 110 height 42
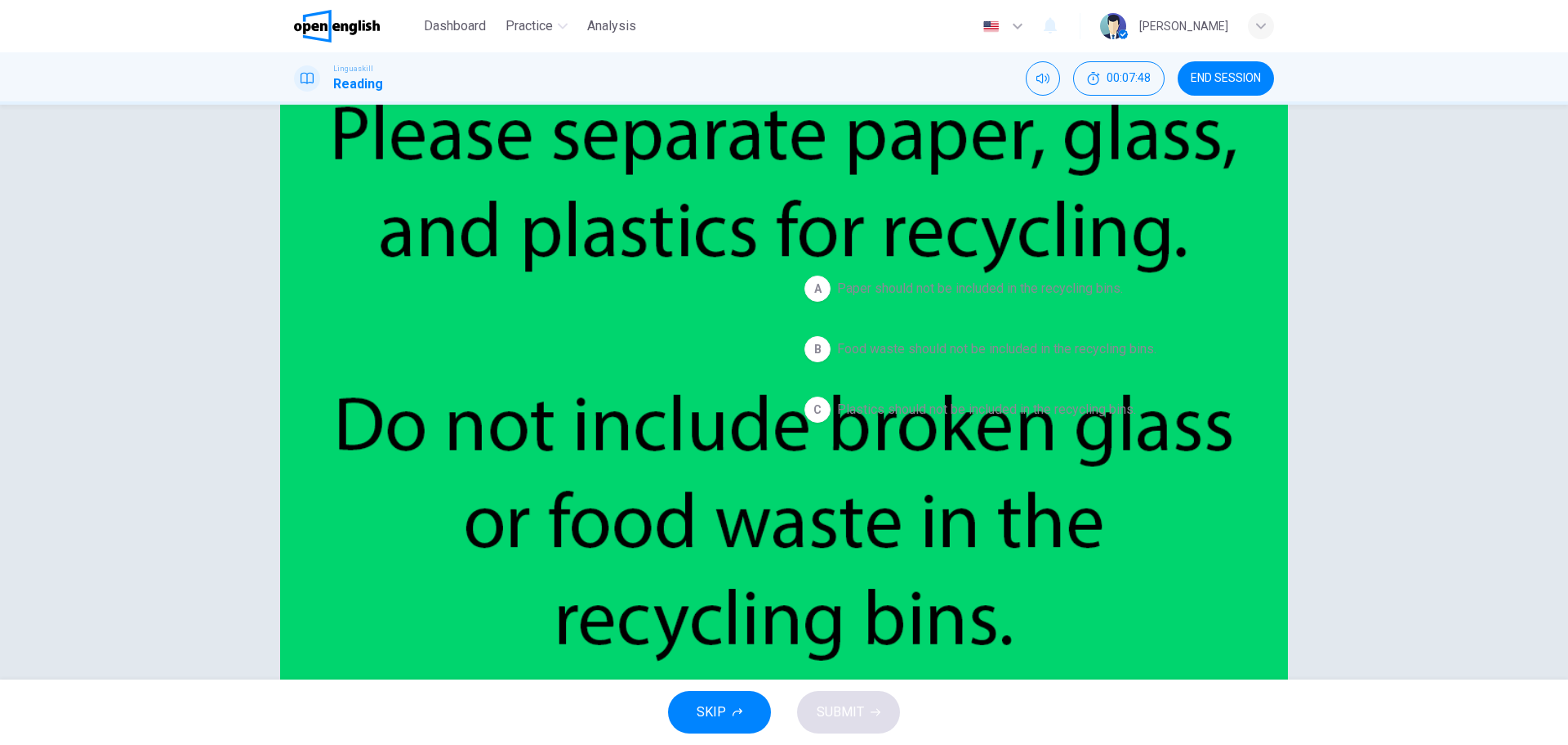
click at [1028, 346] on span "Food waste should not be included in the recycling bins." at bounding box center [997, 349] width 320 height 20
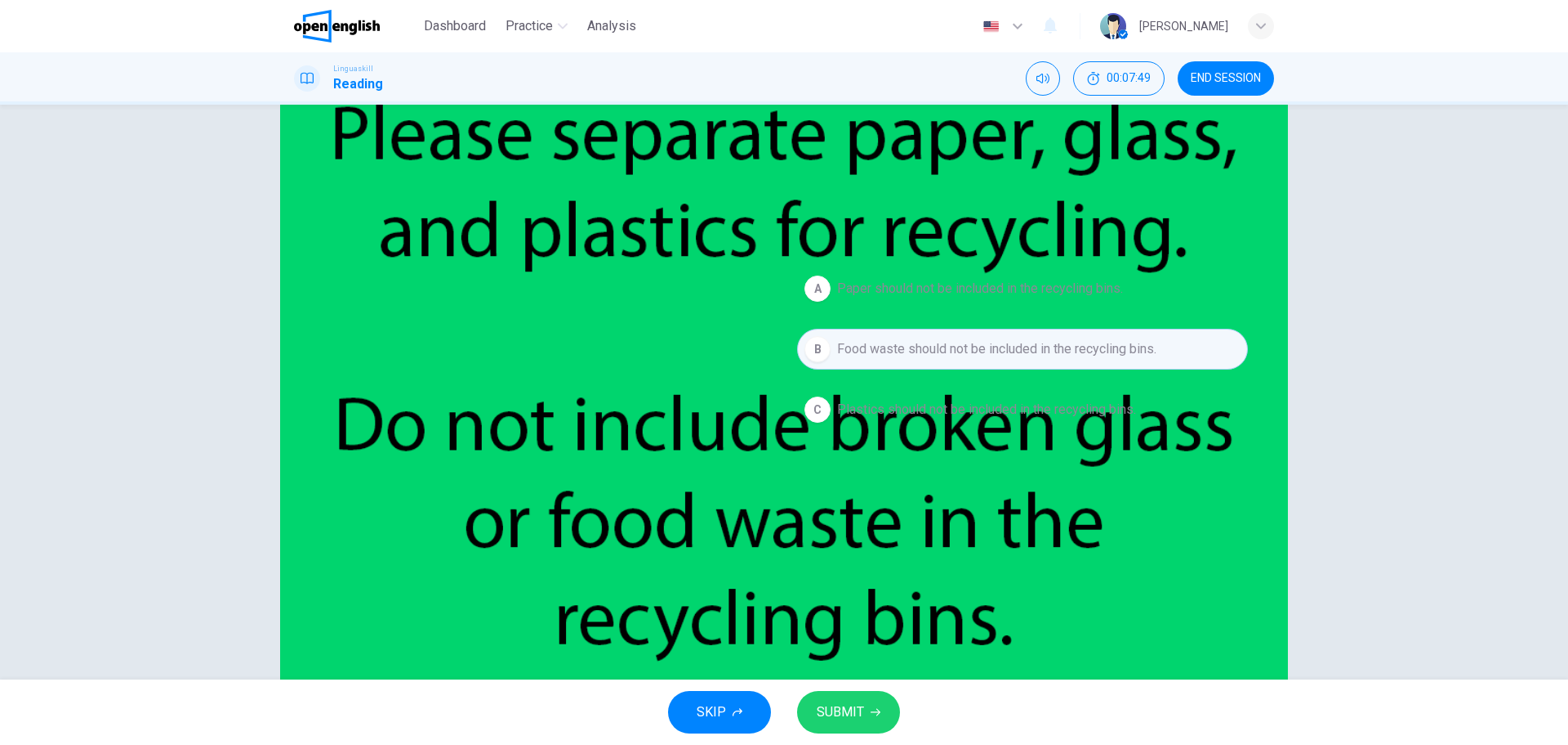
click at [858, 718] on span "SUBMIT" at bounding box center [840, 711] width 47 height 23
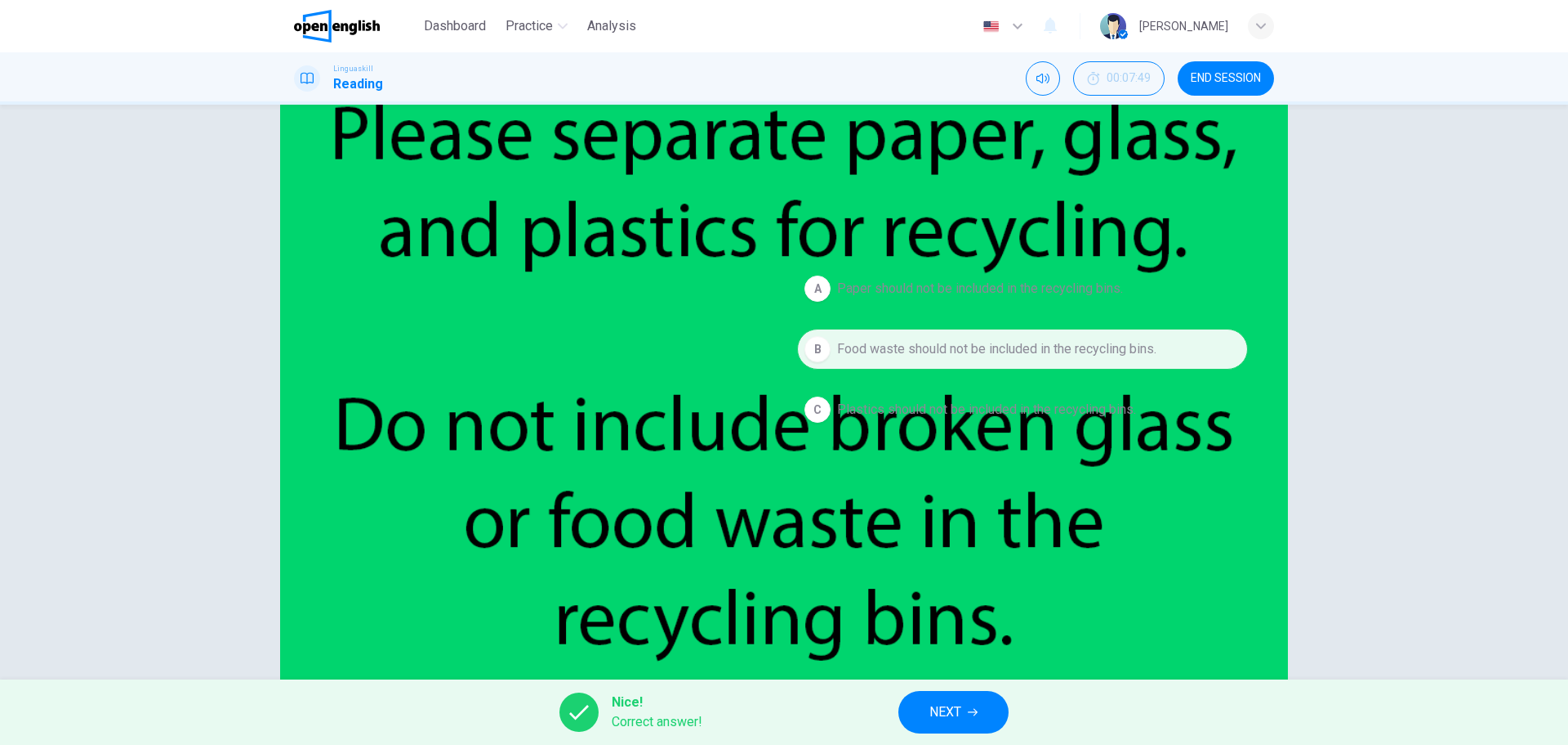
click at [946, 693] on button "NEXT" at bounding box center [954, 711] width 110 height 42
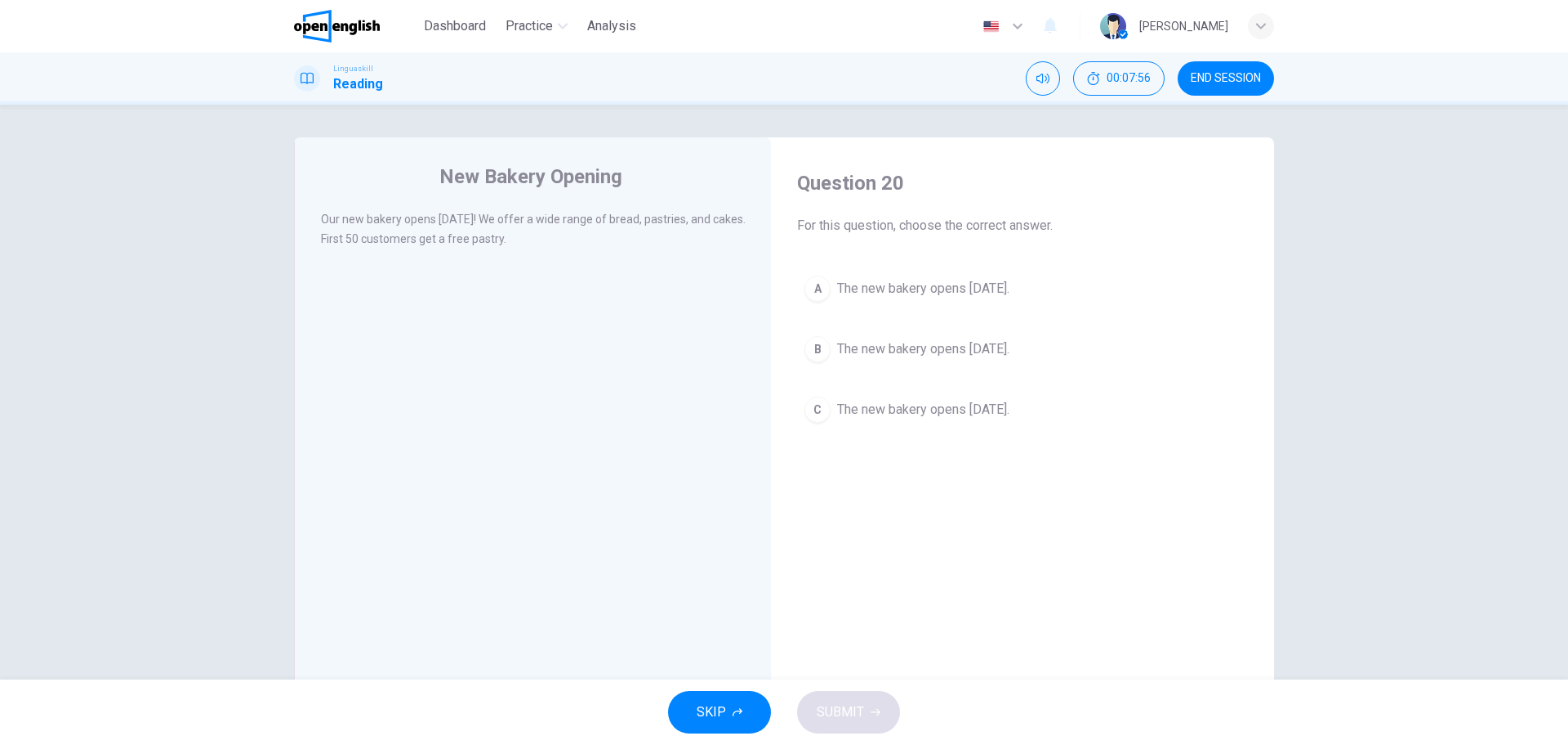
click at [386, 220] on span "Our new bakery opens [DATE]! We offer a wide range of bread, pastries, and cake…" at bounding box center [534, 228] width 425 height 33
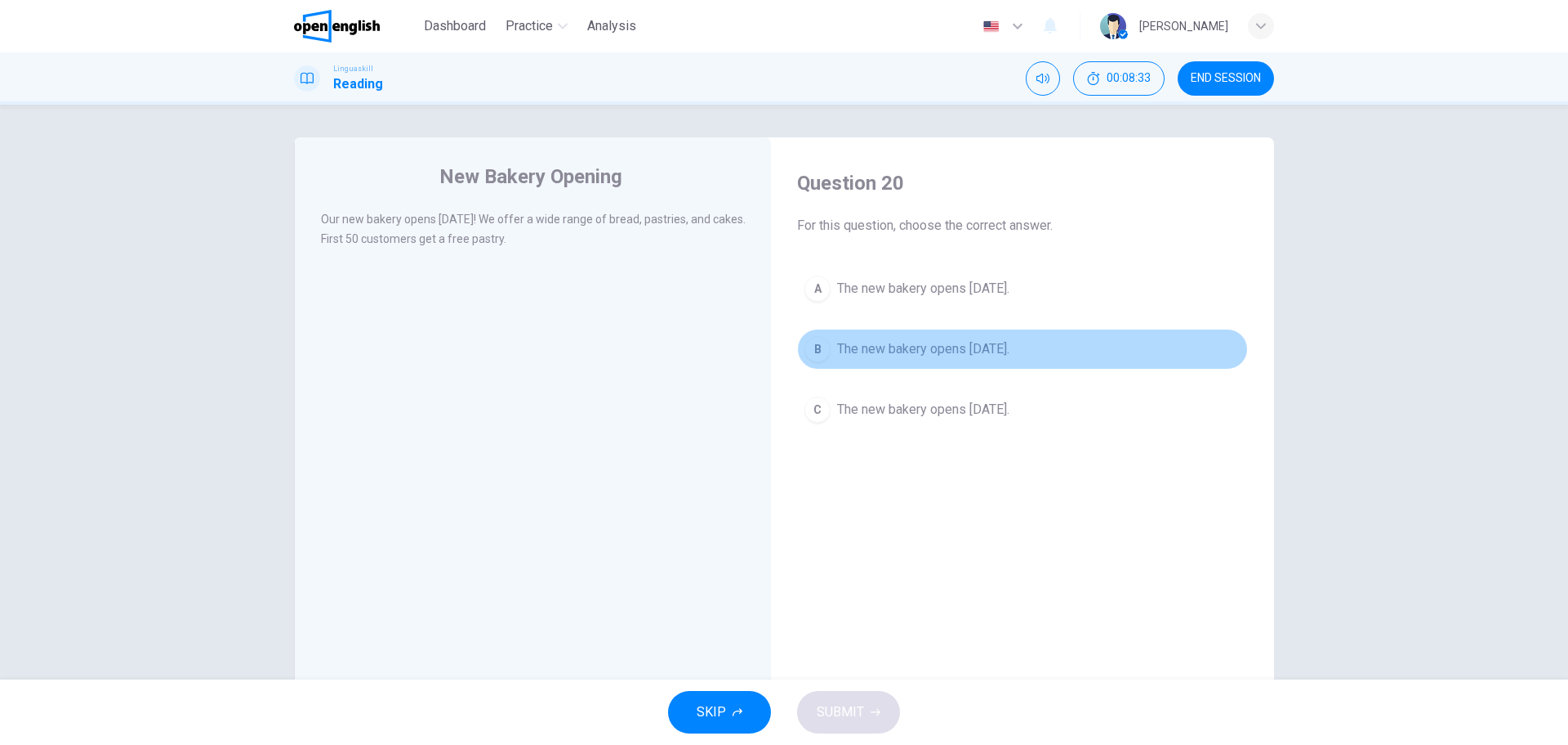
click at [952, 352] on span "The new bakery opens [DATE]." at bounding box center [923, 349] width 173 height 20
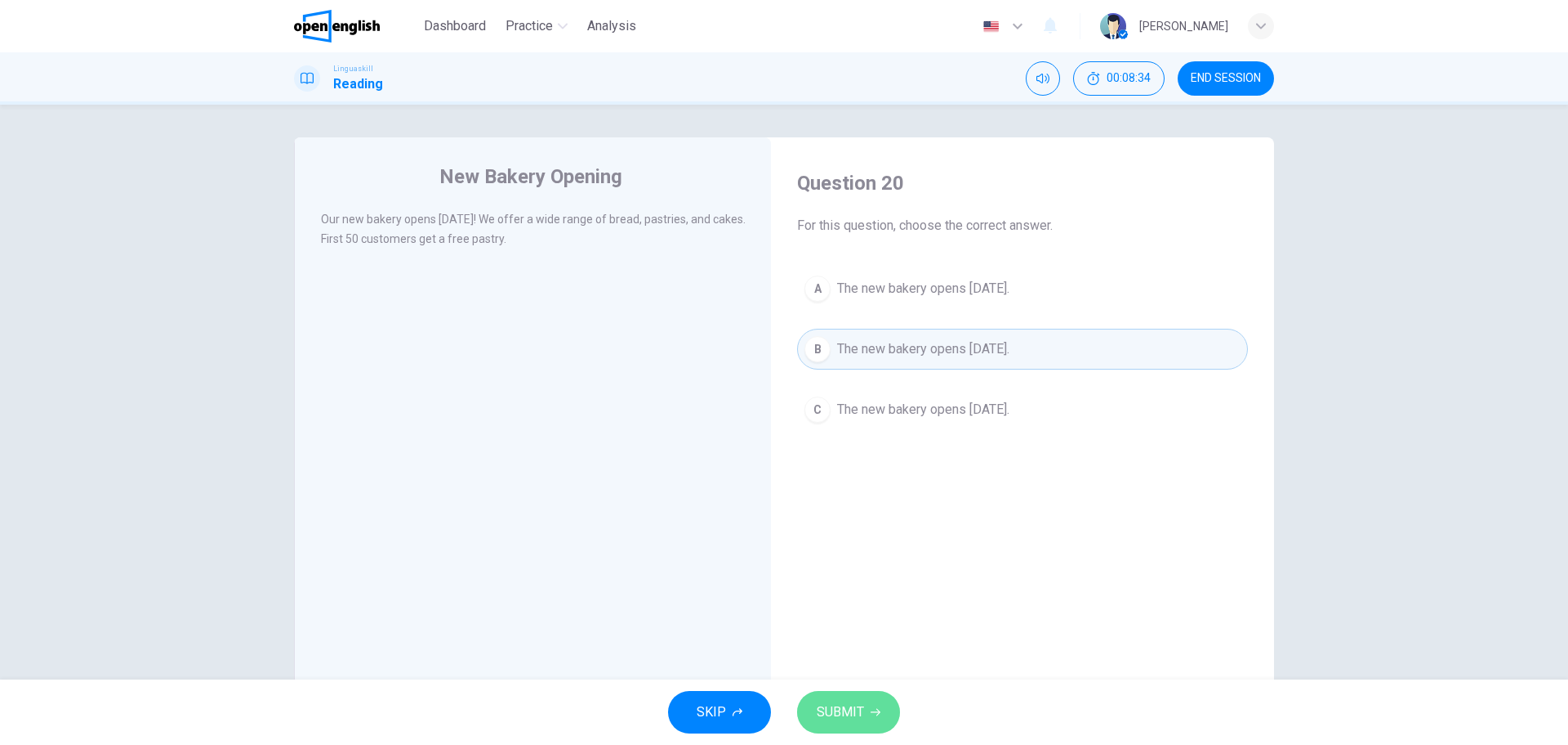
click at [851, 708] on span "SUBMIT" at bounding box center [840, 711] width 47 height 23
